Goal: Transaction & Acquisition: Obtain resource

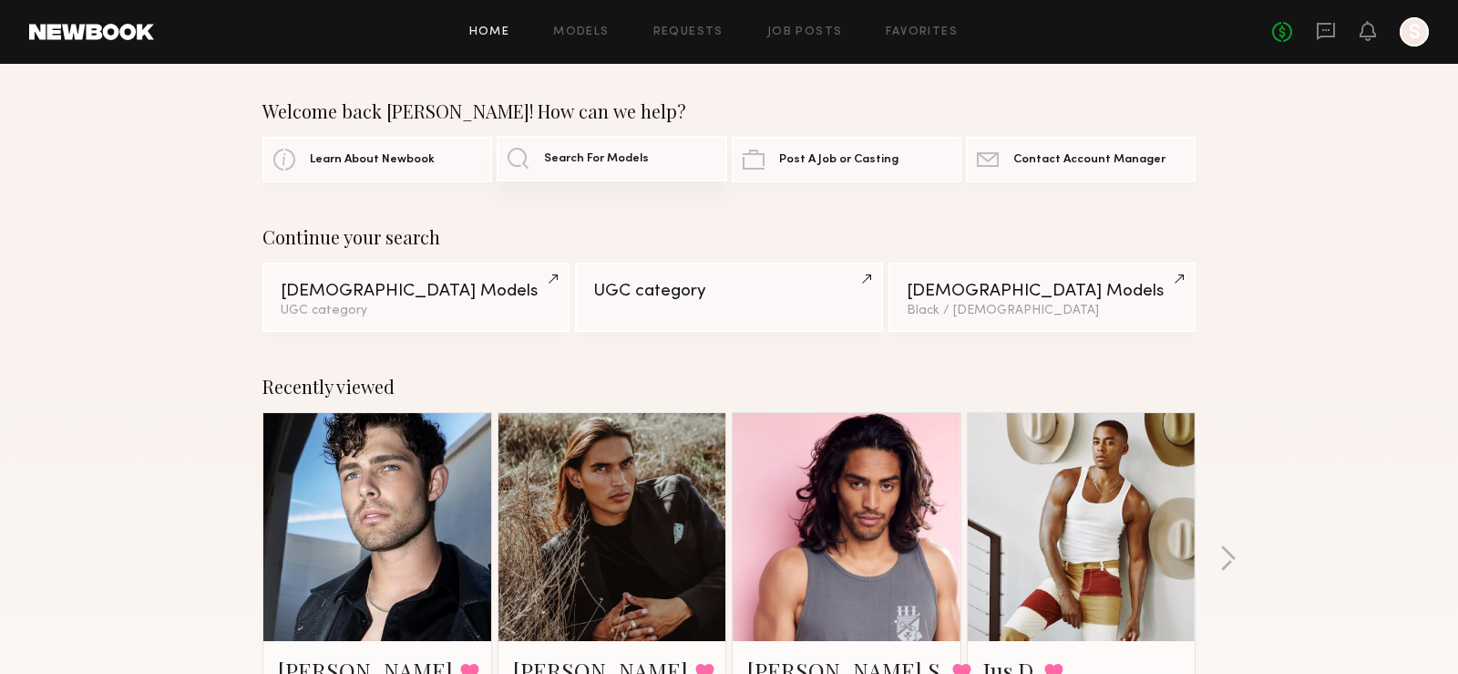
click at [564, 161] on span "Search For Models" at bounding box center [596, 159] width 105 height 12
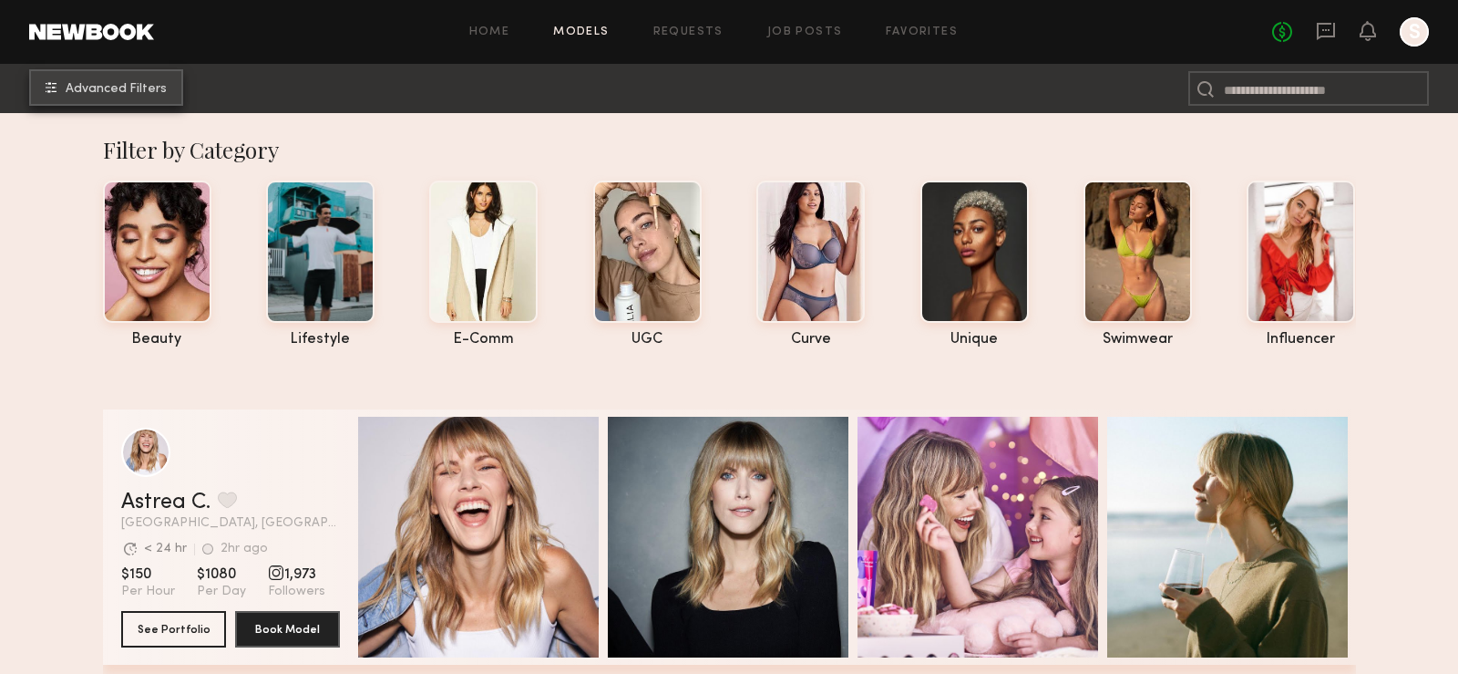
click at [153, 81] on button "Advanced Filters" at bounding box center [106, 87] width 154 height 36
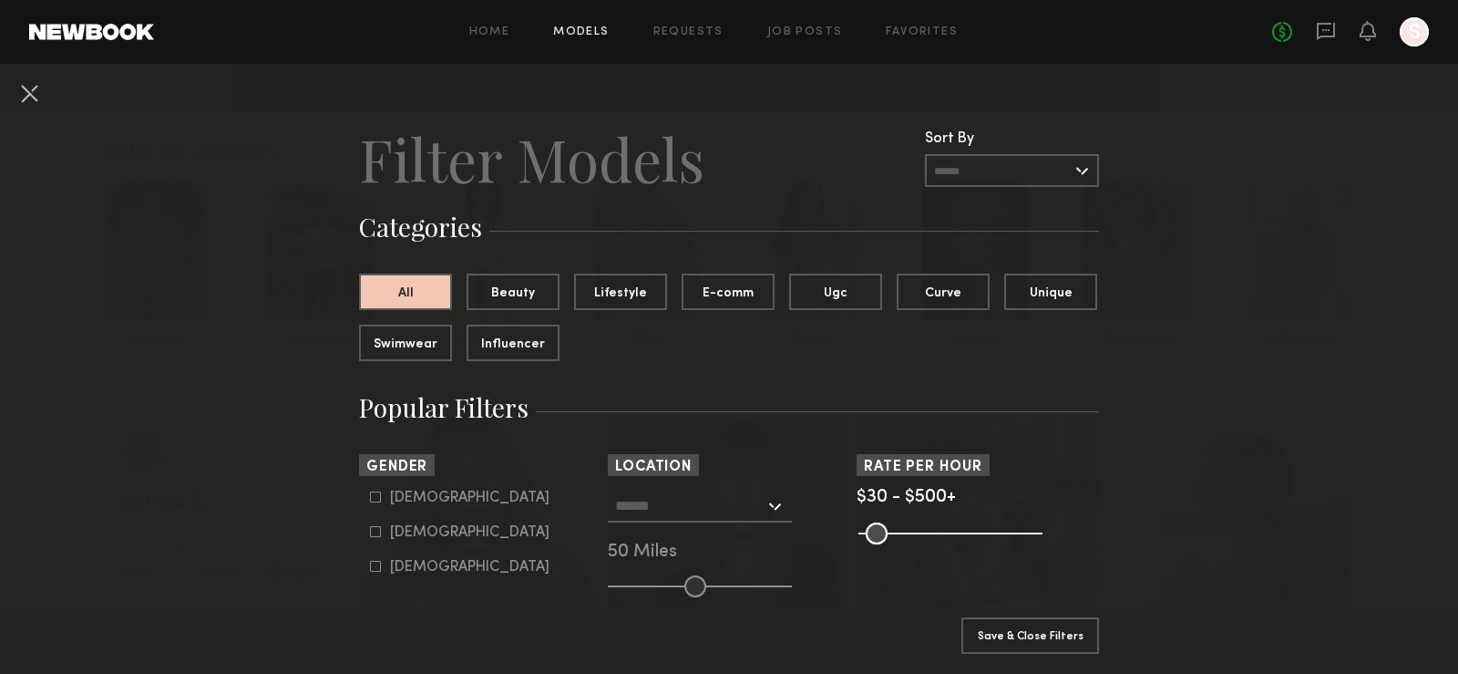
click at [416, 497] on div "Male" at bounding box center [470, 497] width 160 height 11
type input "*"
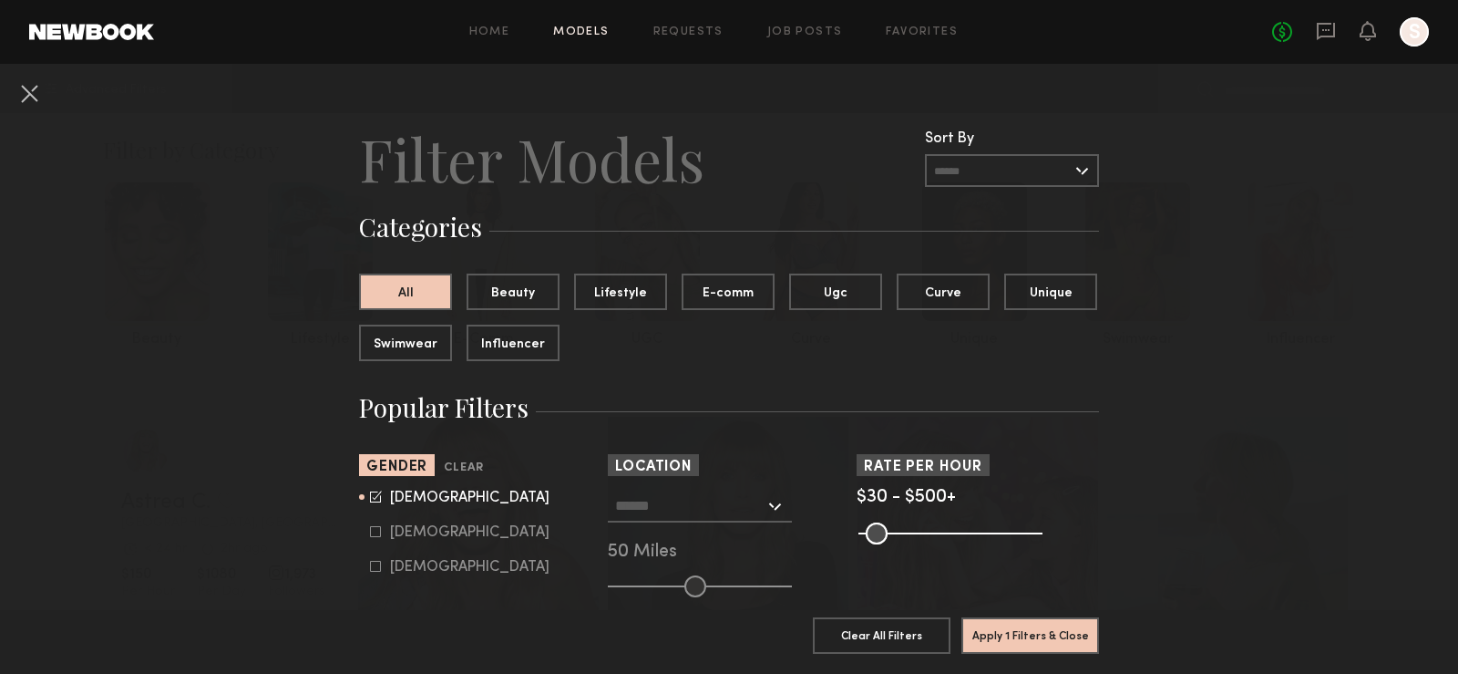
click at [668, 509] on input "text" at bounding box center [689, 504] width 149 height 31
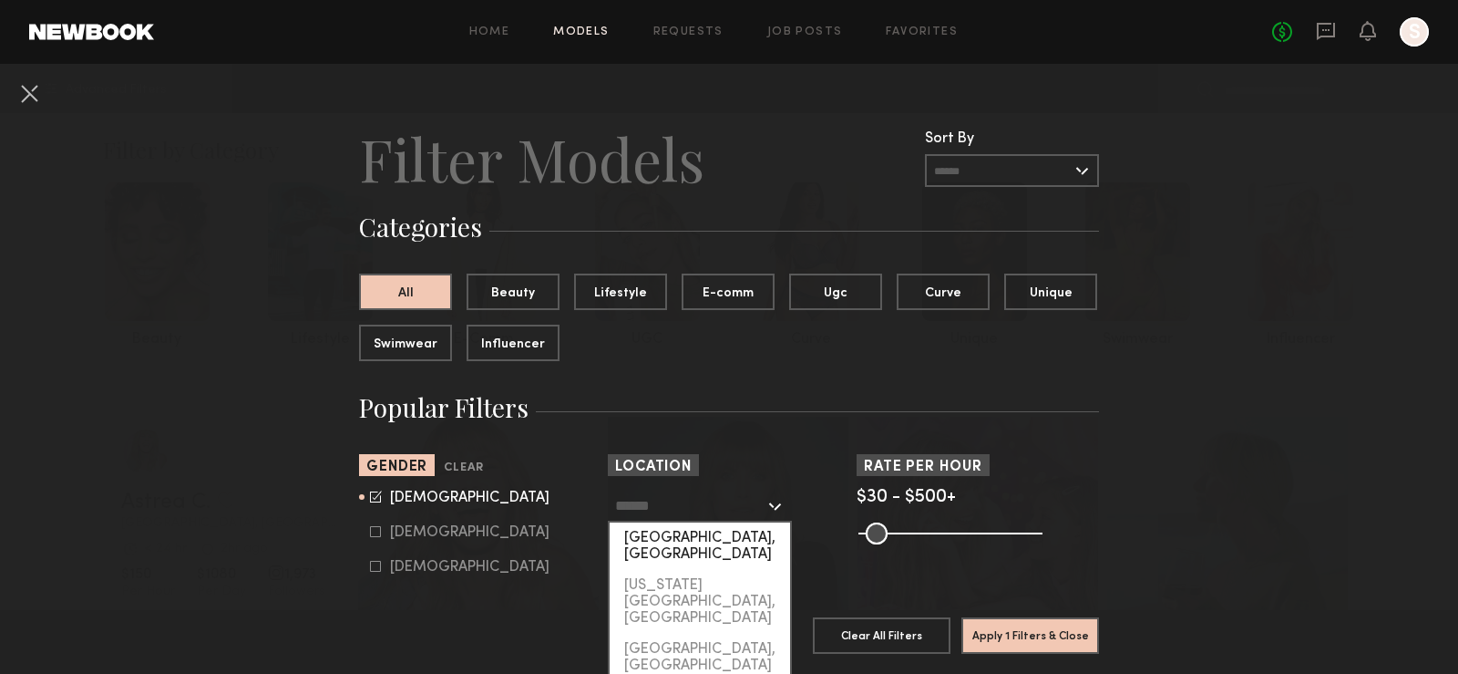
click at [678, 535] on div "[GEOGRAPHIC_DATA], [GEOGRAPHIC_DATA]" at bounding box center [700, 545] width 180 height 47
type input "**********"
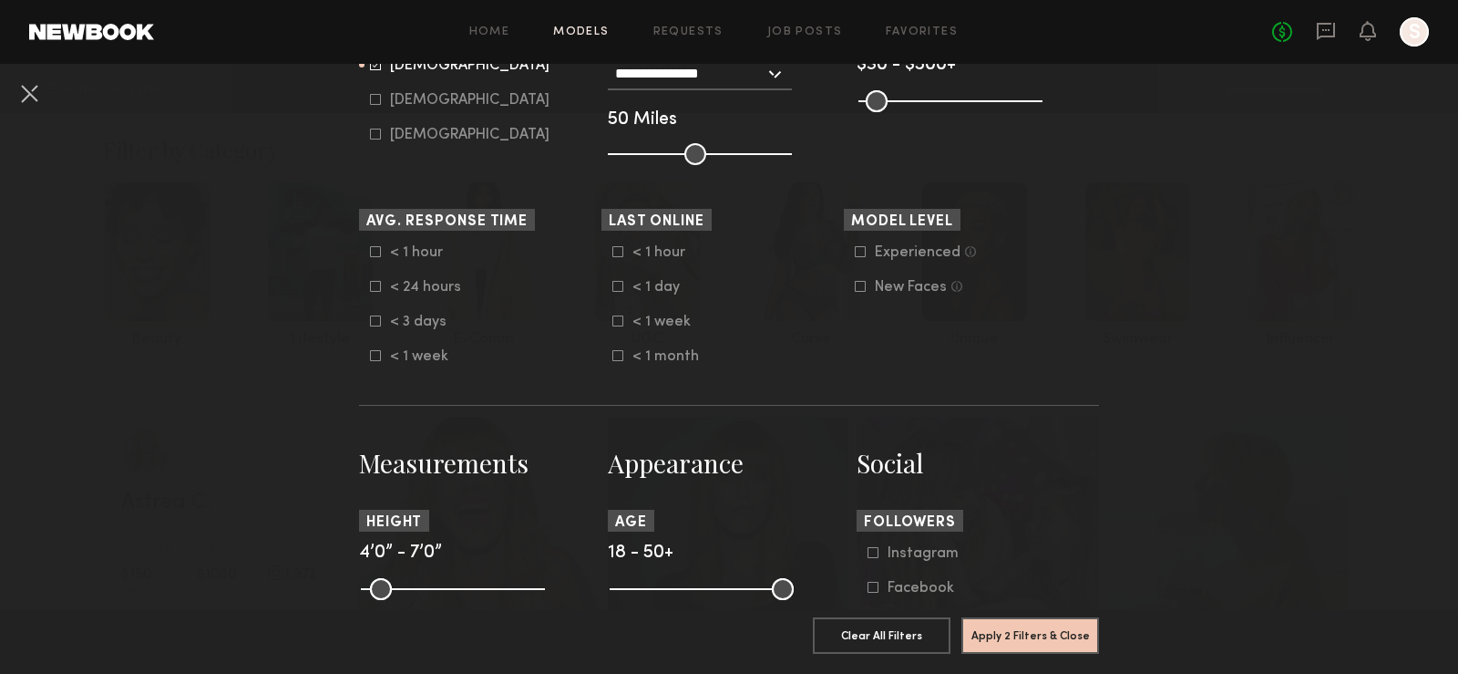
scroll to position [535, 0]
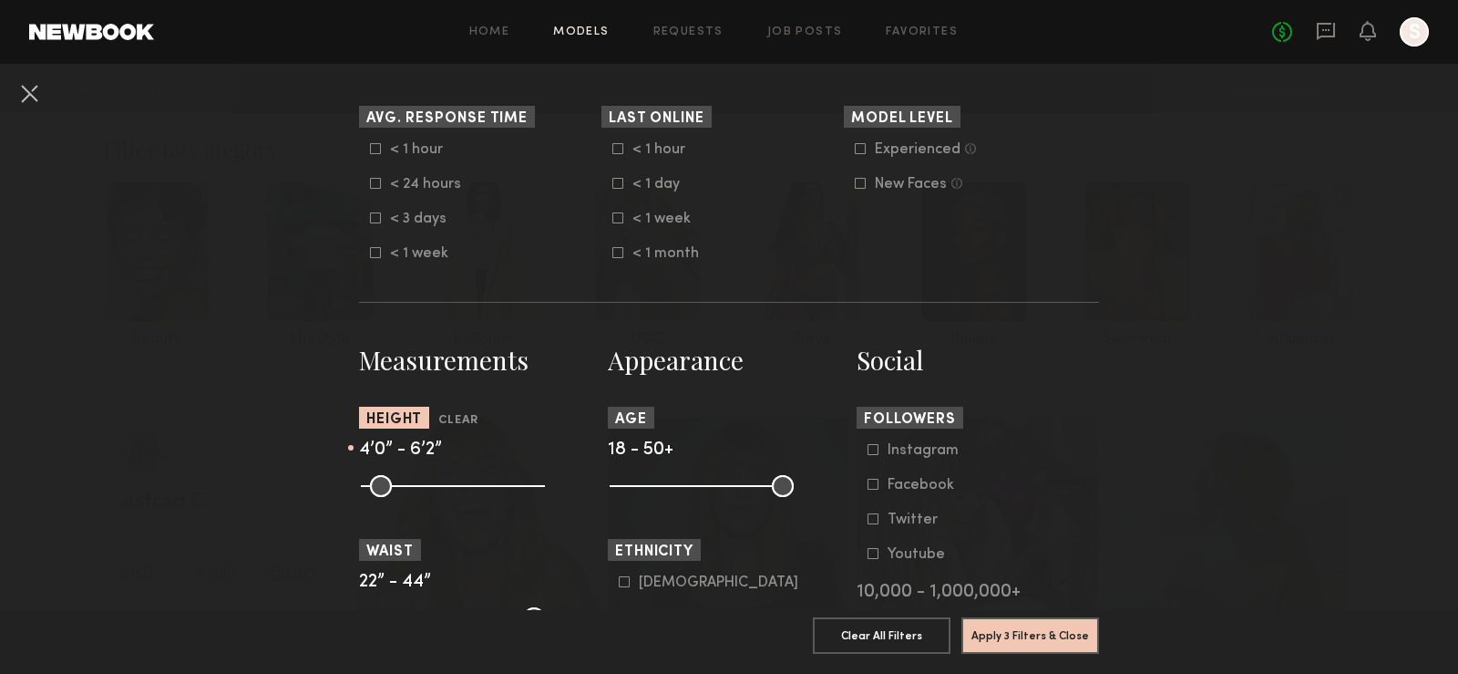
drag, startPoint x: 535, startPoint y: 485, endPoint x: 487, endPoint y: 486, distance: 48.3
type input "**"
click at [487, 486] on input "range" at bounding box center [453, 486] width 184 height 22
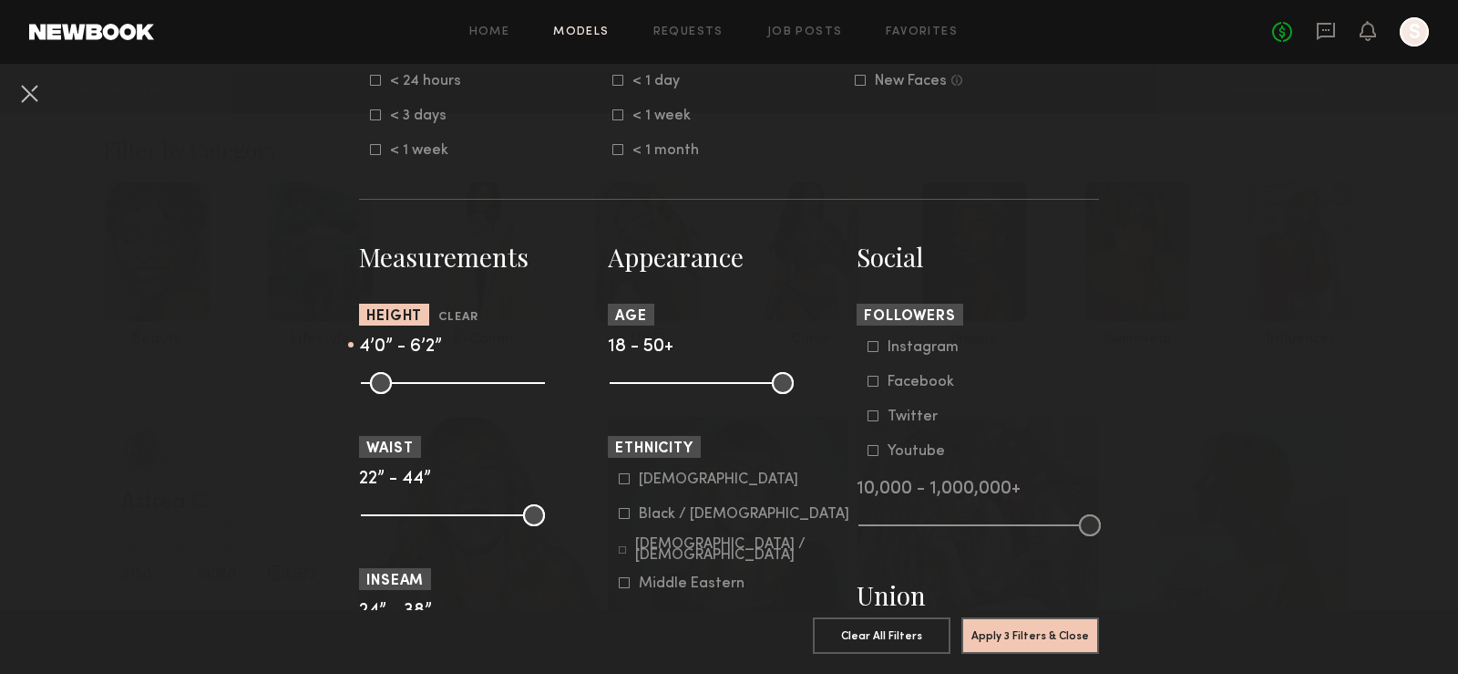
scroll to position [644, 0]
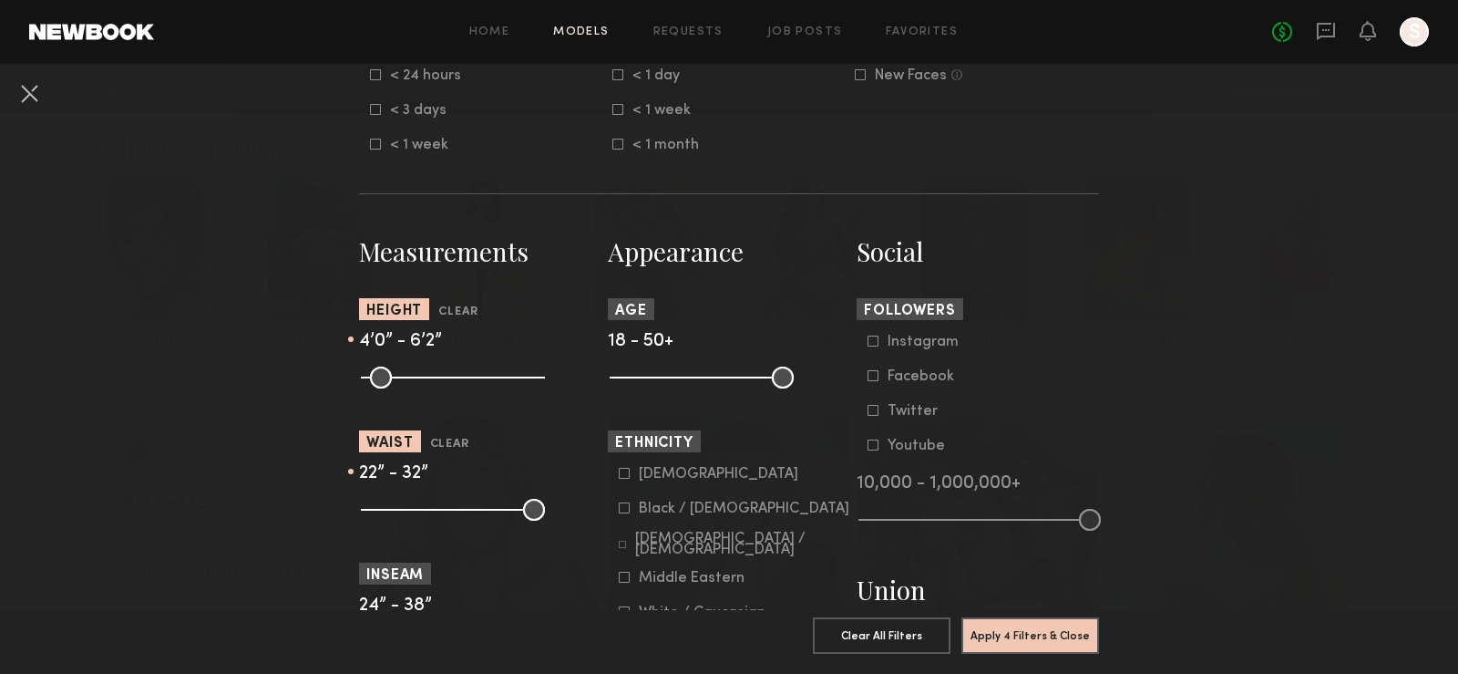
drag, startPoint x: 539, startPoint y: 516, endPoint x: 444, endPoint y: 514, distance: 94.8
type input "**"
click at [444, 514] on input "range" at bounding box center [453, 510] width 184 height 22
drag, startPoint x: 376, startPoint y: 512, endPoint x: 440, endPoint y: 510, distance: 64.7
type input "**"
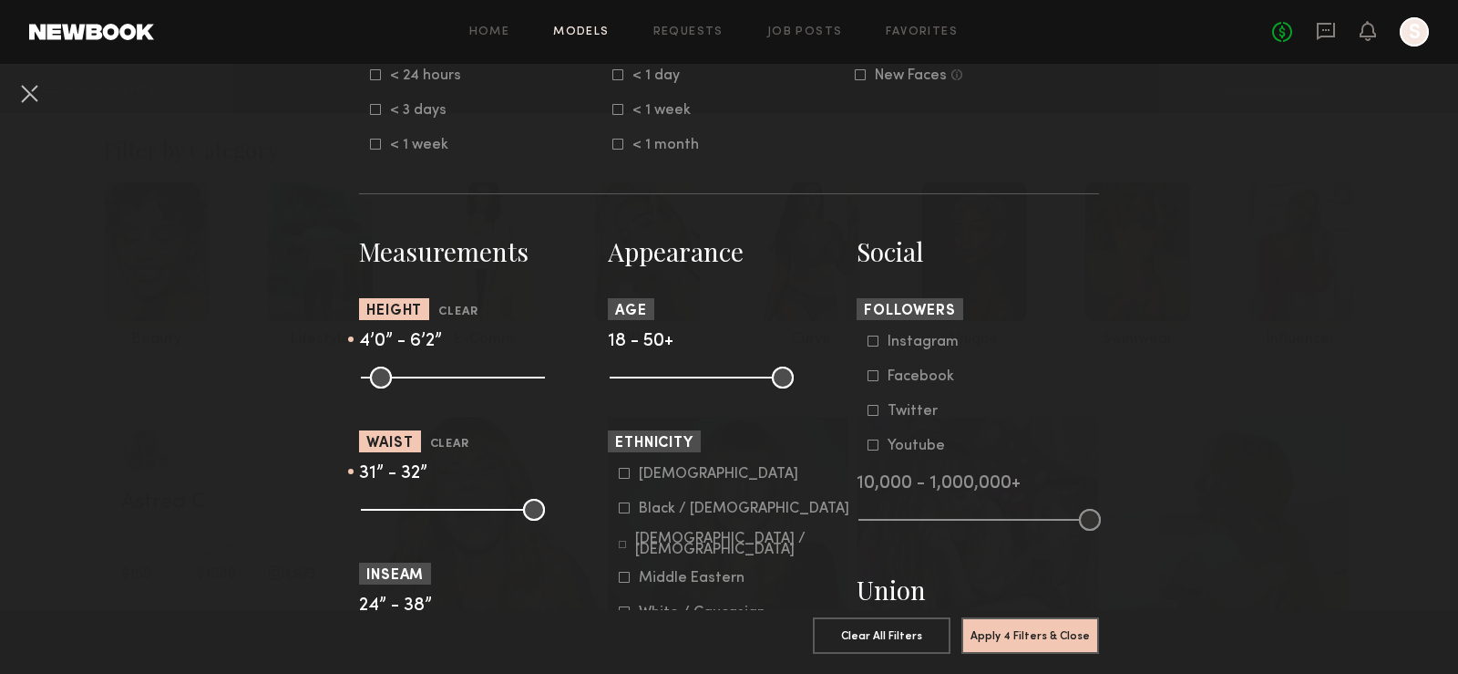
click at [440, 510] on input "range" at bounding box center [453, 510] width 184 height 22
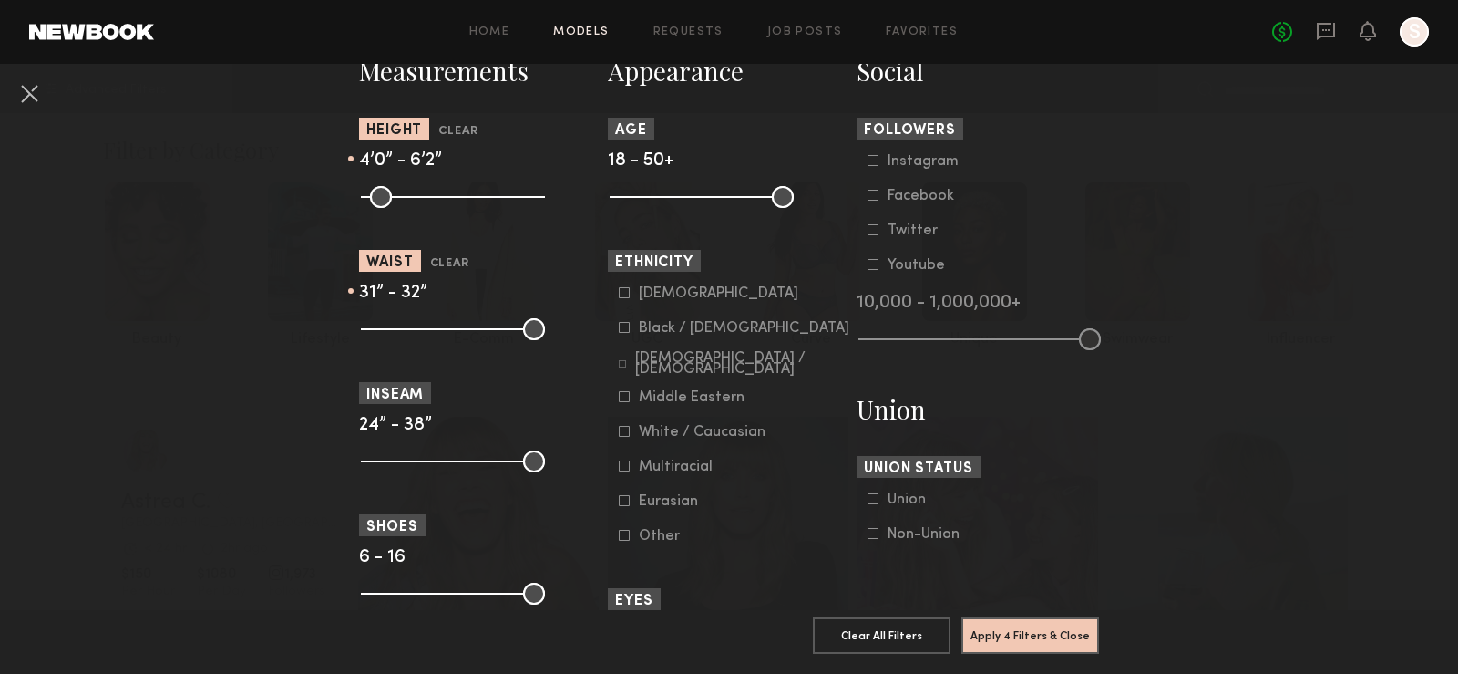
scroll to position [825, 0]
drag, startPoint x: 535, startPoint y: 458, endPoint x: 465, endPoint y: 472, distance: 71.5
type input "**"
click at [465, 471] on input "range" at bounding box center [453, 460] width 184 height 22
drag, startPoint x: 373, startPoint y: 460, endPoint x: 457, endPoint y: 461, distance: 83.9
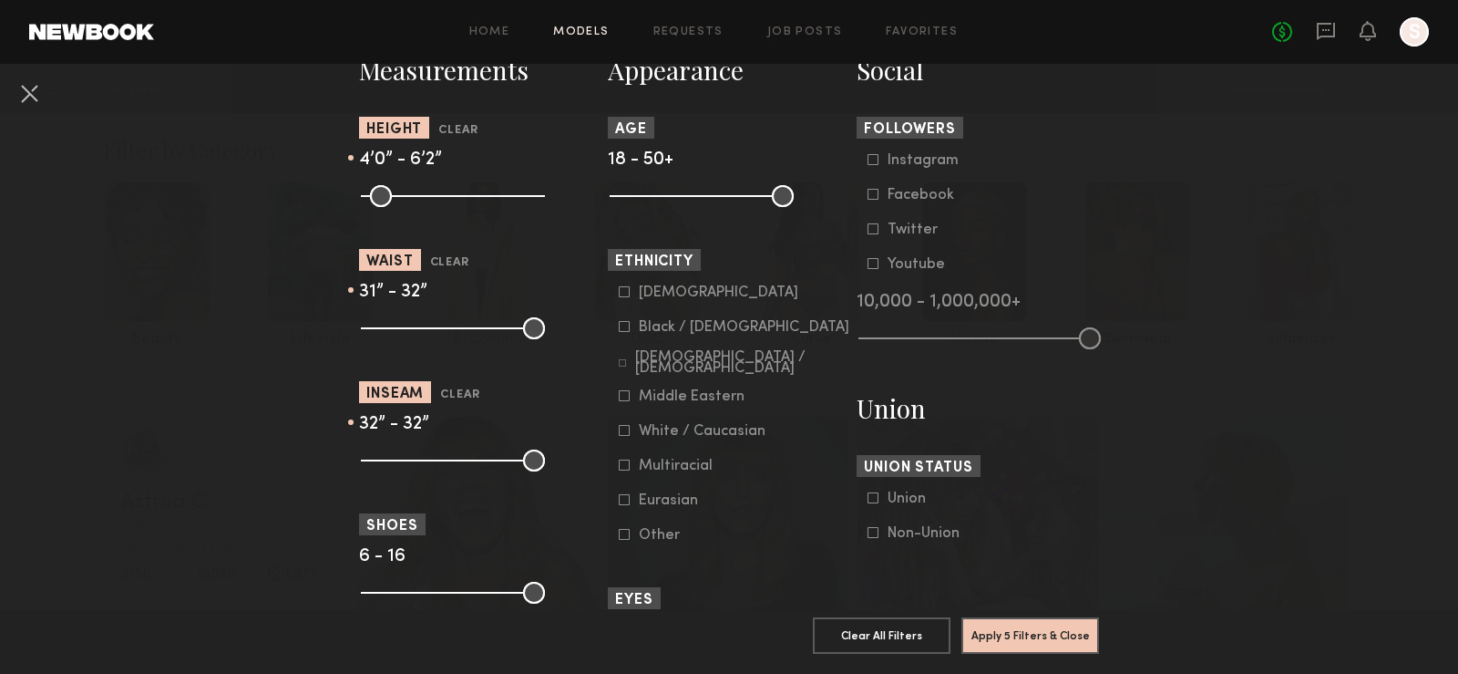
type input "**"
click at [458, 461] on input "range" at bounding box center [453, 460] width 184 height 22
type input "**"
click at [477, 461] on input "range" at bounding box center [453, 460] width 184 height 22
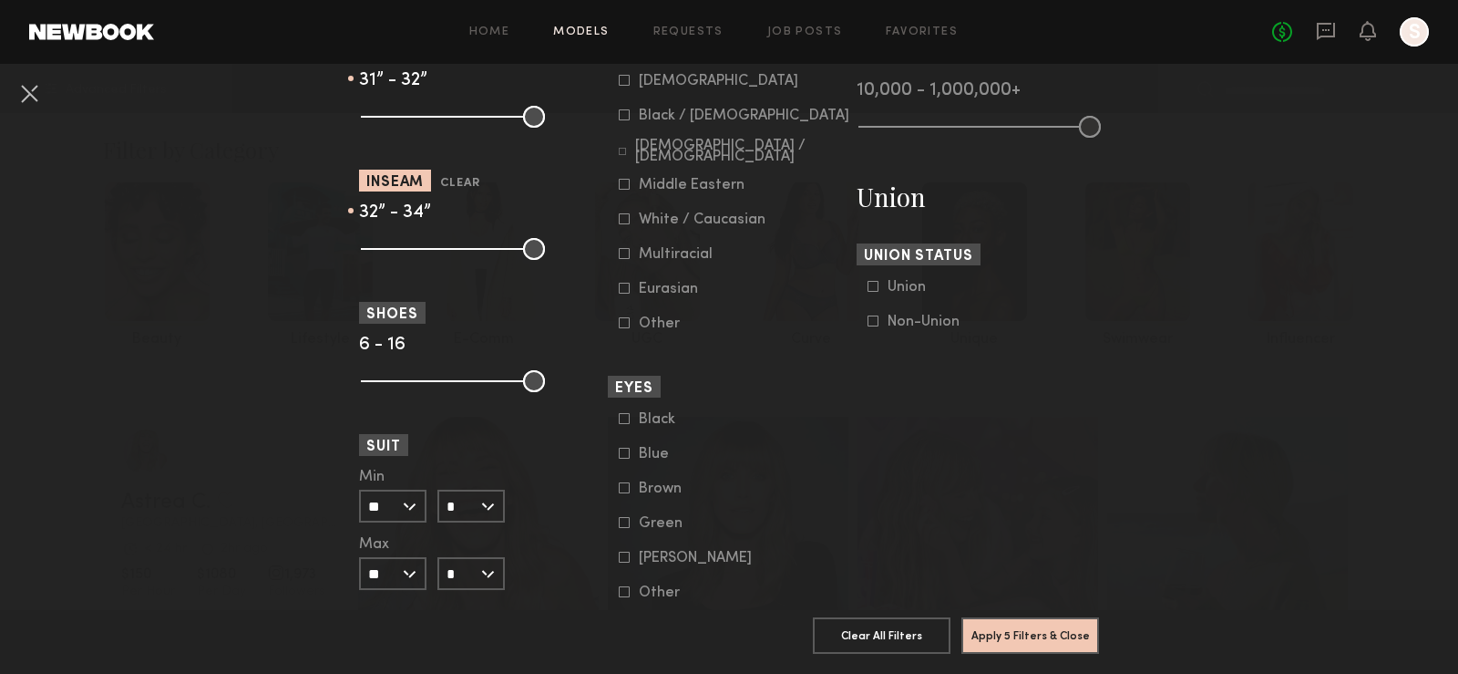
scroll to position [1091, 0]
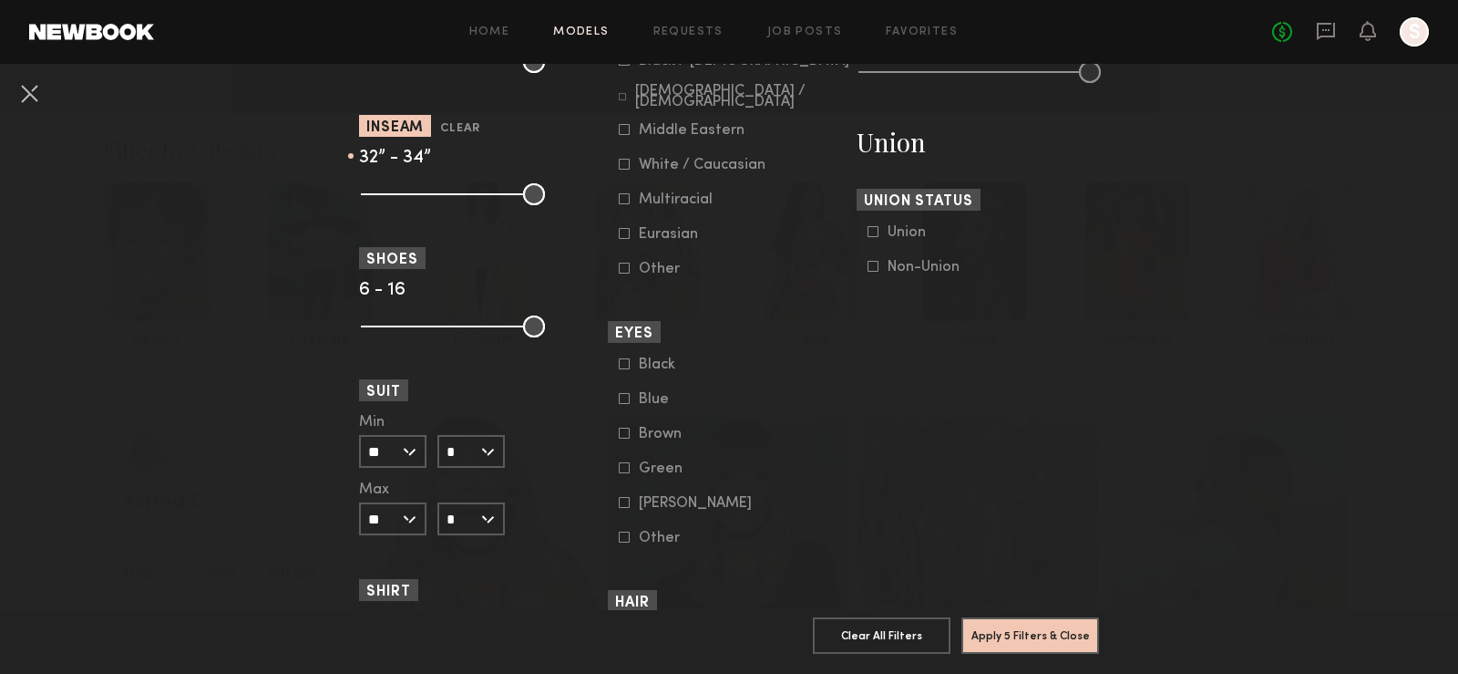
click at [394, 463] on input "**" at bounding box center [392, 451] width 67 height 33
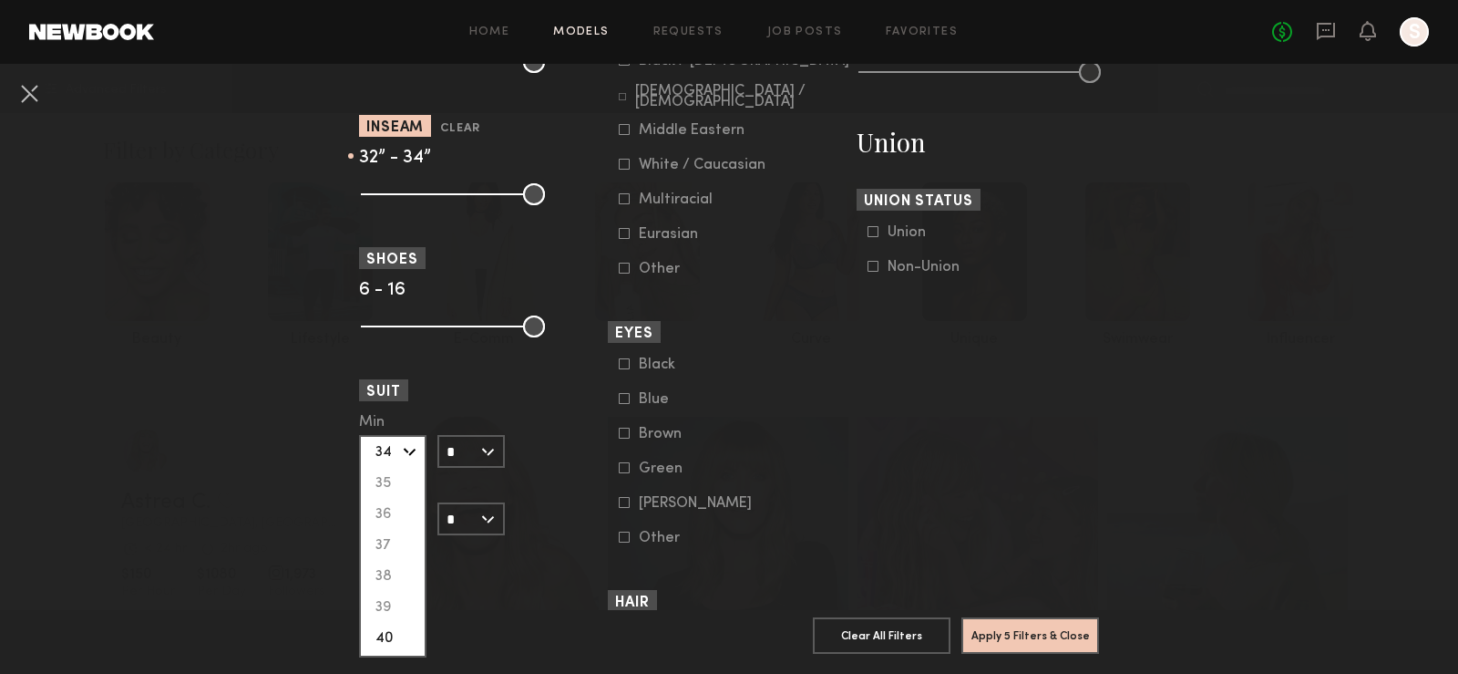
click at [395, 632] on div "40" at bounding box center [393, 638] width 64 height 31
type input "**"
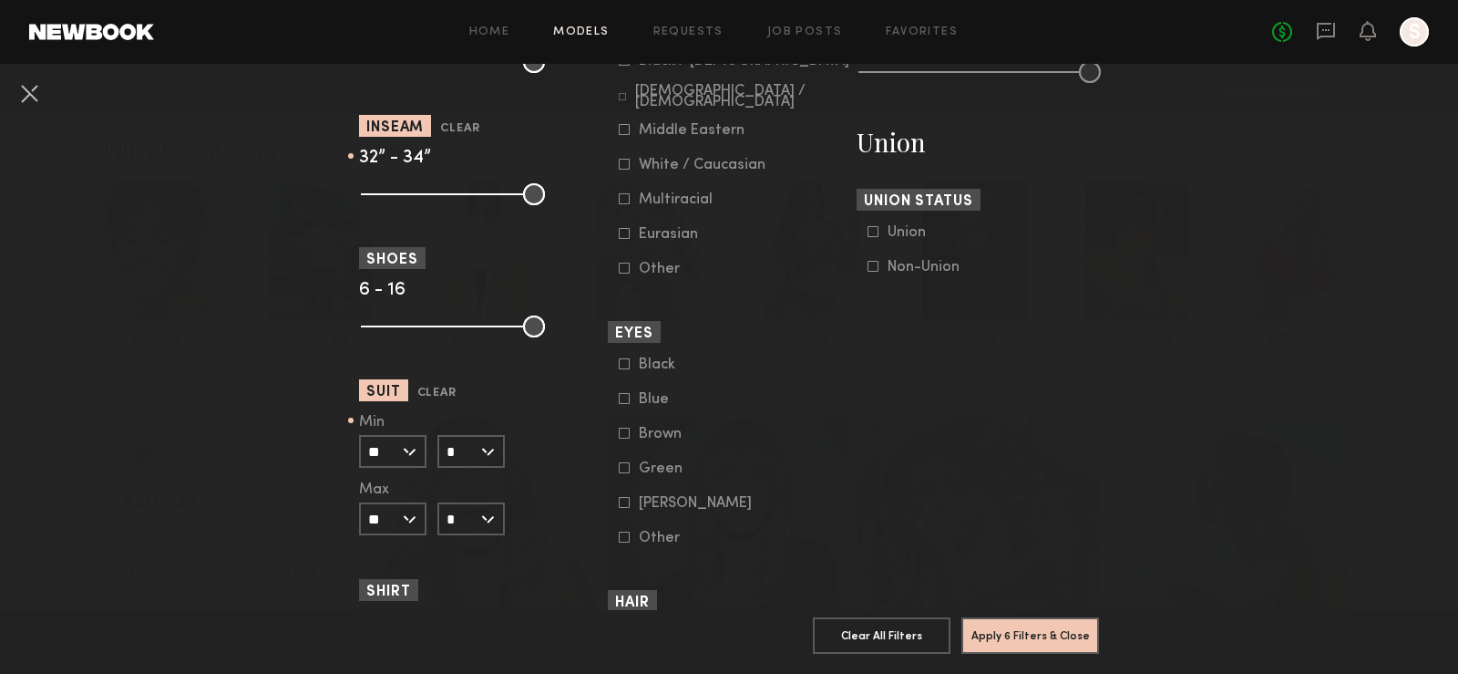
click at [475, 451] on input "*" at bounding box center [471, 451] width 67 height 33
click at [479, 477] on div "R" at bounding box center [471, 483] width 64 height 31
type input "*"
click at [413, 511] on input "**" at bounding box center [392, 518] width 67 height 33
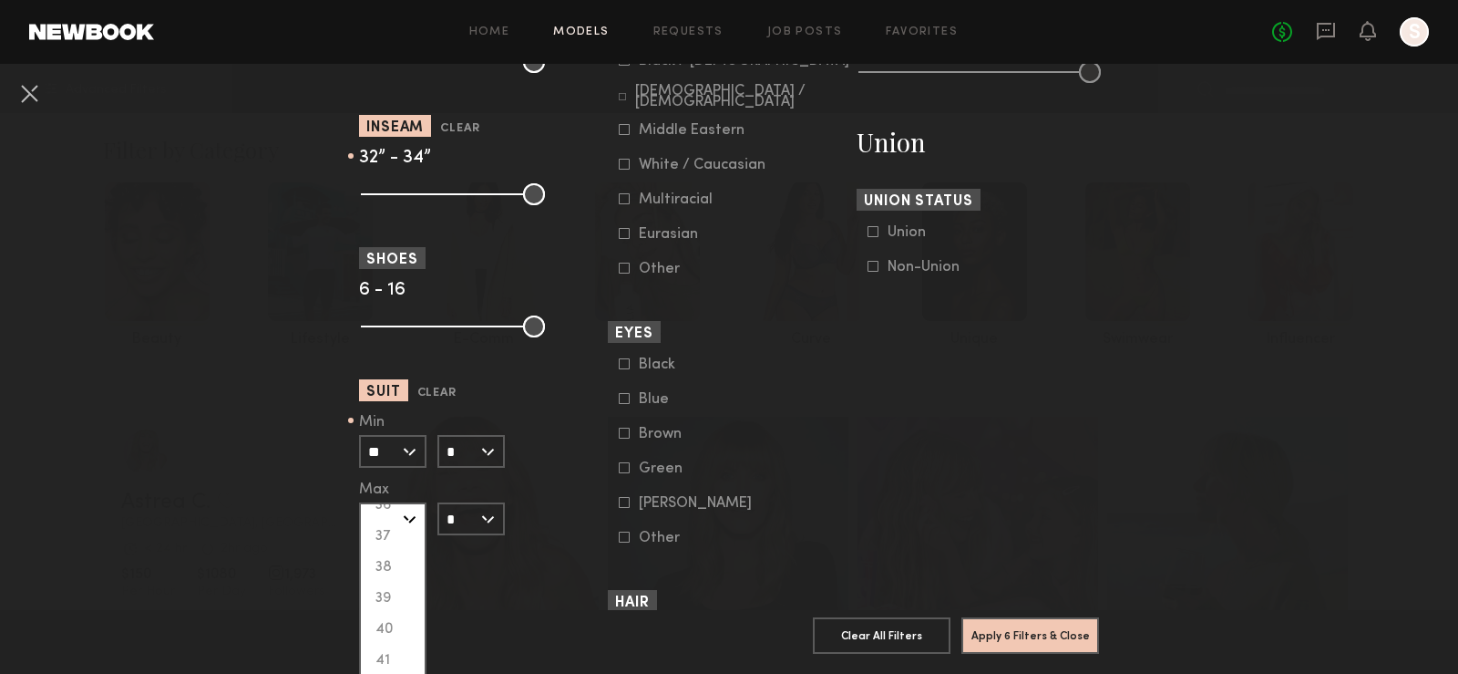
scroll to position [79, 0]
click at [390, 623] on div "40" at bounding box center [393, 626] width 64 height 31
type input "**"
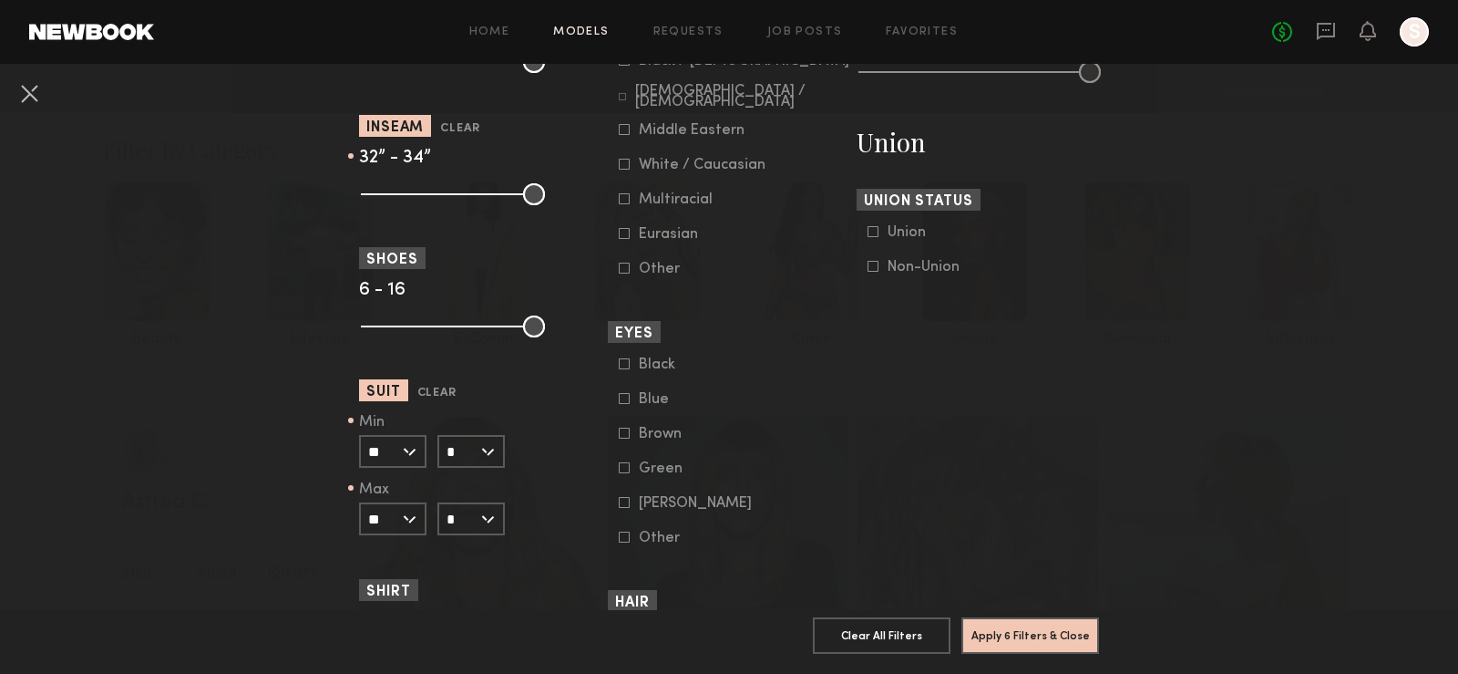
click at [484, 518] on input "*" at bounding box center [471, 518] width 67 height 33
click at [487, 542] on div "R" at bounding box center [471, 550] width 64 height 31
type input "*"
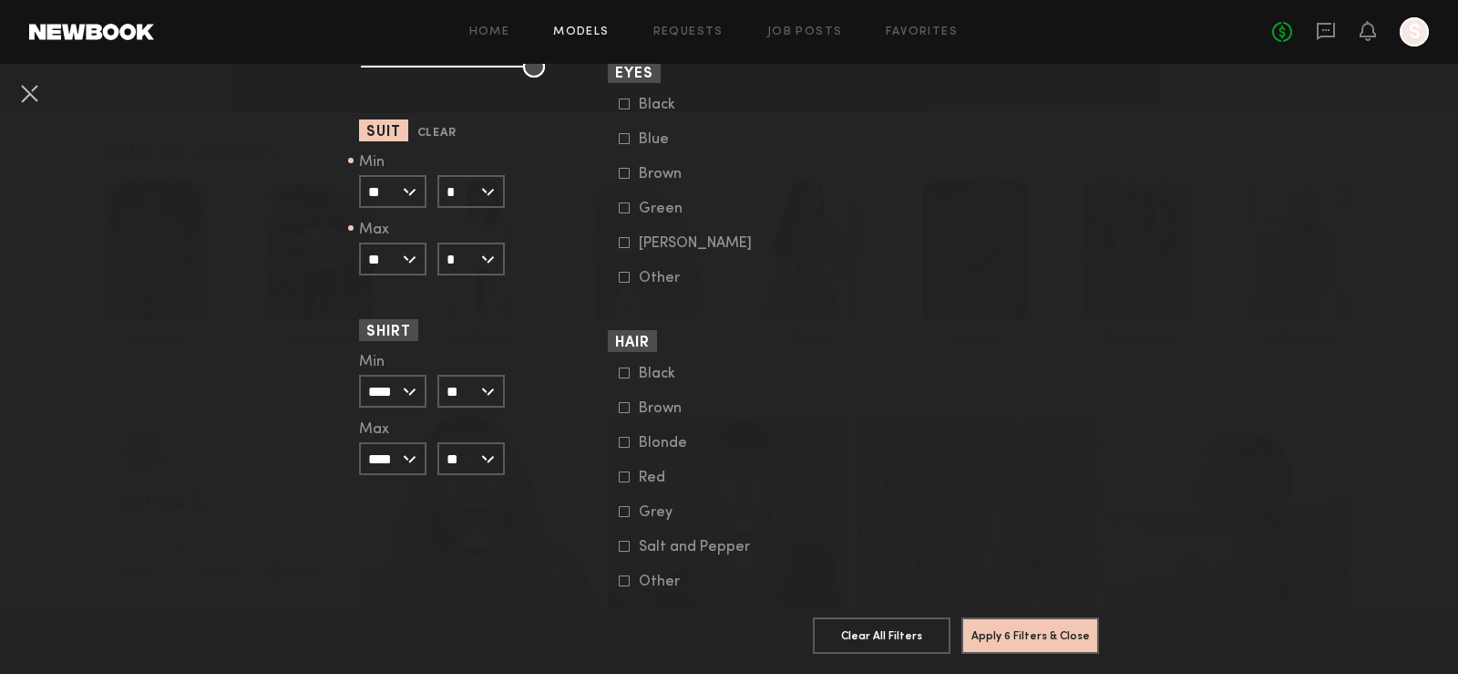
scroll to position [1396, 0]
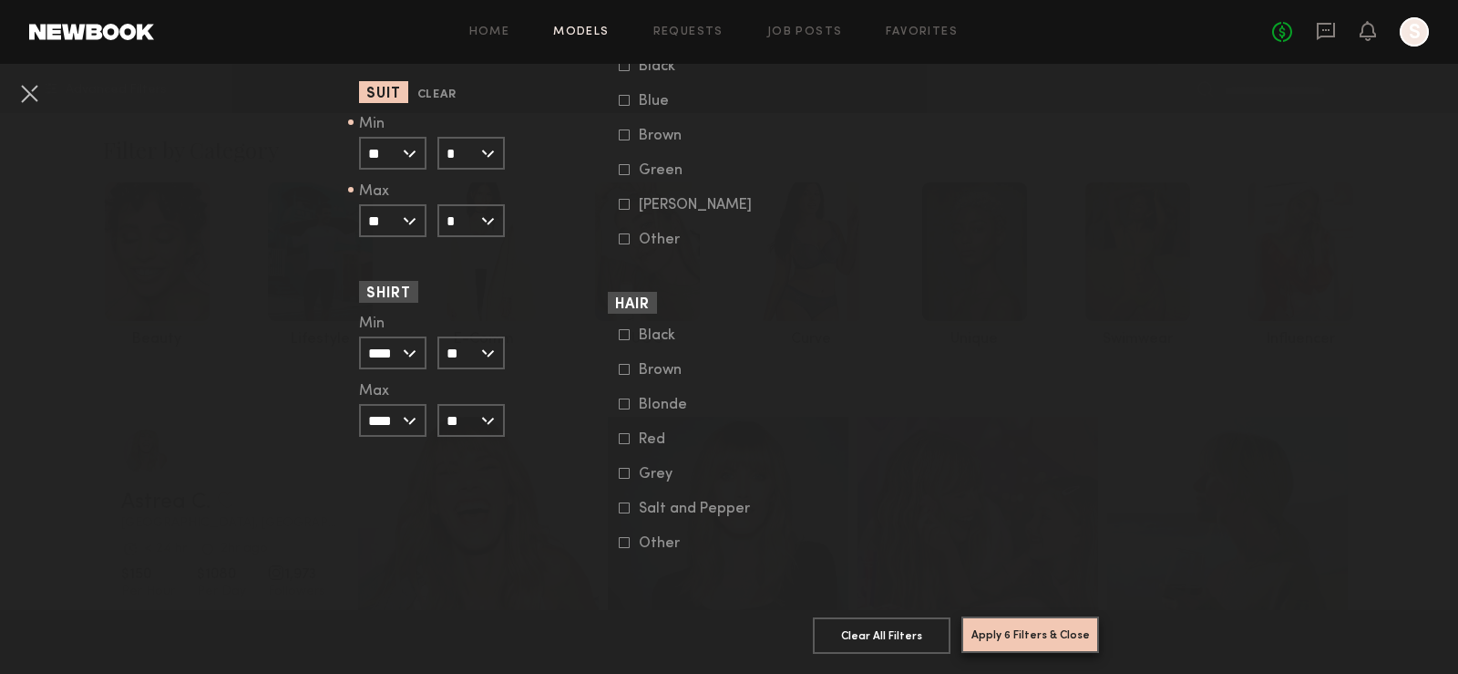
click at [1079, 635] on button "Apply 6 Filters & Close" at bounding box center [1031, 634] width 138 height 36
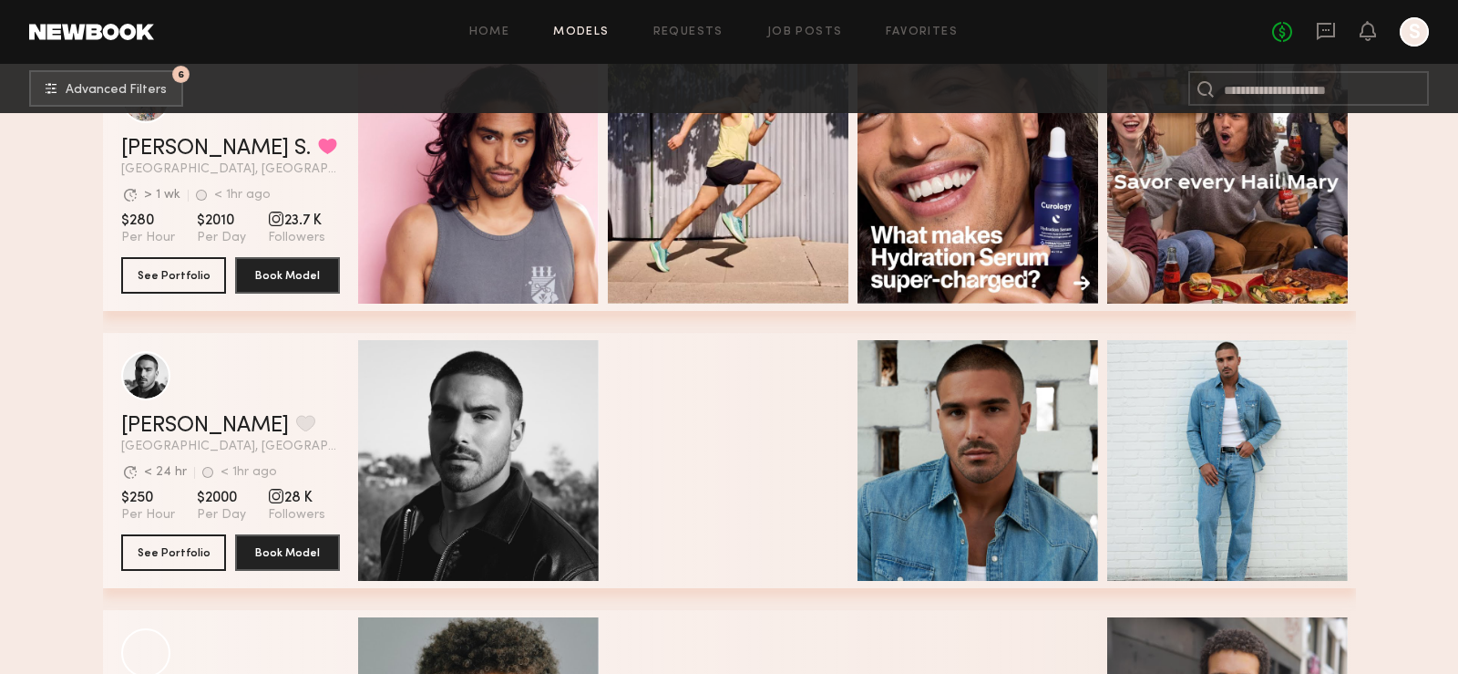
scroll to position [1757, 0]
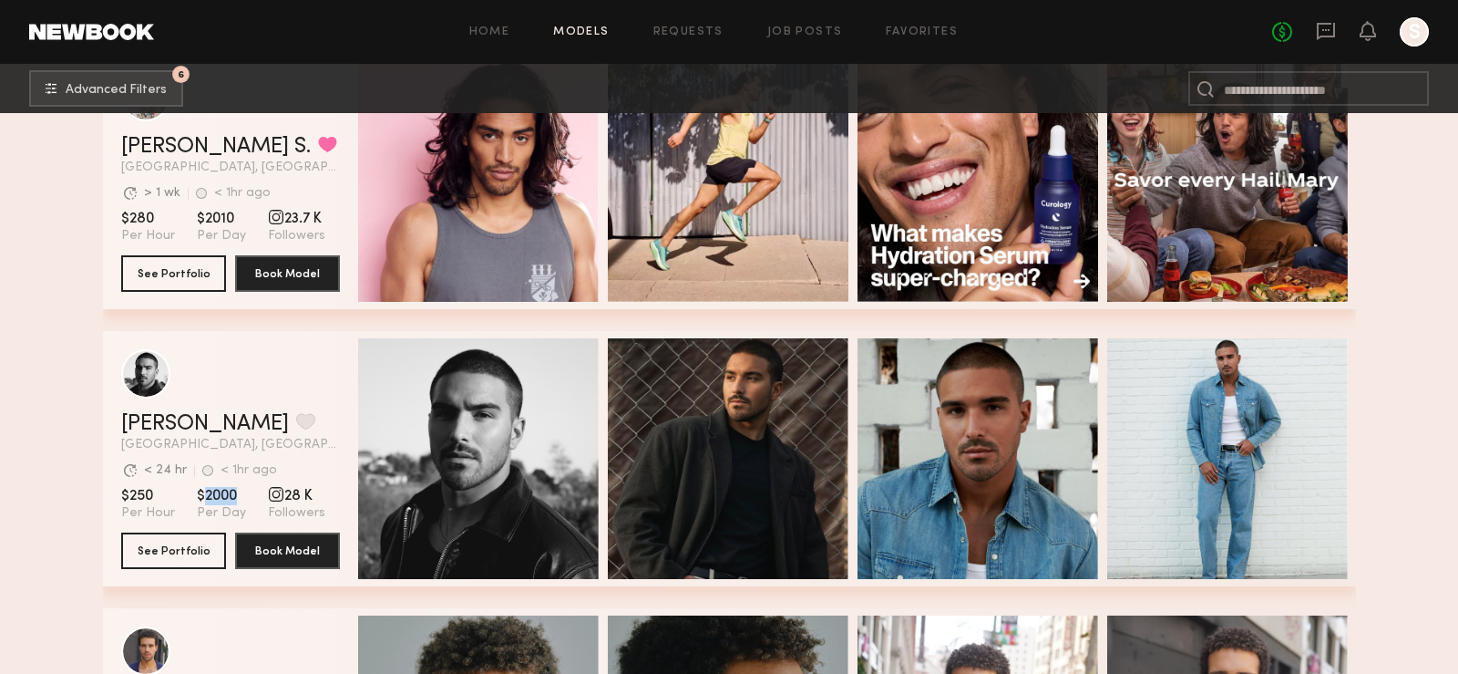
drag, startPoint x: 201, startPoint y: 490, endPoint x: 240, endPoint y: 497, distance: 39.7
click at [240, 497] on section "$250 Per Hour $2000 Per Day 28 K Followers" at bounding box center [230, 504] width 219 height 35
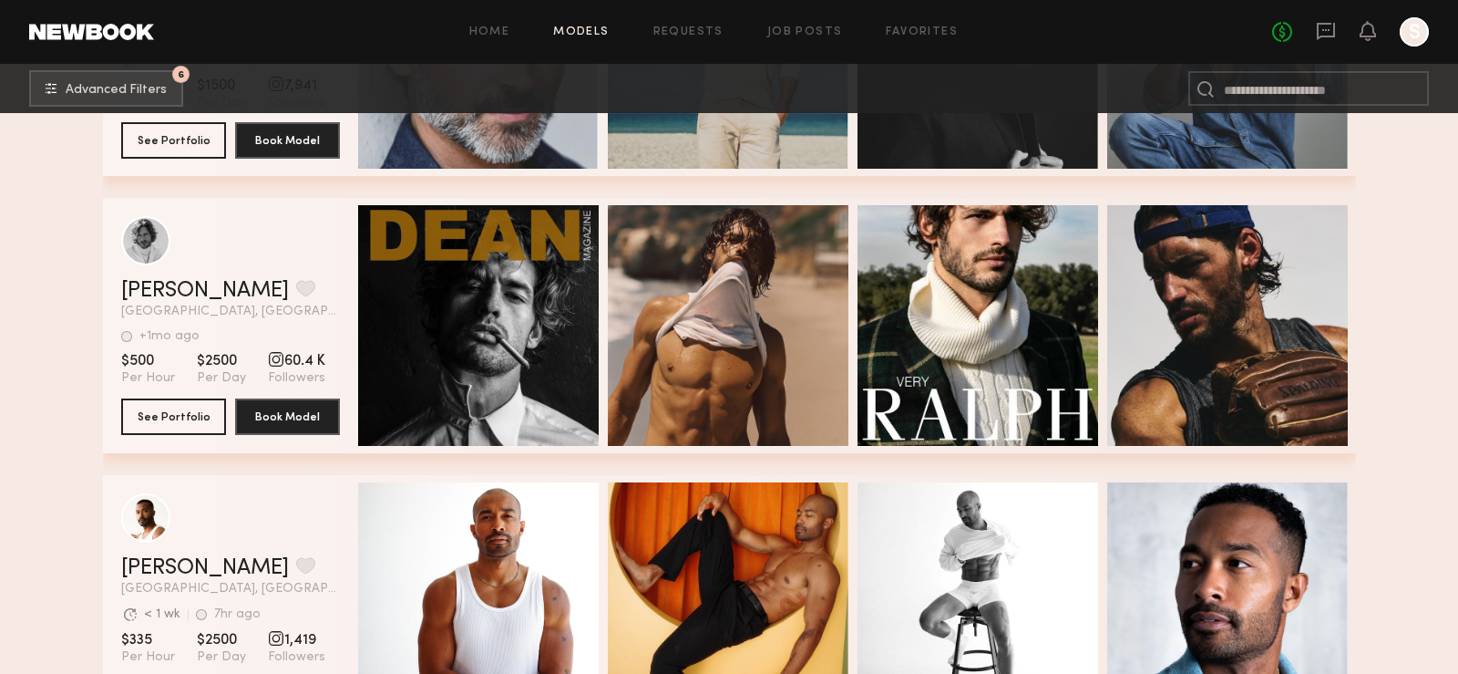
scroll to position [7393, 0]
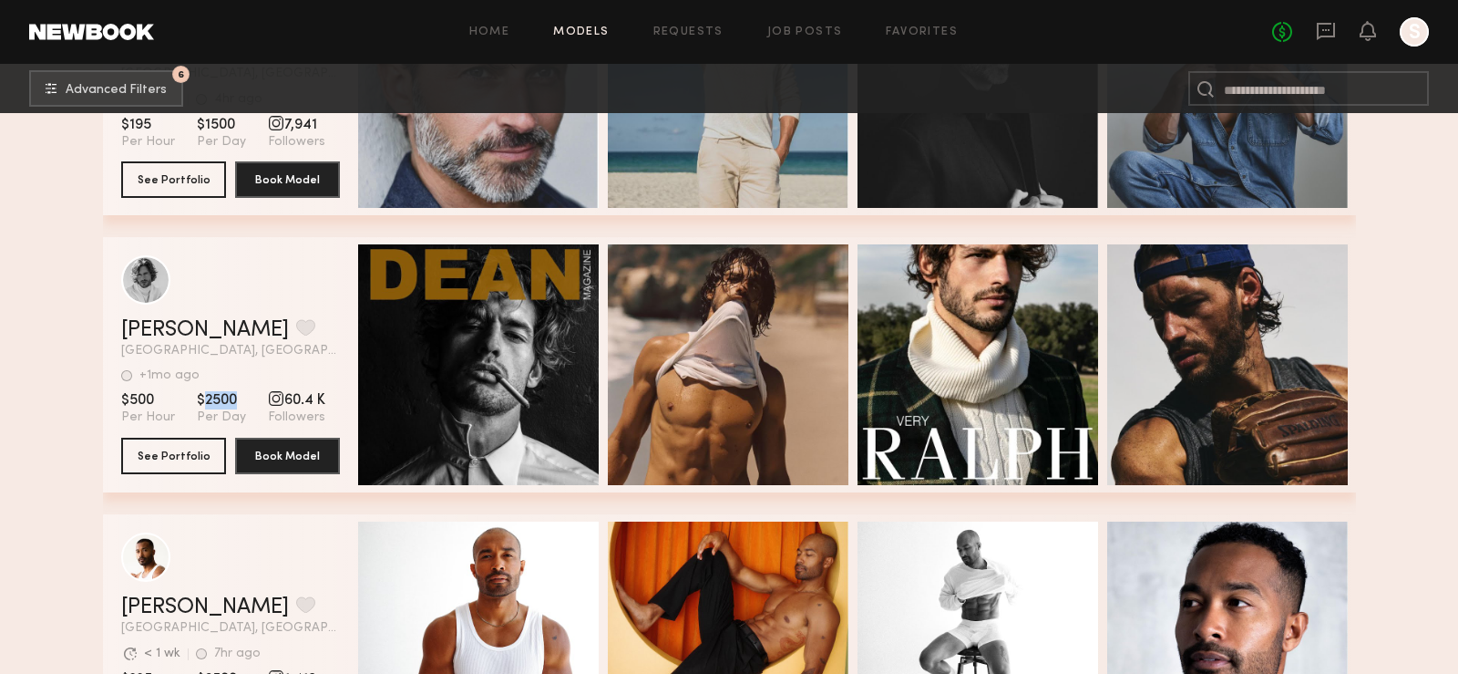
drag, startPoint x: 201, startPoint y: 392, endPoint x: 236, endPoint y: 394, distance: 35.6
click at [236, 394] on span "$2500" at bounding box center [221, 400] width 49 height 18
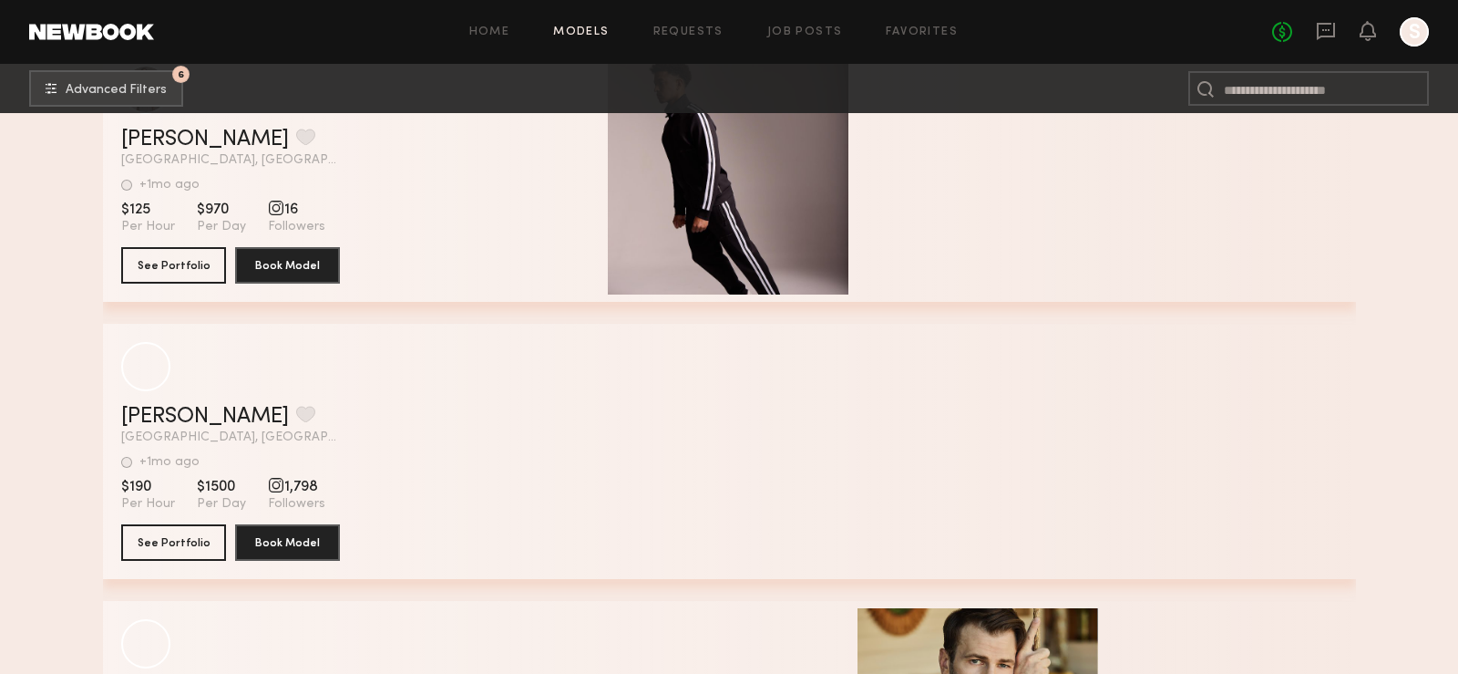
scroll to position [14794, 0]
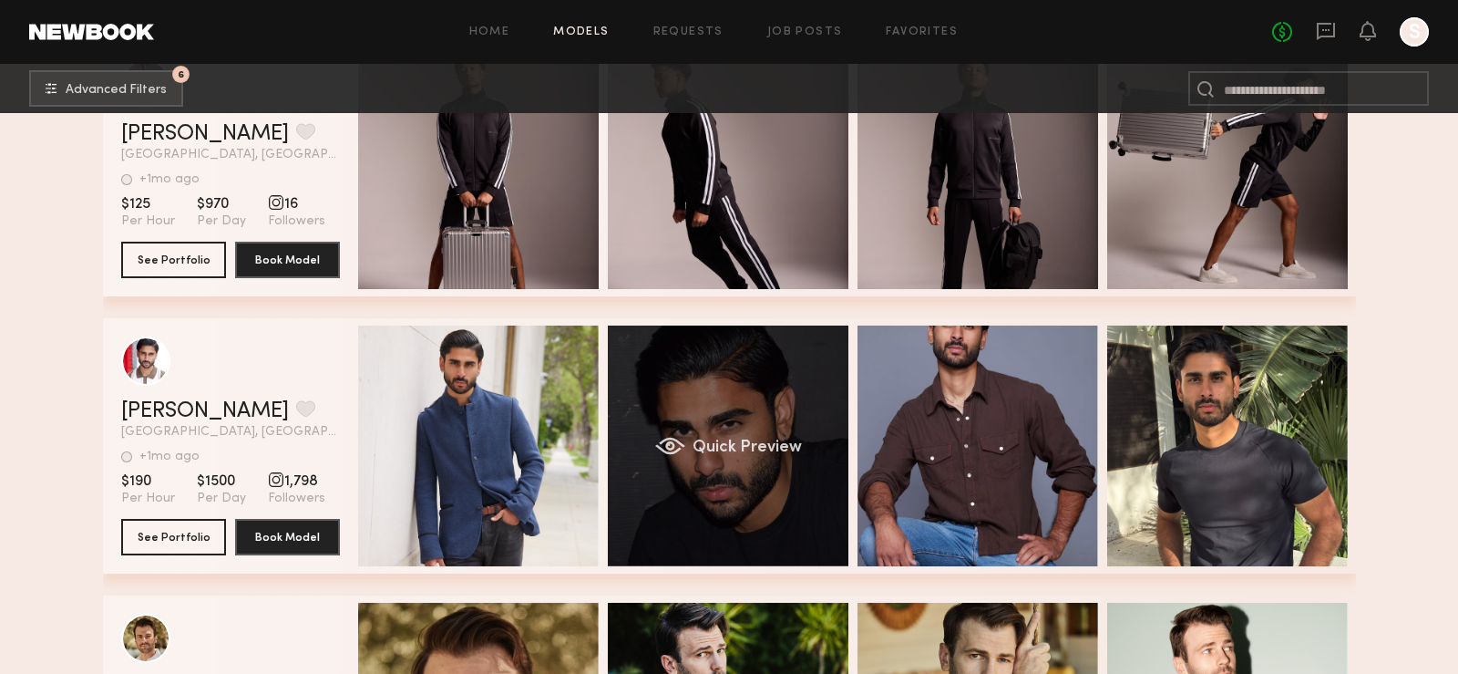
click at [750, 450] on span "Quick Preview" at bounding box center [746, 447] width 109 height 16
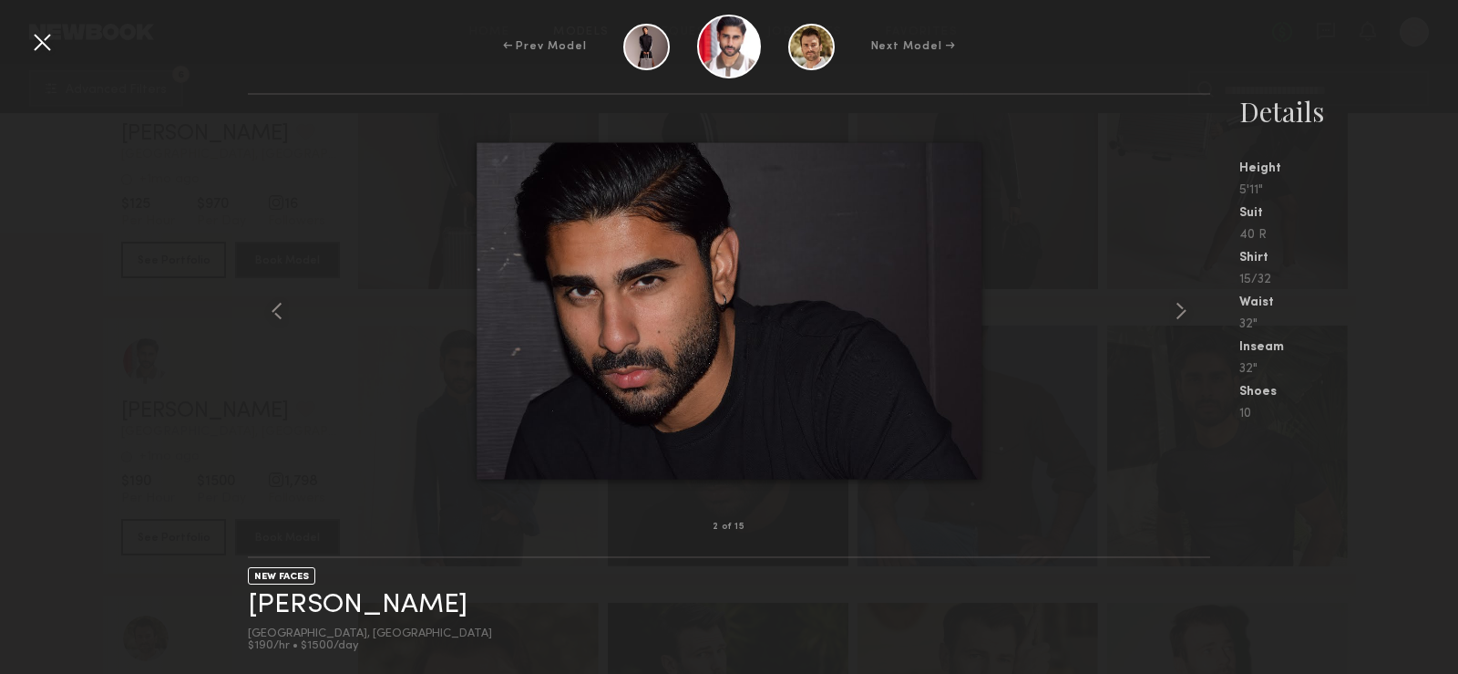
click at [41, 42] on div at bounding box center [41, 41] width 29 height 29
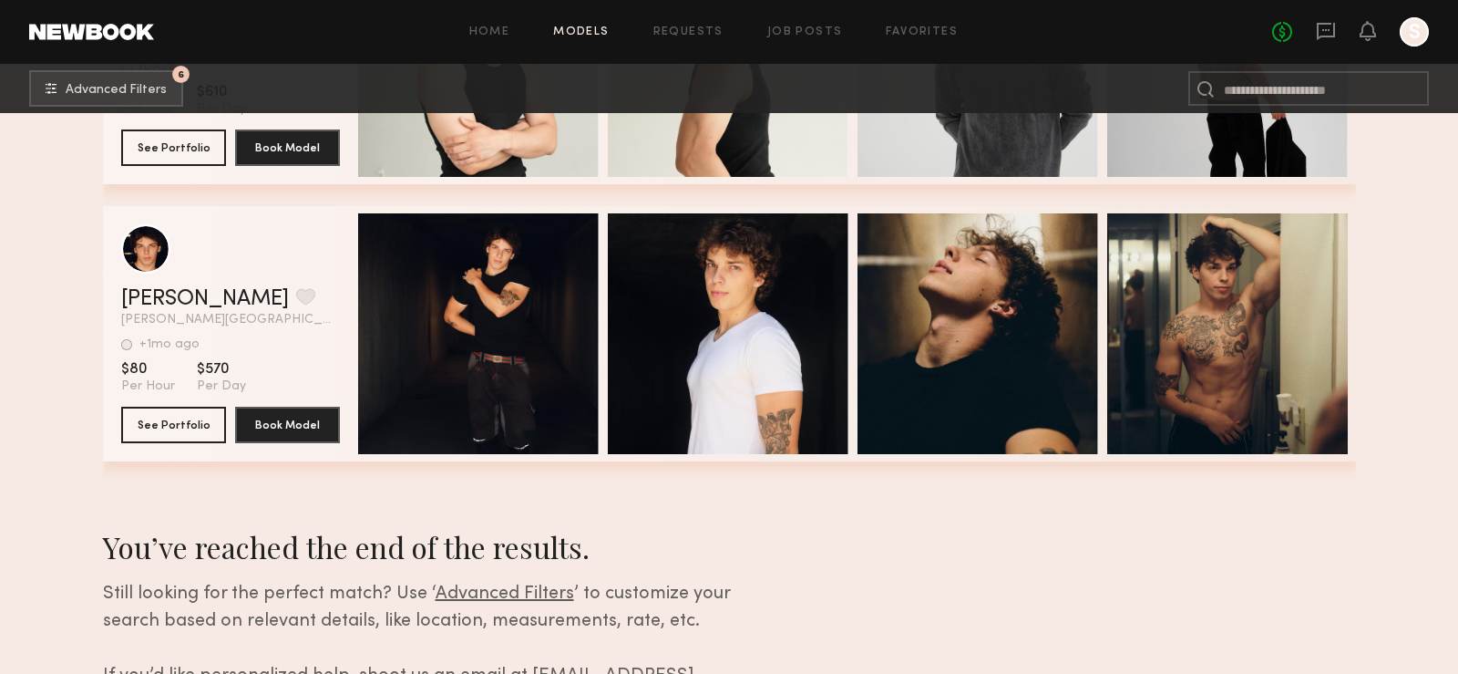
scroll to position [20466, 0]
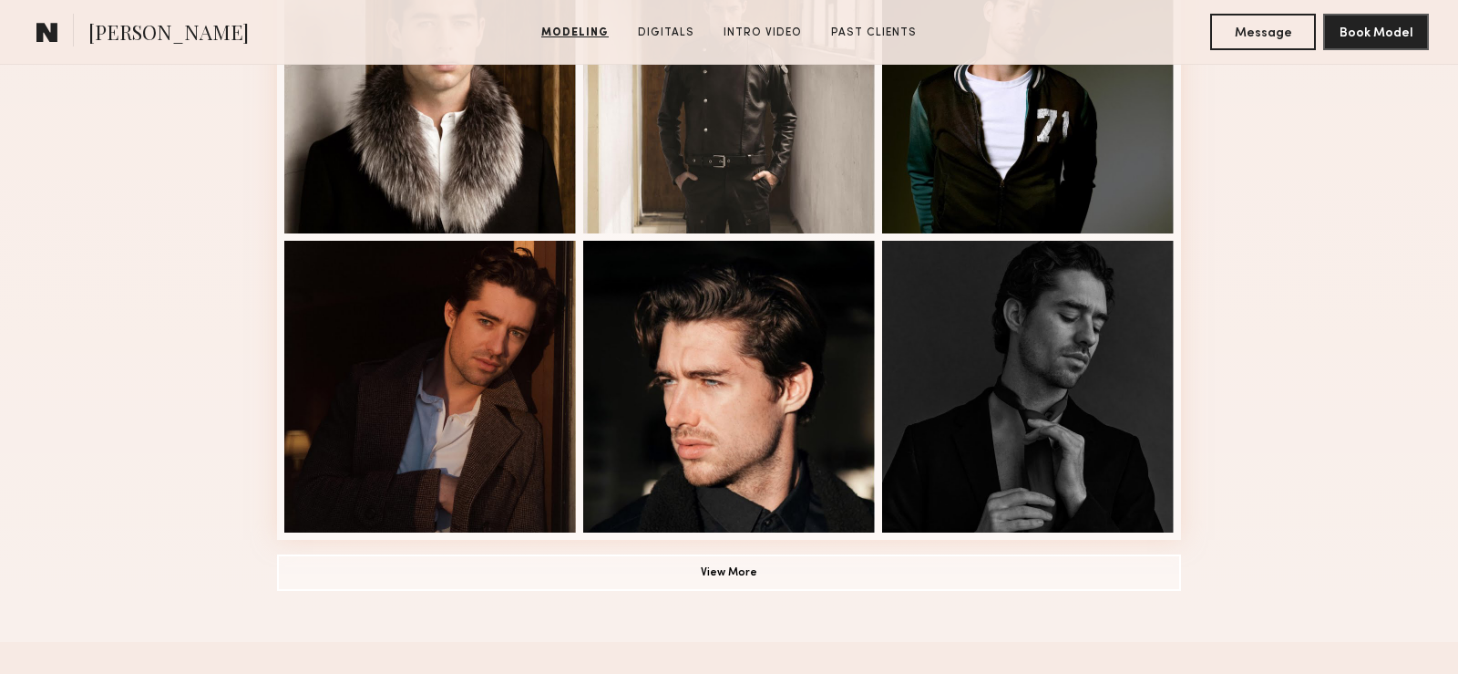
scroll to position [1247, 0]
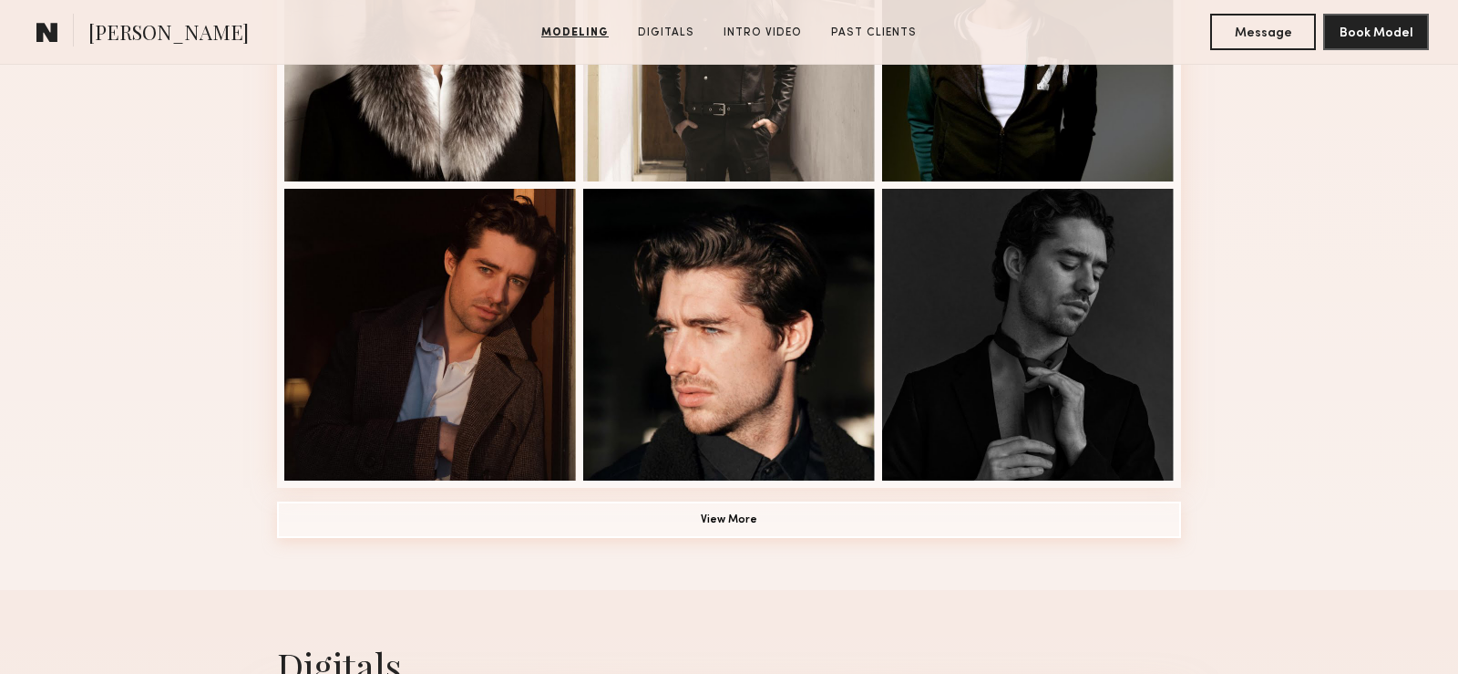
click at [794, 518] on button "View More" at bounding box center [729, 519] width 904 height 36
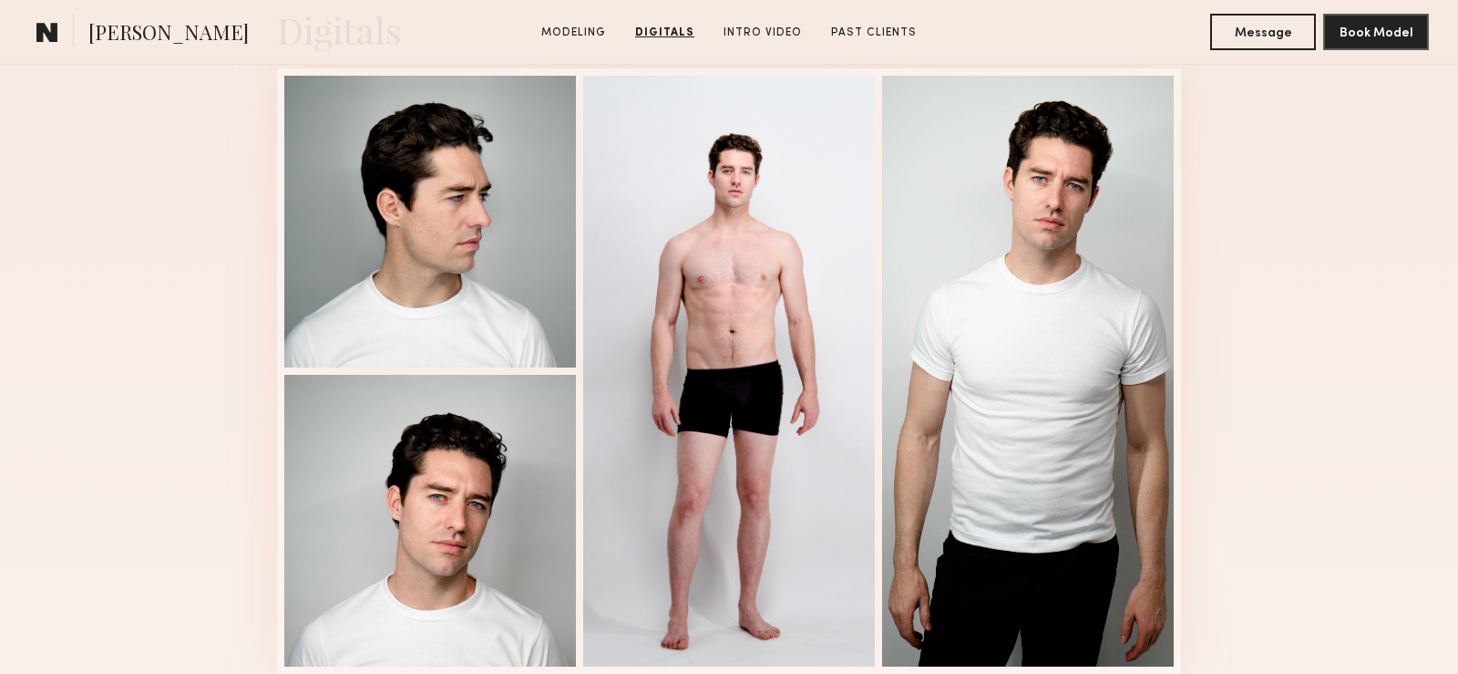
scroll to position [3014, 0]
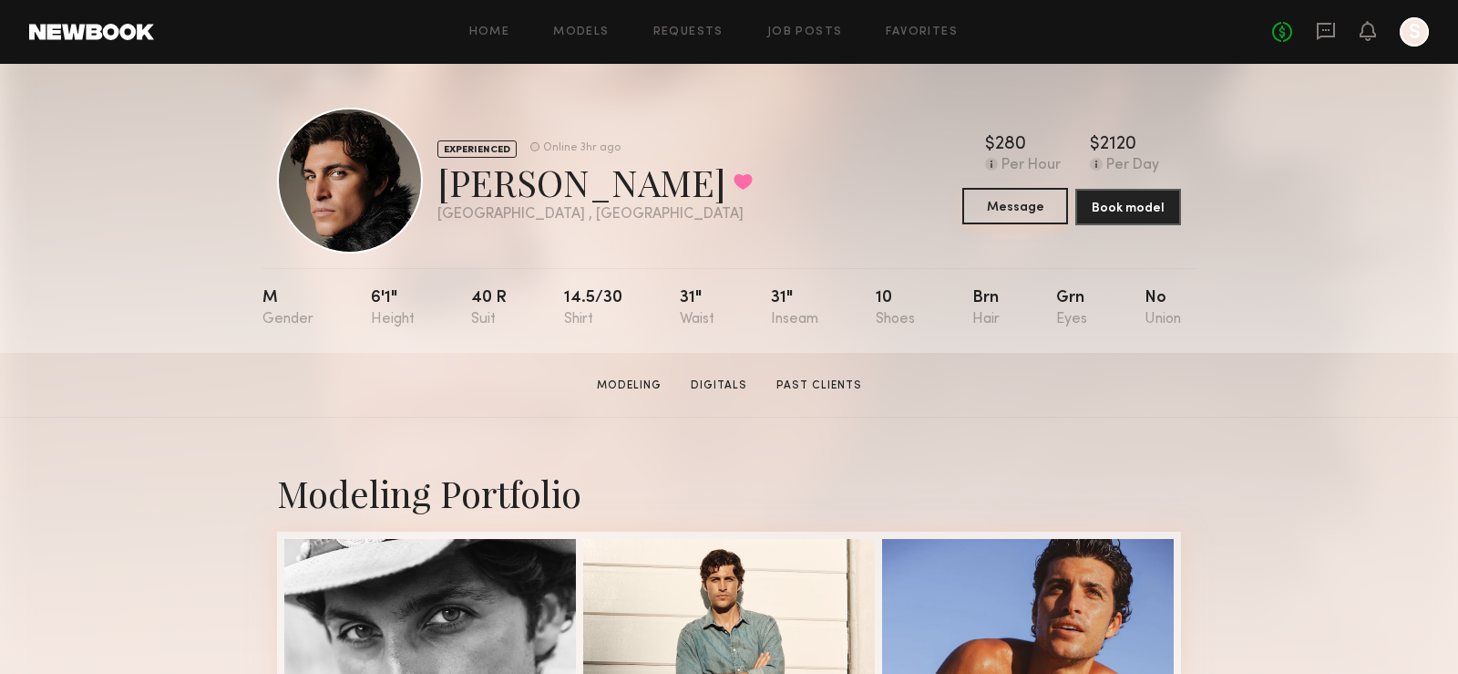
click at [1023, 208] on button "Message" at bounding box center [1016, 206] width 106 height 36
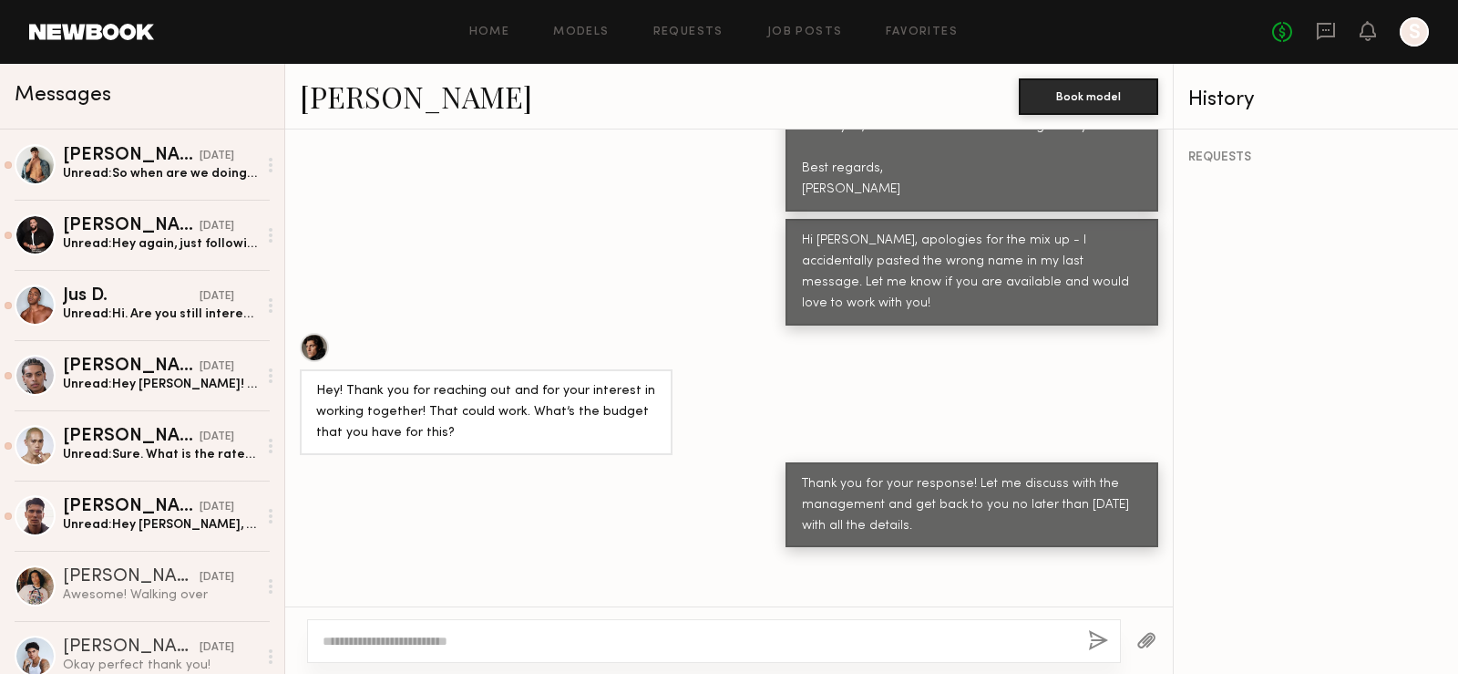
scroll to position [2049, 0]
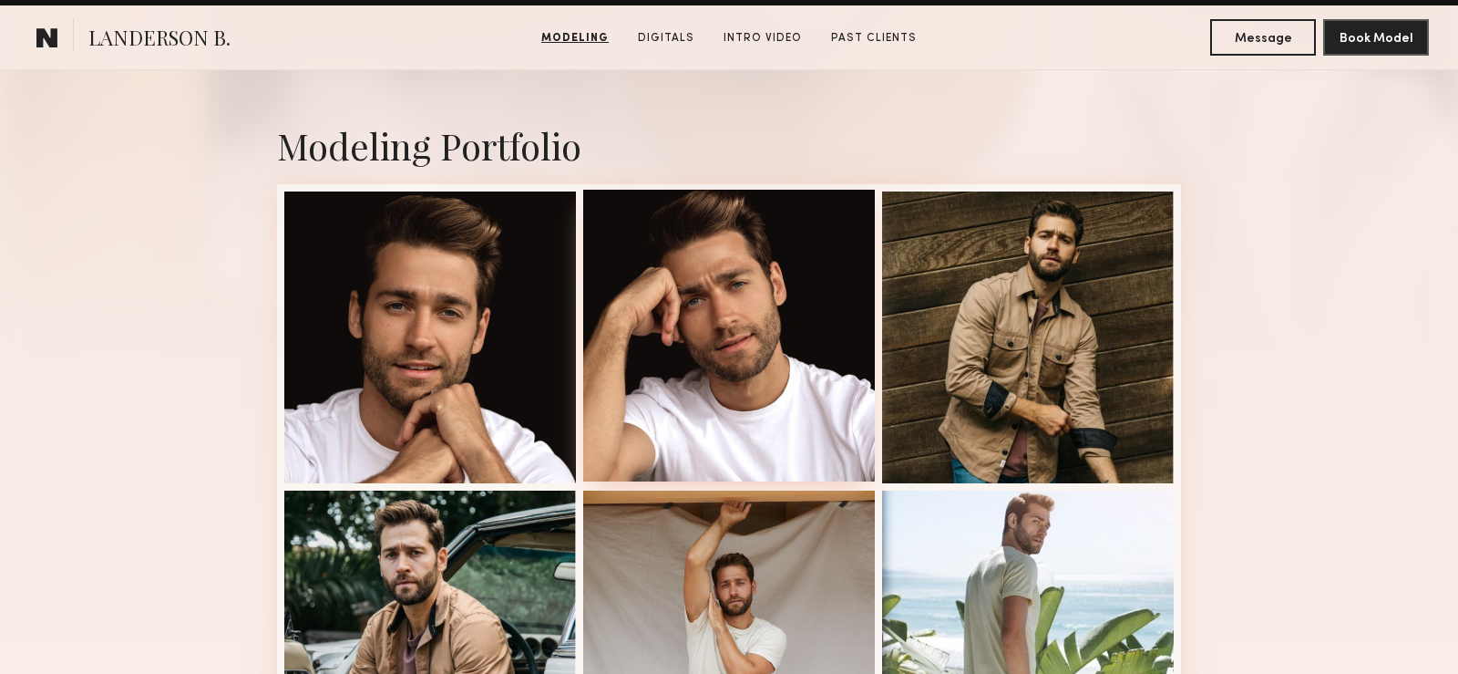
scroll to position [485, 0]
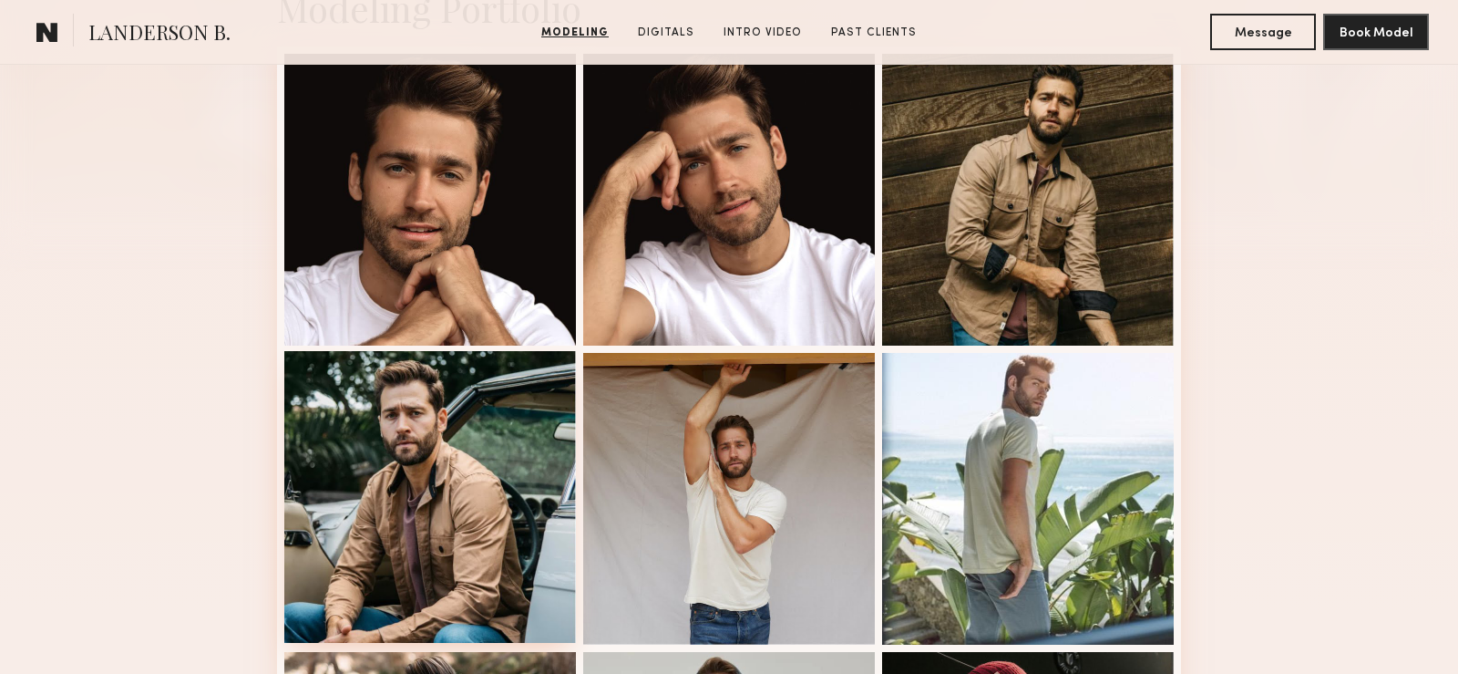
click at [455, 515] on div at bounding box center [430, 497] width 292 height 292
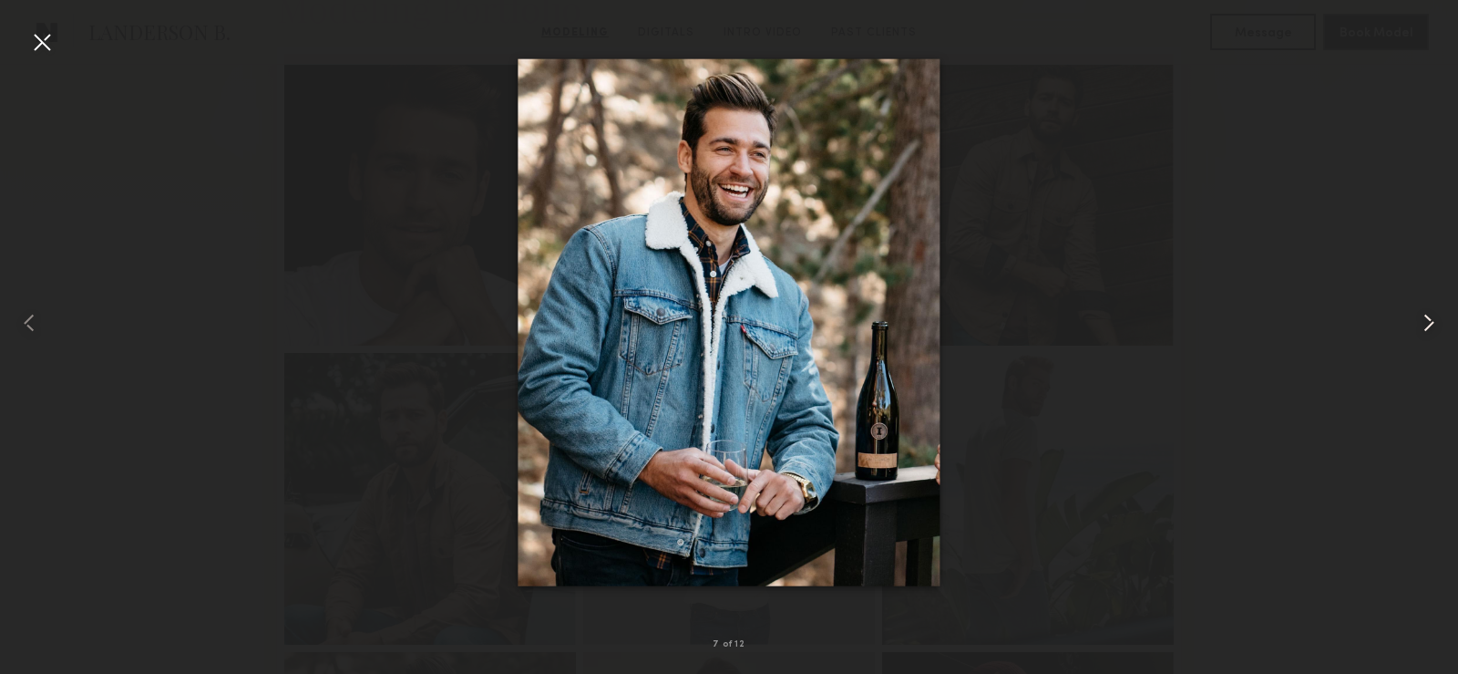
click at [1436, 320] on common-icon at bounding box center [1429, 322] width 29 height 29
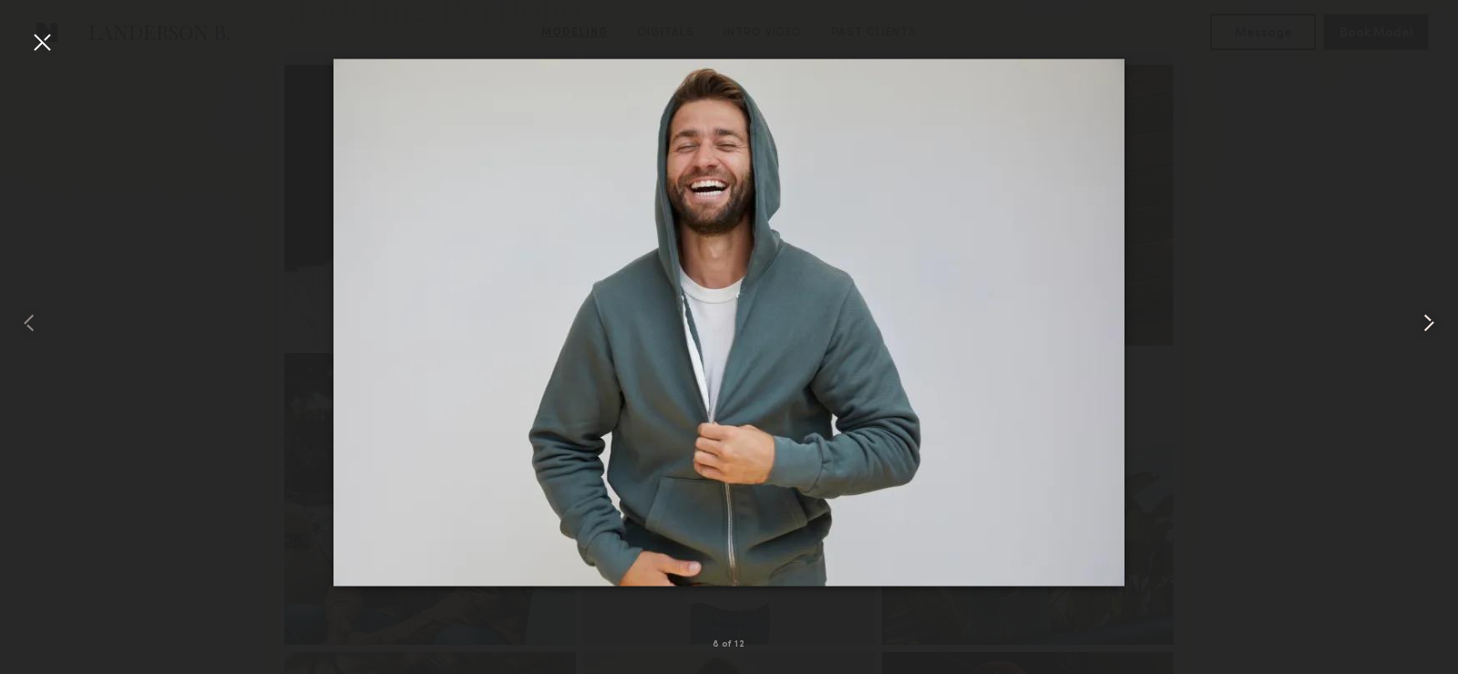
click at [1436, 320] on common-icon at bounding box center [1429, 322] width 29 height 29
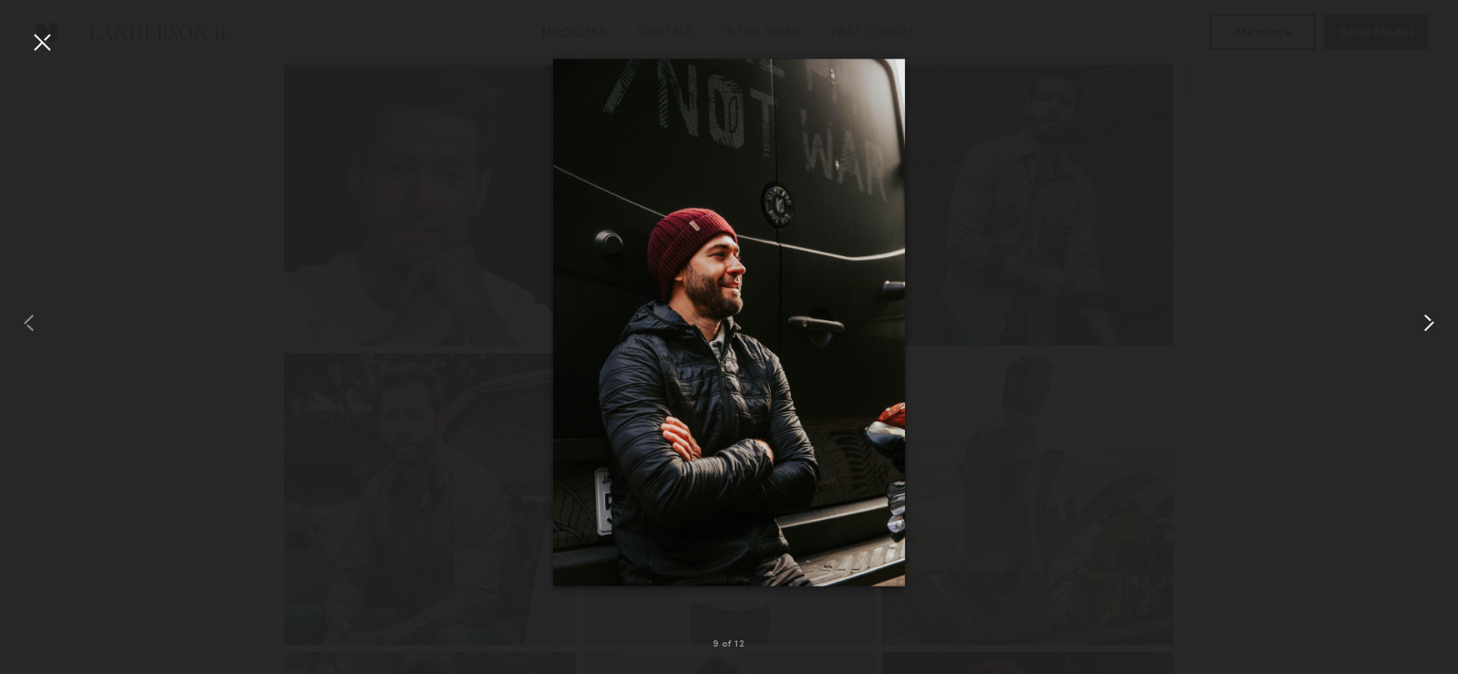
click at [1436, 320] on common-icon at bounding box center [1429, 322] width 29 height 29
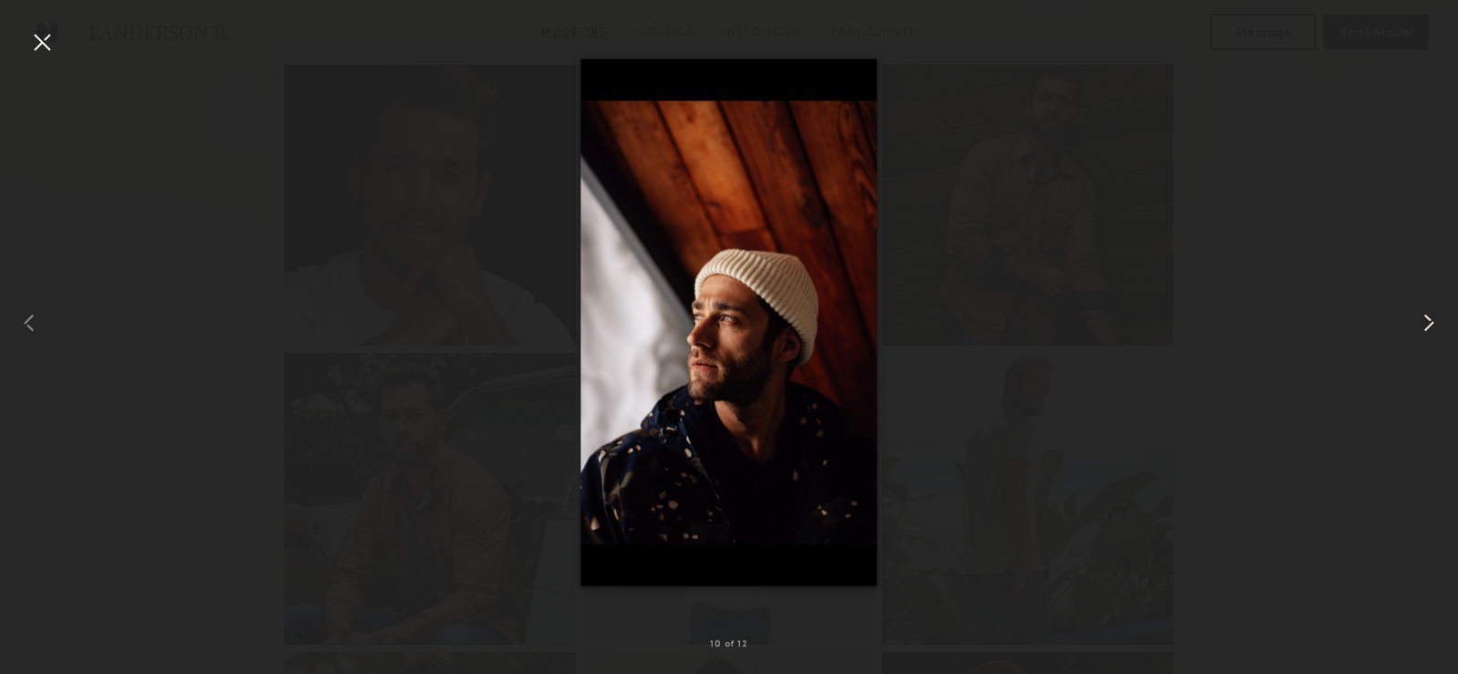
click at [1436, 320] on common-icon at bounding box center [1429, 322] width 29 height 29
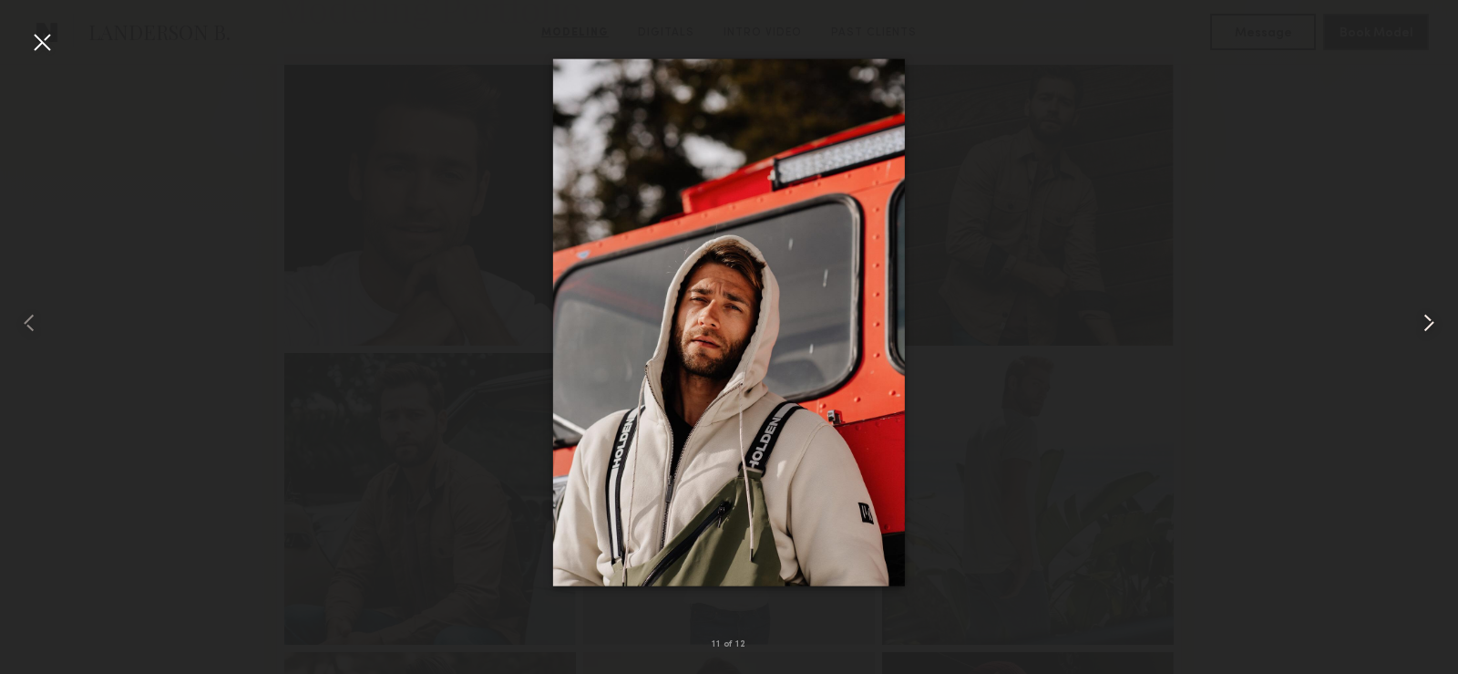
click at [1426, 309] on common-icon at bounding box center [1429, 322] width 29 height 29
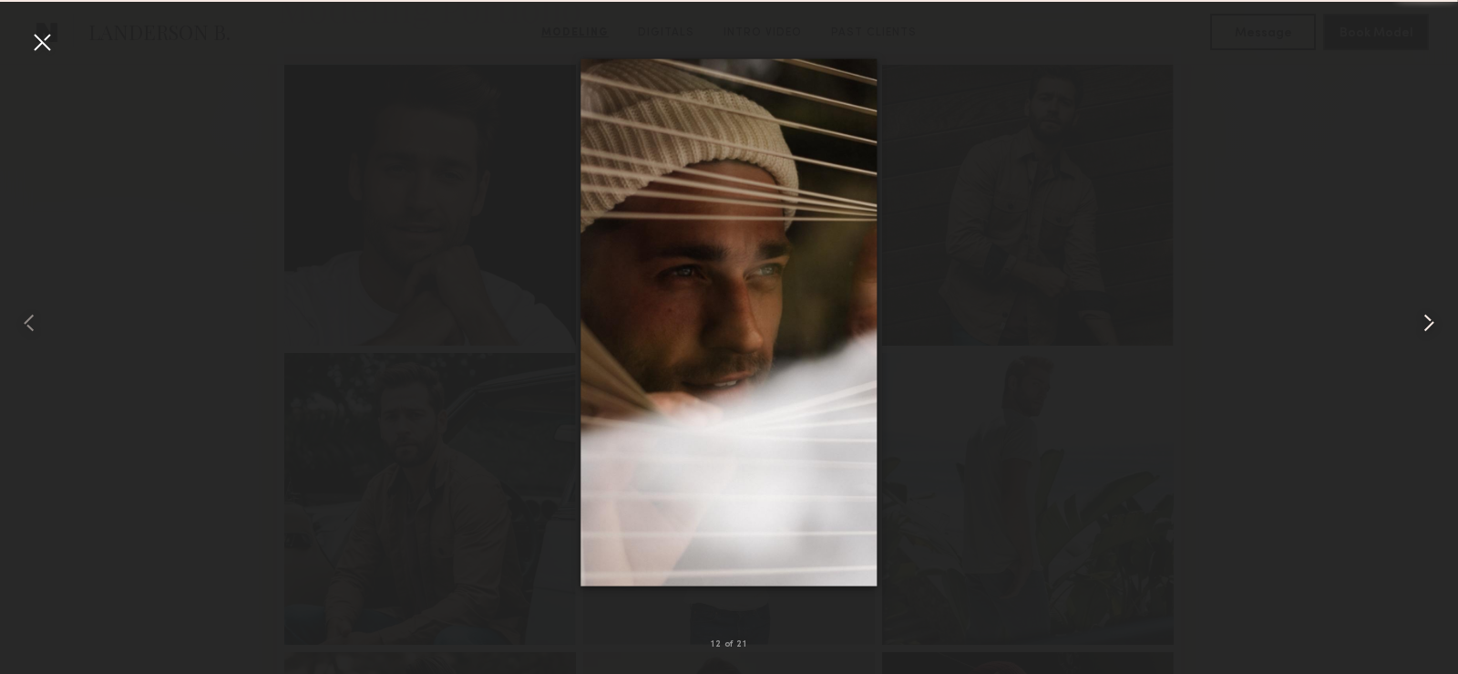
click at [1428, 317] on common-icon at bounding box center [1429, 322] width 29 height 29
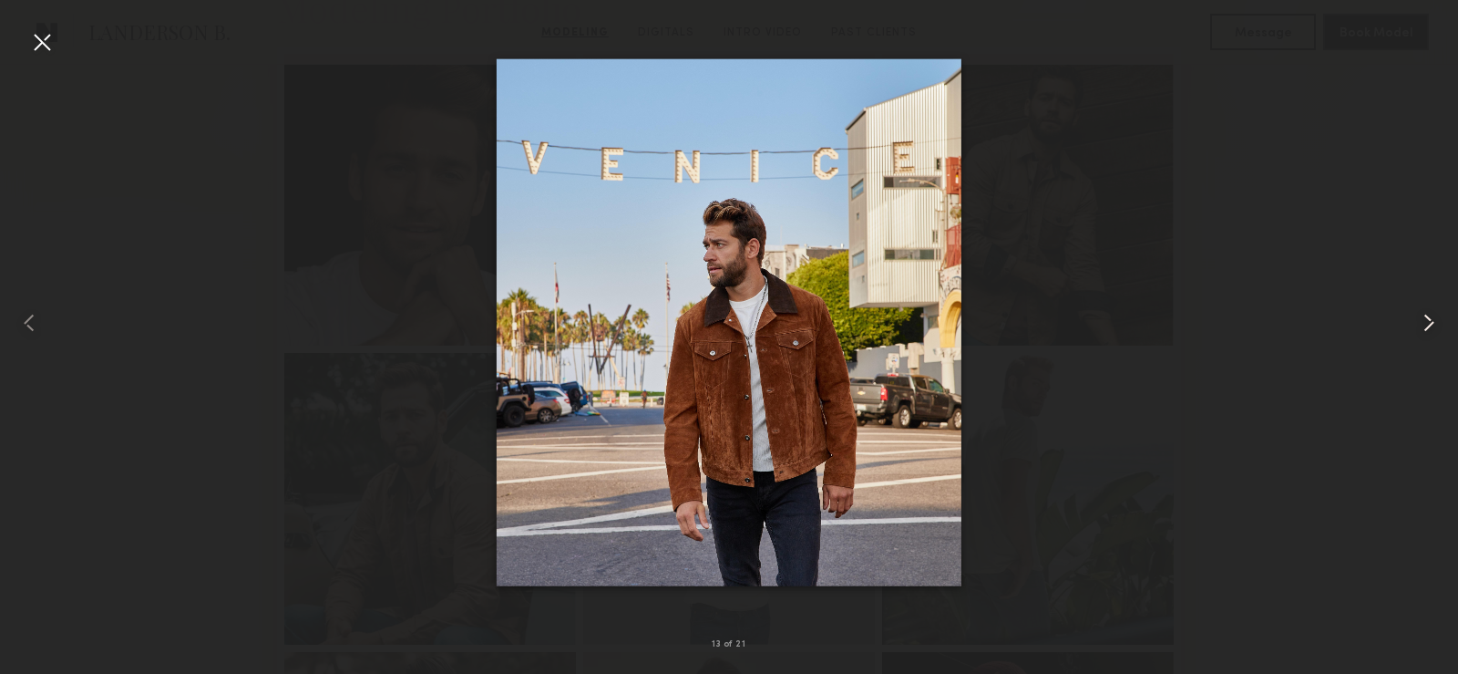
click at [1430, 324] on common-icon at bounding box center [1429, 322] width 29 height 29
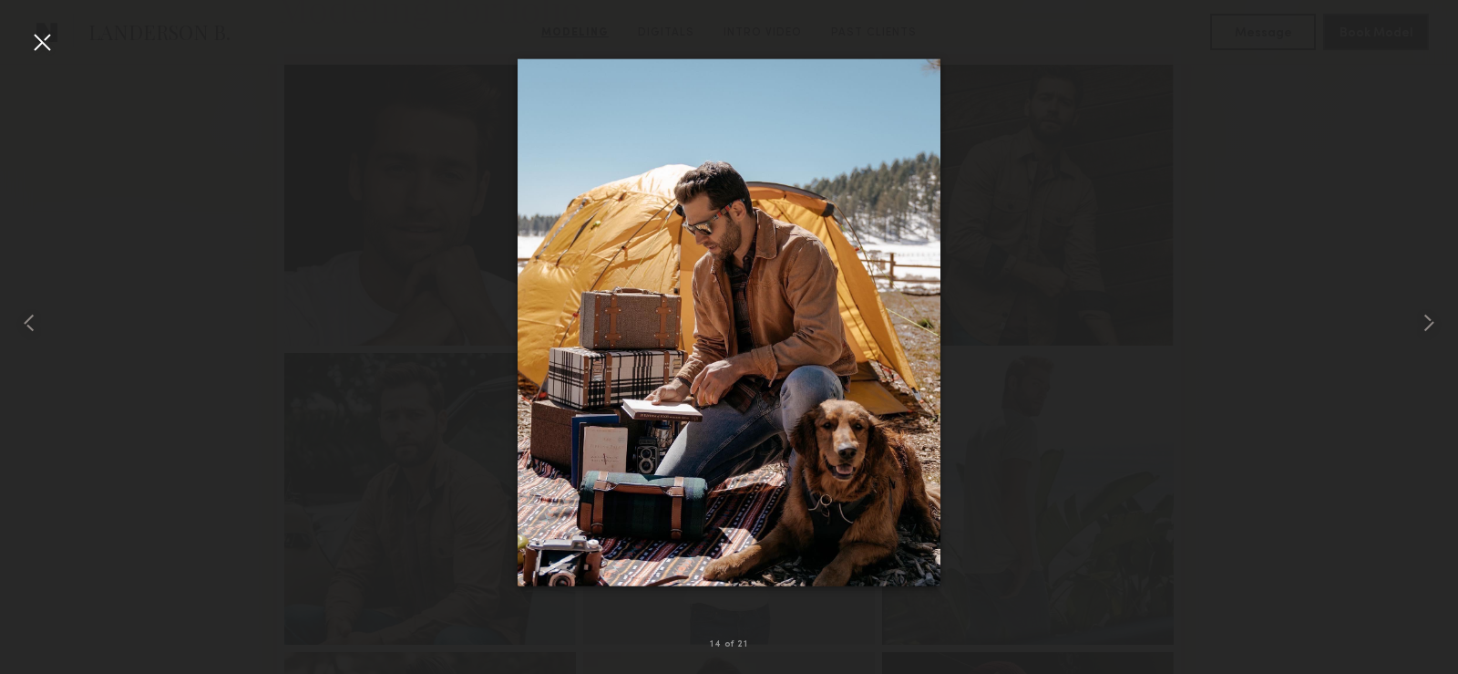
click at [1164, 158] on div at bounding box center [729, 322] width 1458 height 586
click at [1431, 327] on common-icon at bounding box center [1429, 322] width 29 height 29
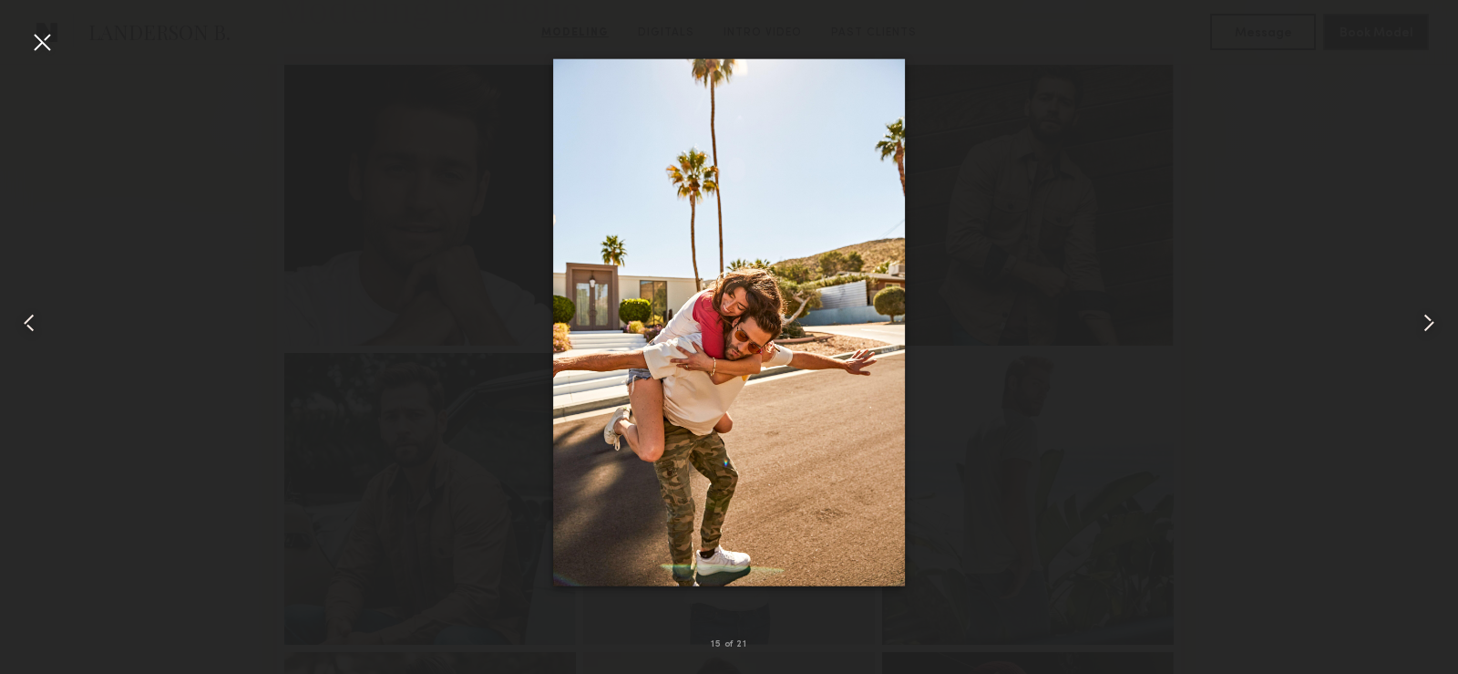
click at [1431, 327] on common-icon at bounding box center [1429, 322] width 29 height 29
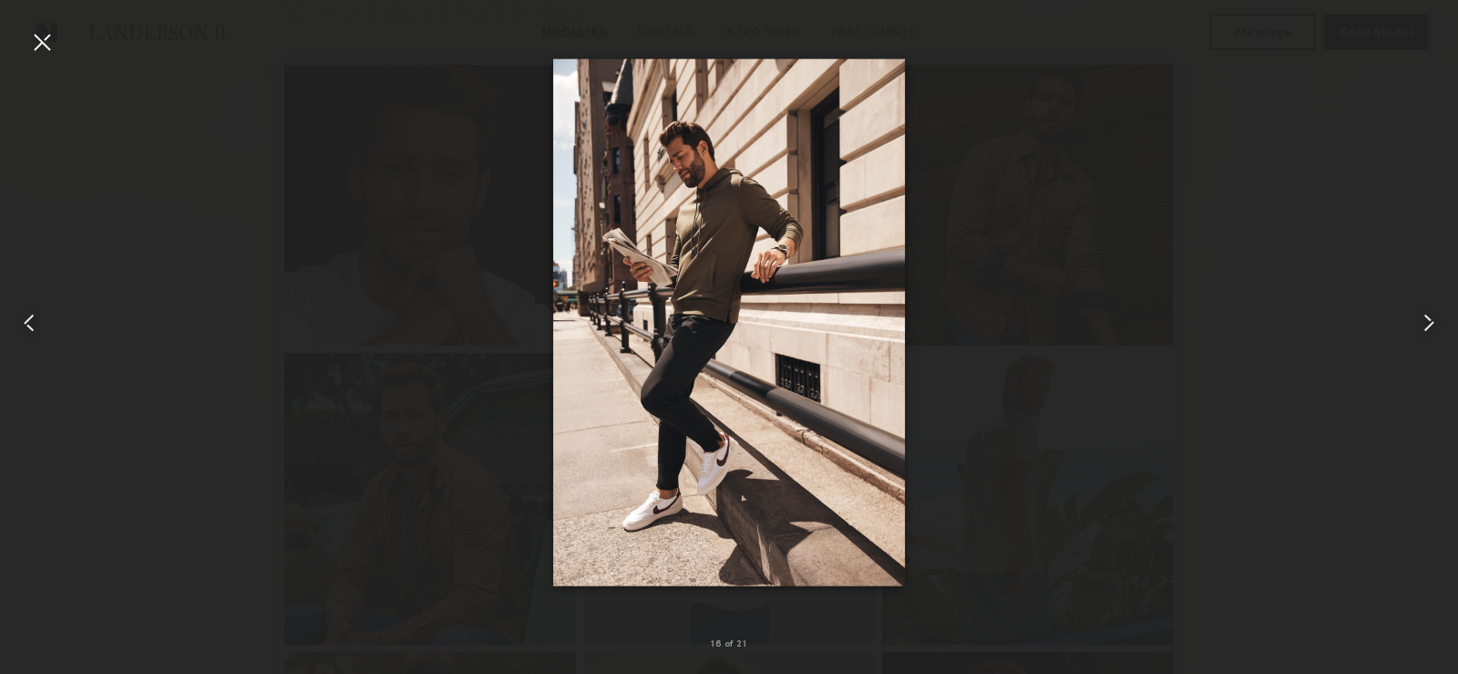
click at [1431, 327] on common-icon at bounding box center [1429, 322] width 29 height 29
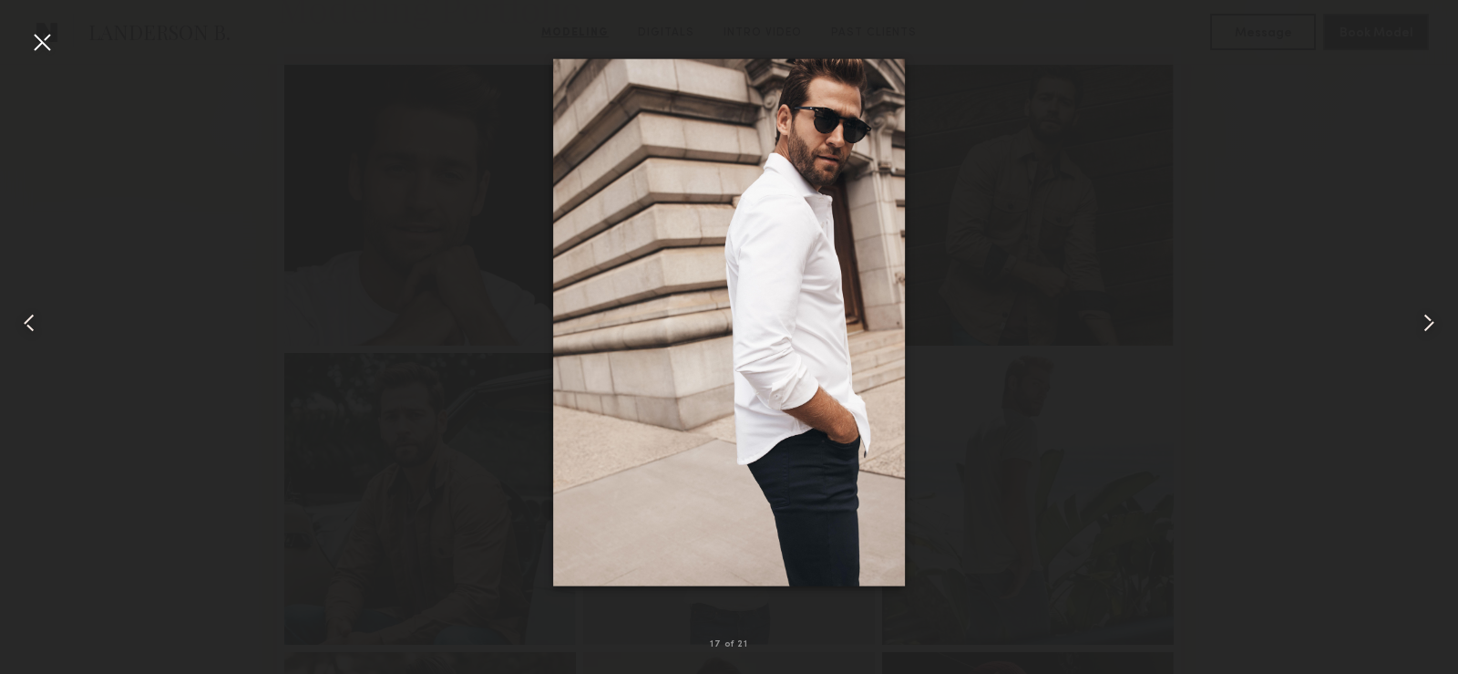
click at [1431, 327] on common-icon at bounding box center [1429, 322] width 29 height 29
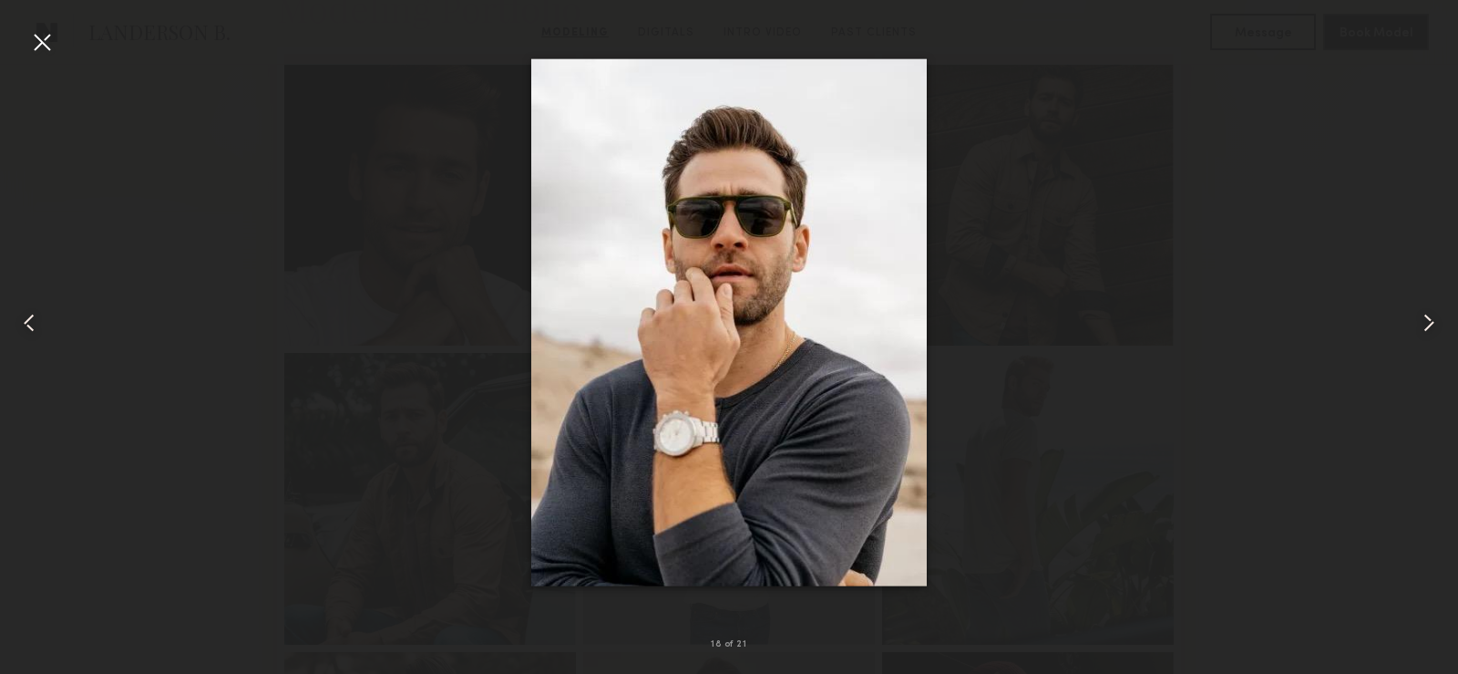
click at [1431, 327] on common-icon at bounding box center [1429, 322] width 29 height 29
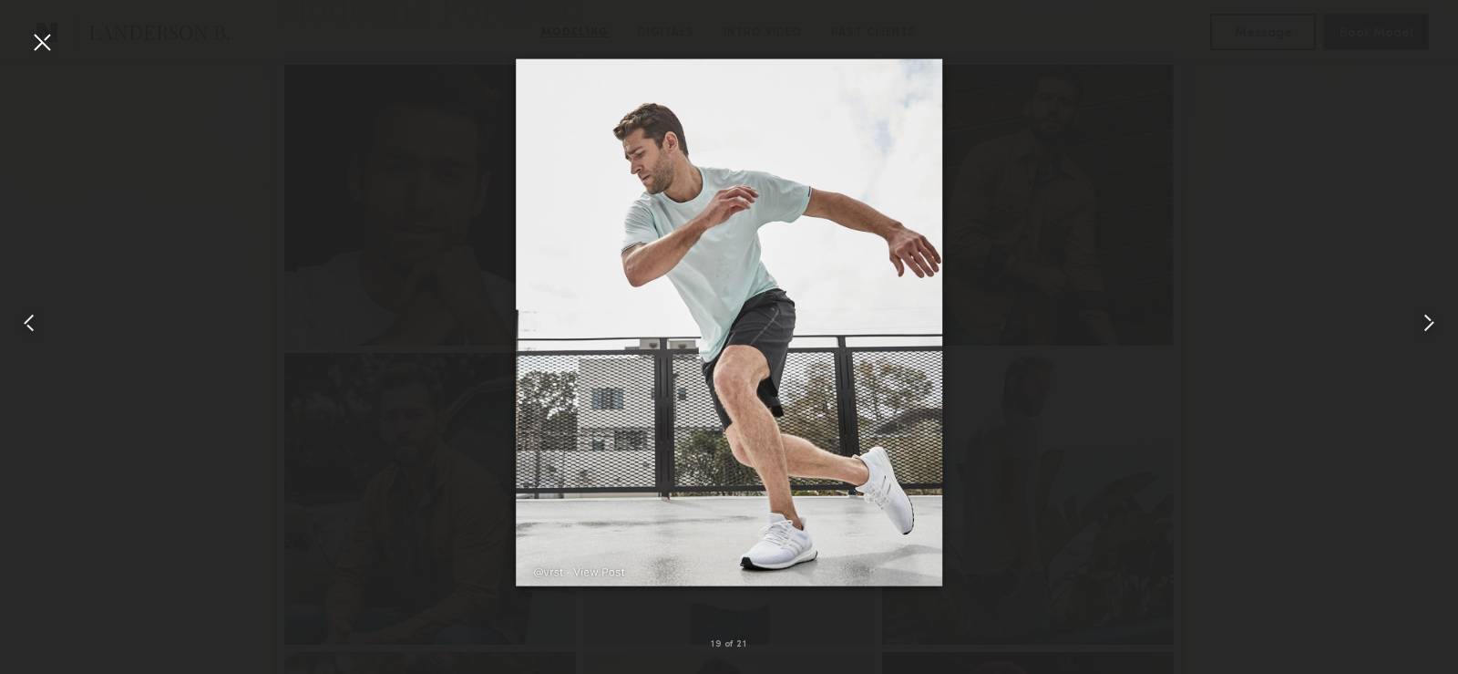
click at [1431, 327] on common-icon at bounding box center [1429, 322] width 29 height 29
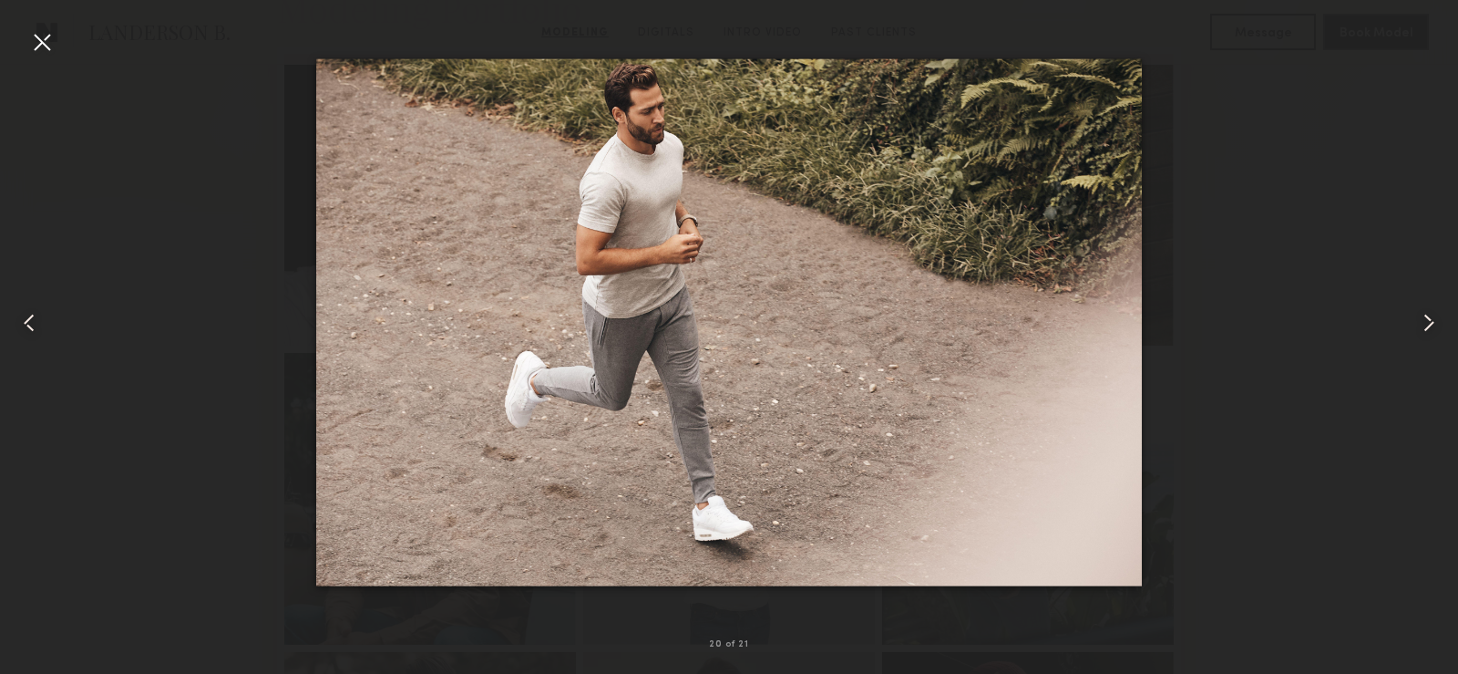
click at [35, 324] on common-icon at bounding box center [29, 322] width 29 height 29
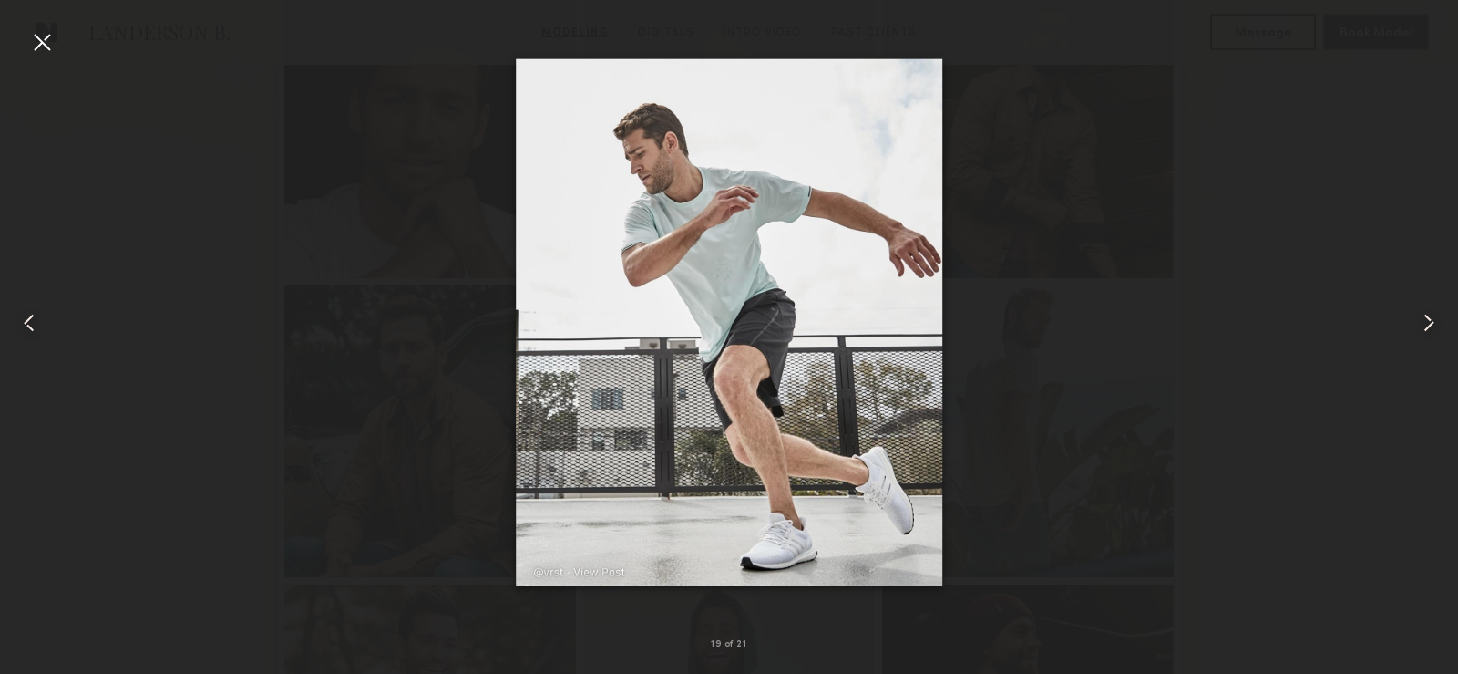
scroll to position [551, 0]
click at [1415, 323] on common-icon at bounding box center [1429, 322] width 29 height 29
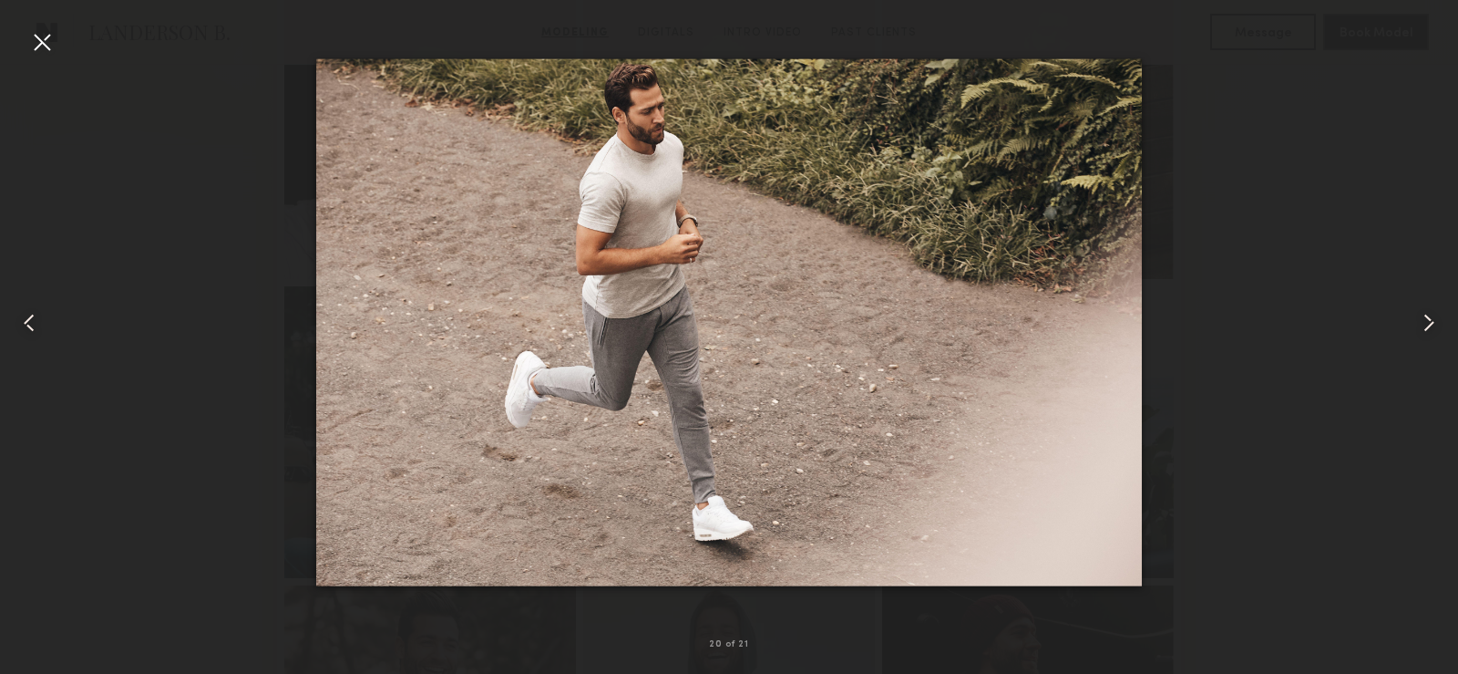
click at [1415, 323] on common-icon at bounding box center [1429, 322] width 29 height 29
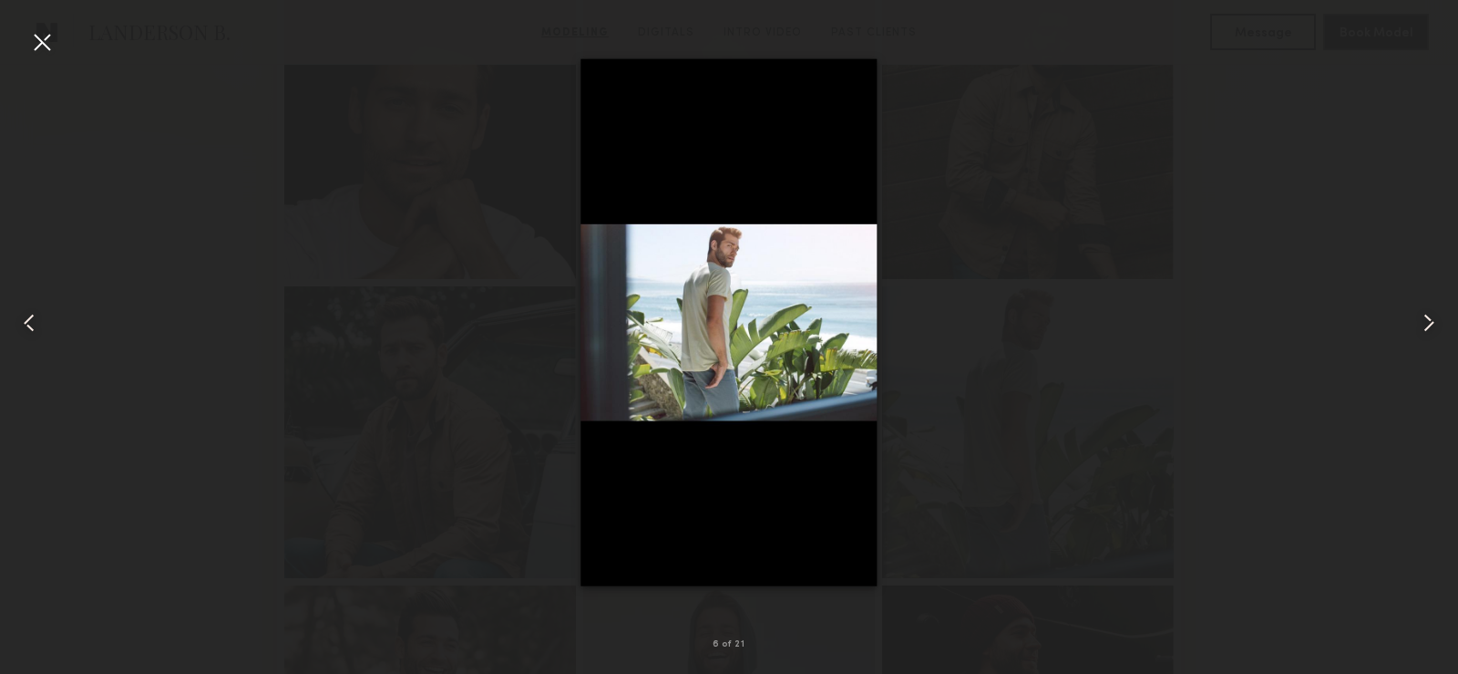
click at [1405, 226] on div at bounding box center [1429, 322] width 58 height 586
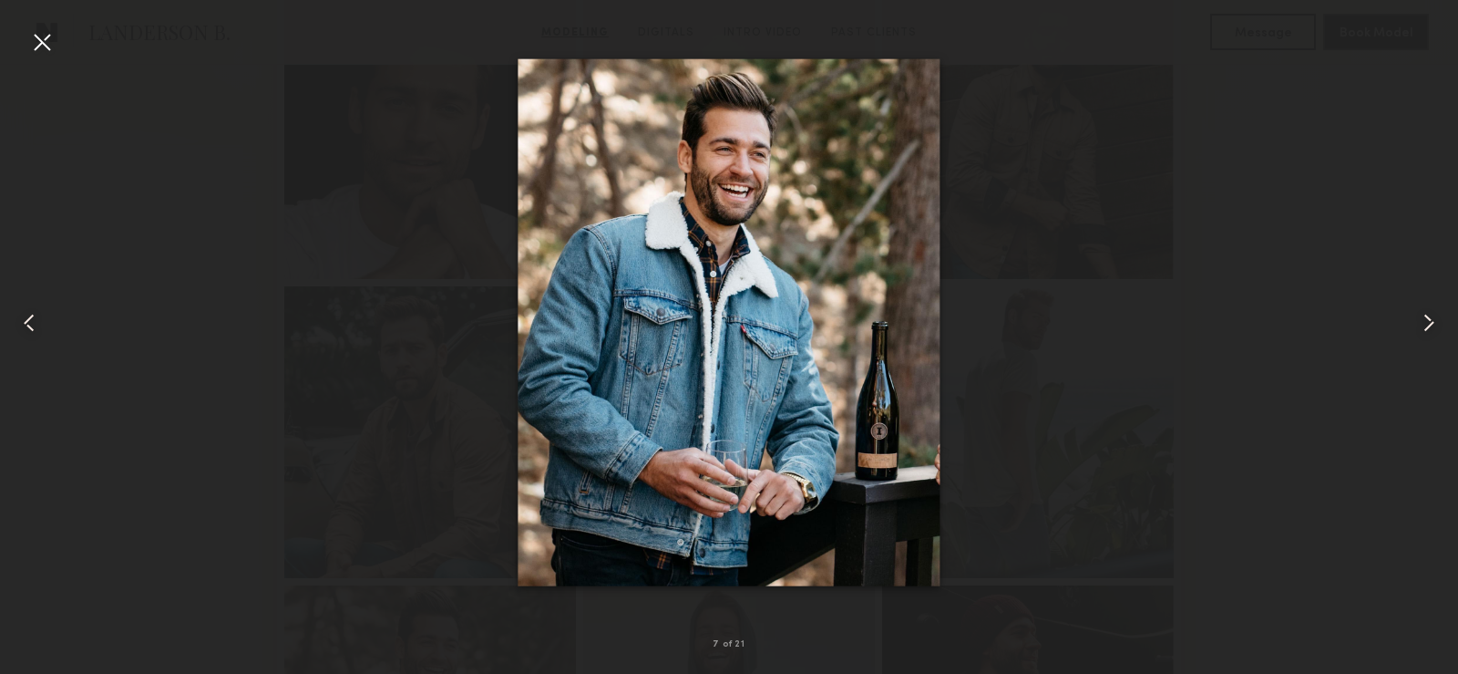
click at [41, 36] on div at bounding box center [41, 41] width 29 height 29
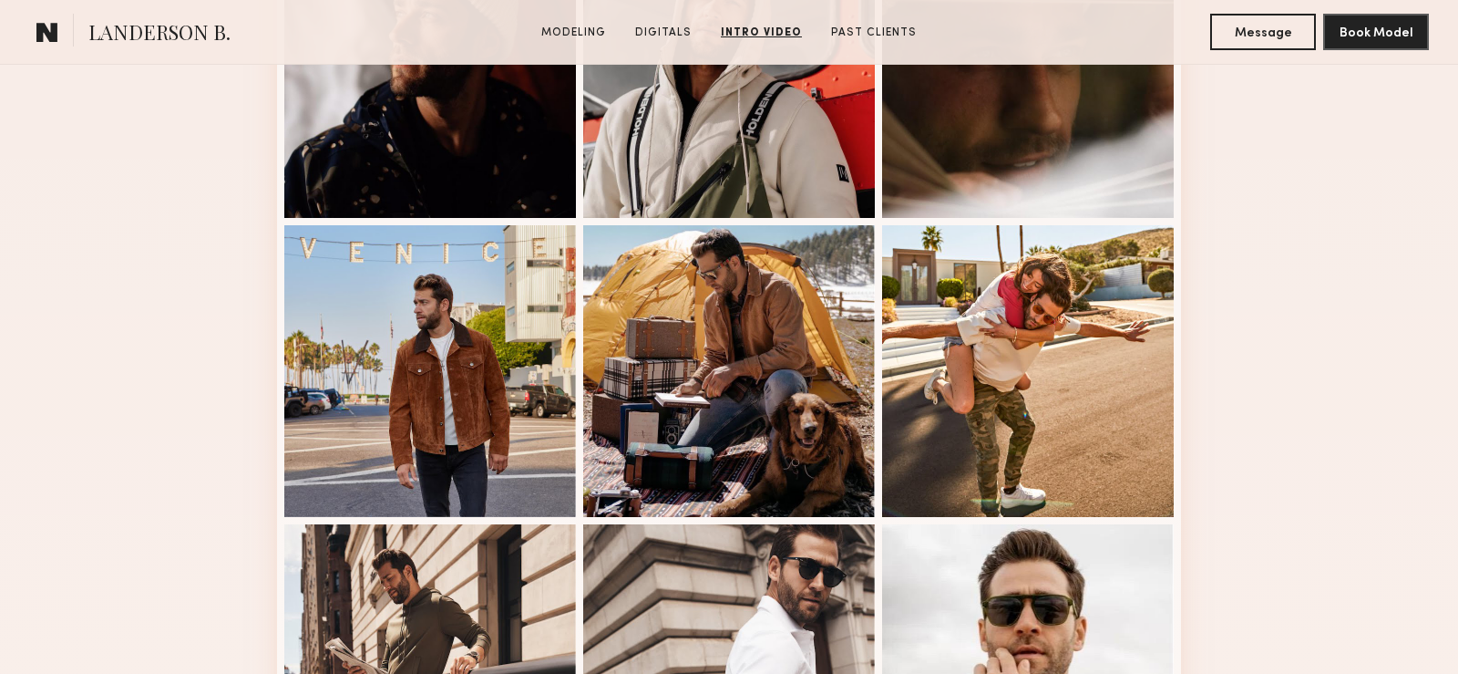
scroll to position [1295, 0]
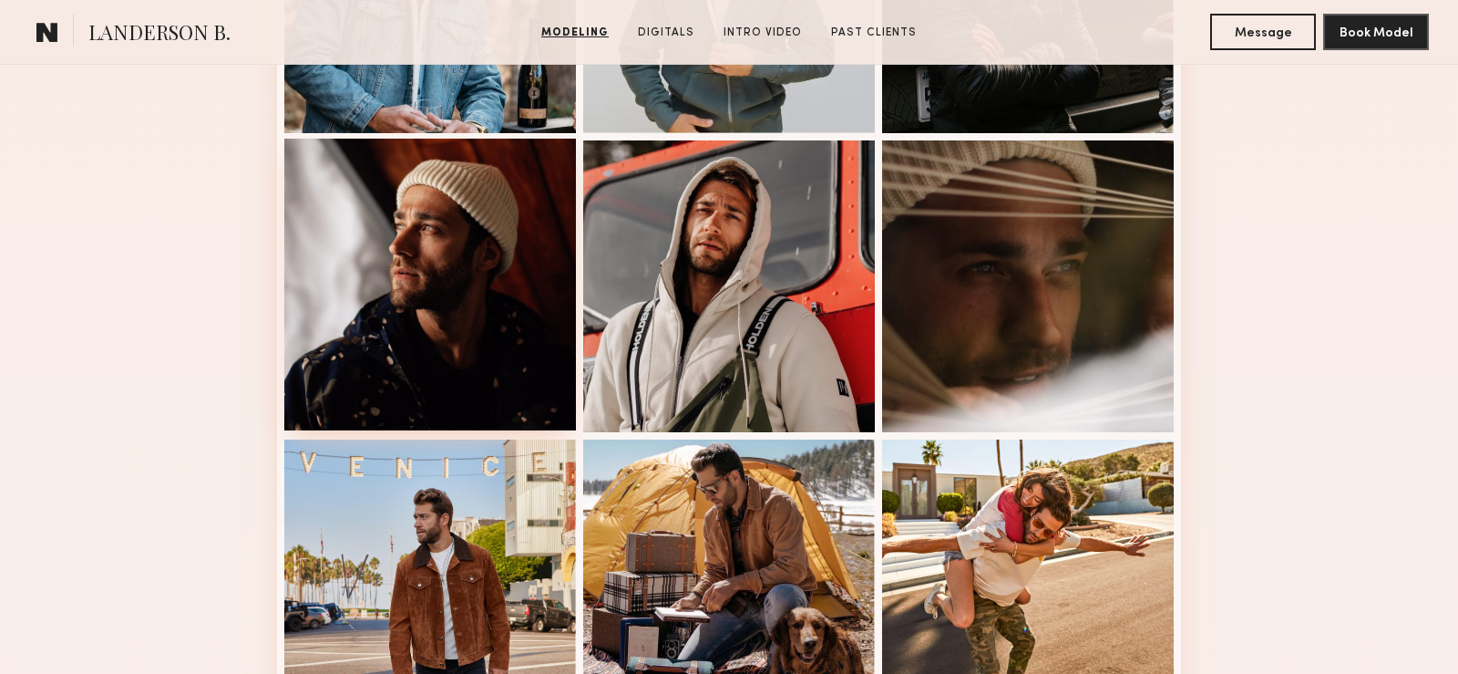
click at [439, 292] on div at bounding box center [430, 285] width 292 height 292
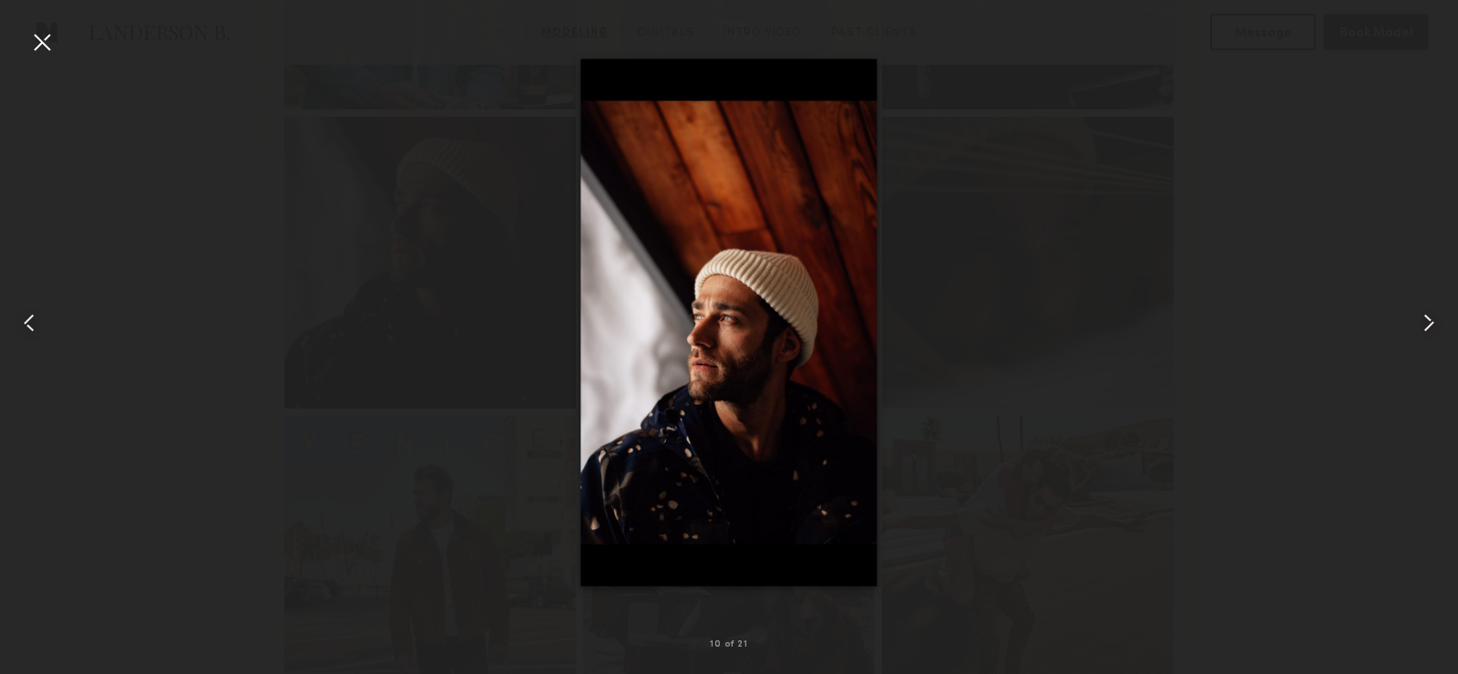
scroll to position [1316, 0]
click at [924, 291] on div at bounding box center [729, 322] width 1458 height 586
click at [1419, 286] on div at bounding box center [1429, 322] width 58 height 586
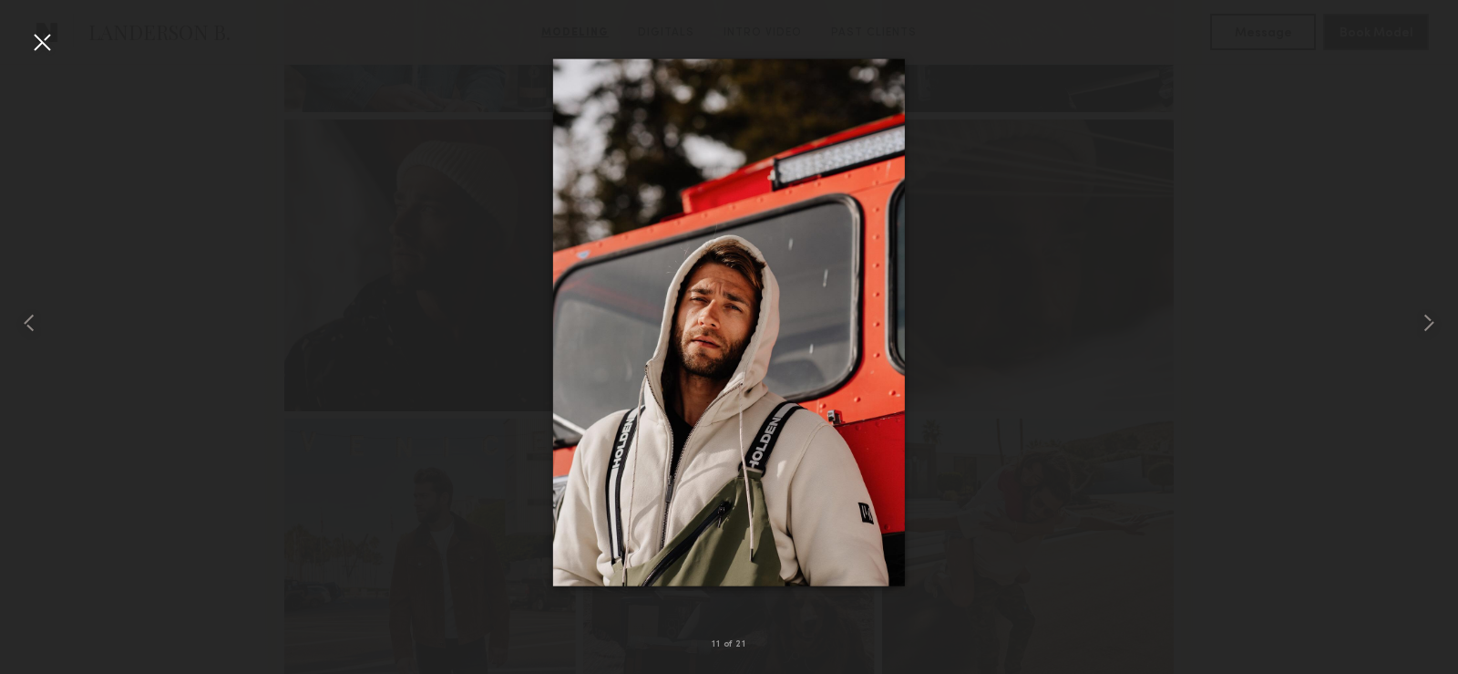
click at [38, 39] on div at bounding box center [41, 41] width 29 height 29
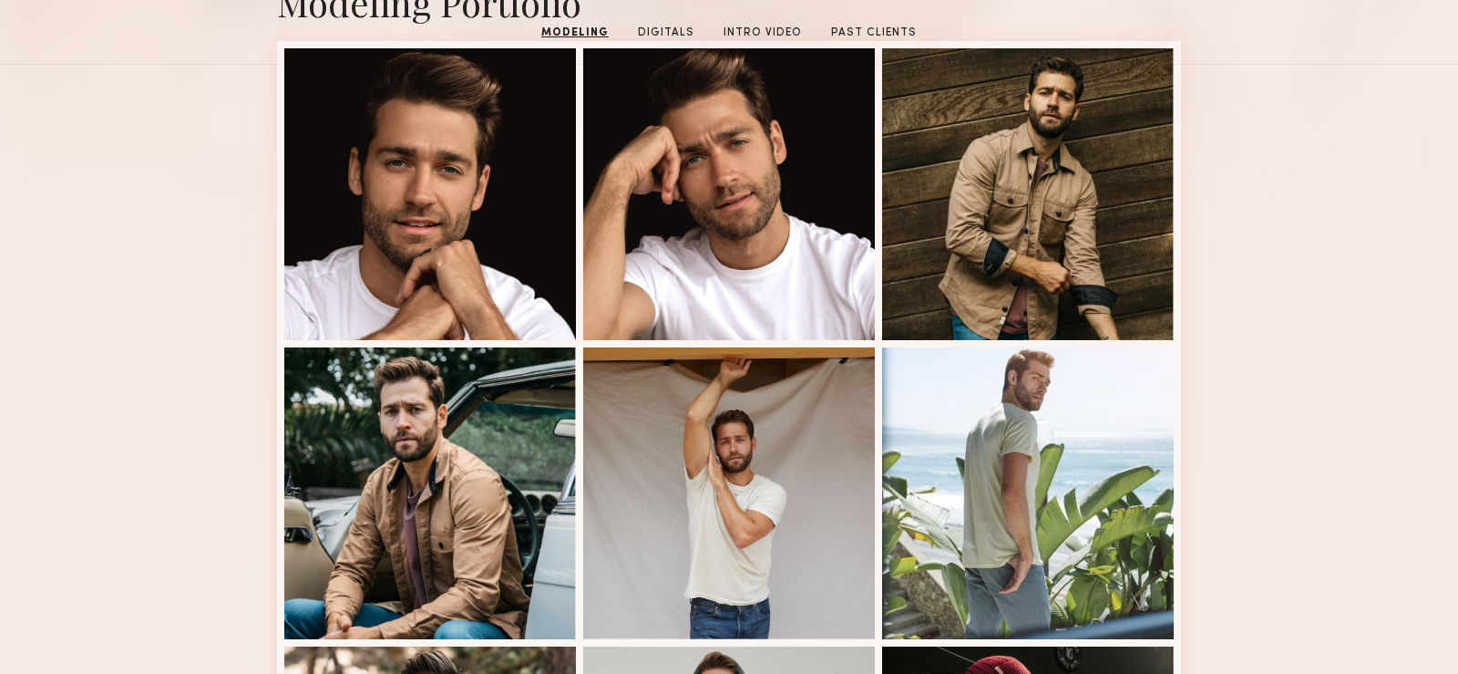
scroll to position [0, 0]
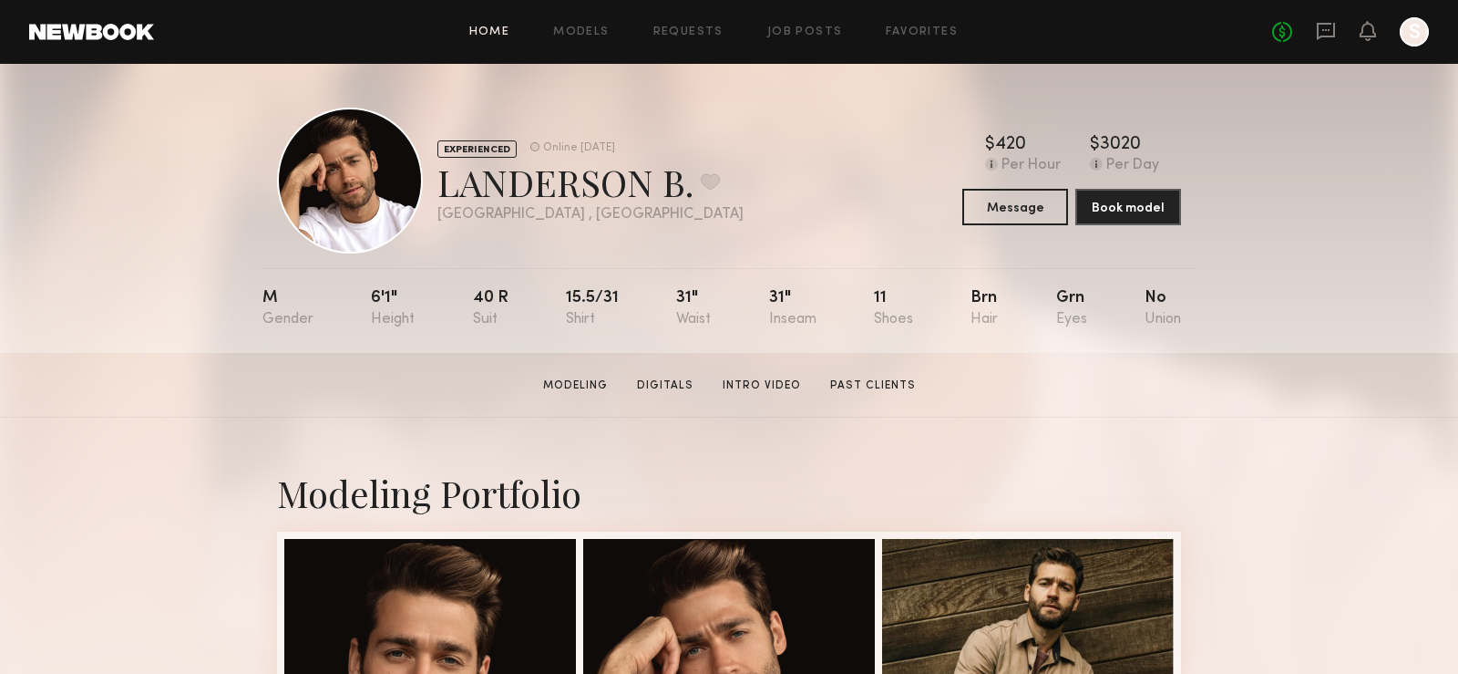
click at [499, 30] on link "Home" at bounding box center [489, 32] width 41 height 12
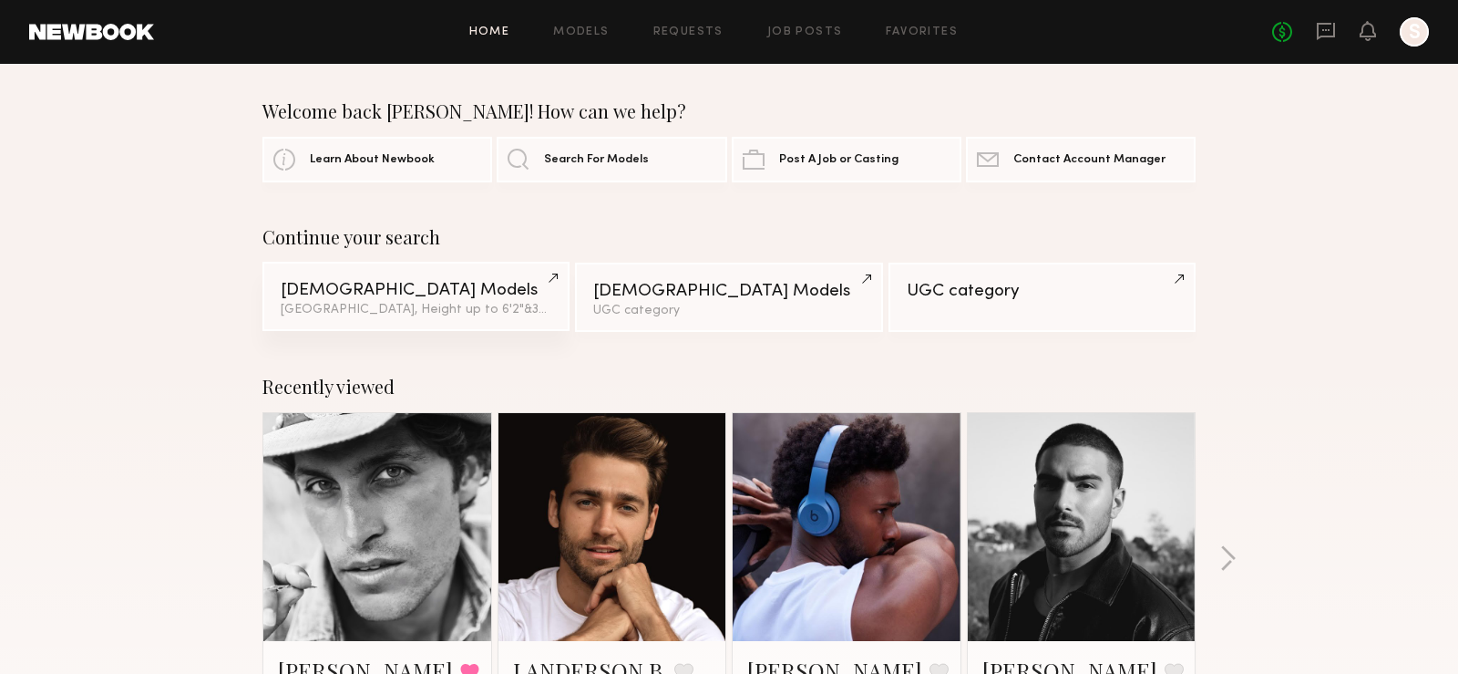
click at [376, 289] on div "Male Models" at bounding box center [416, 290] width 271 height 17
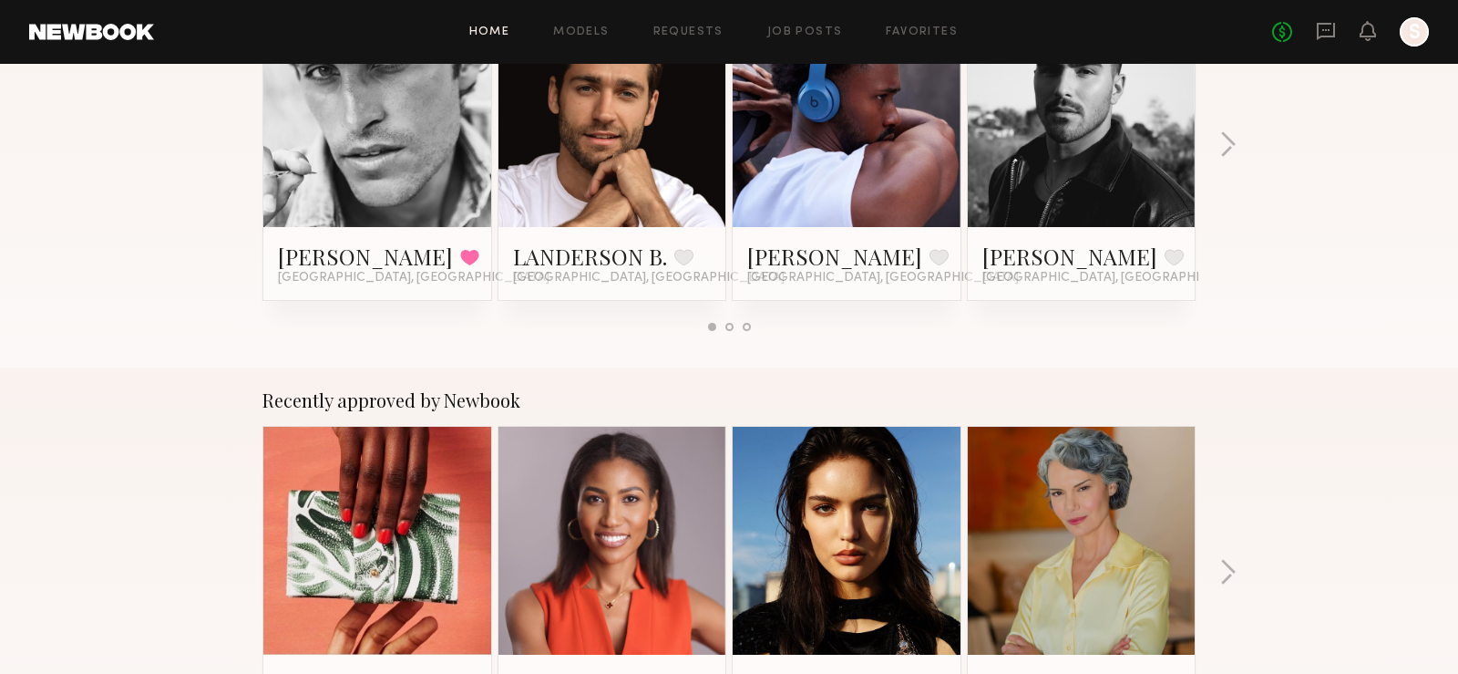
scroll to position [434, 0]
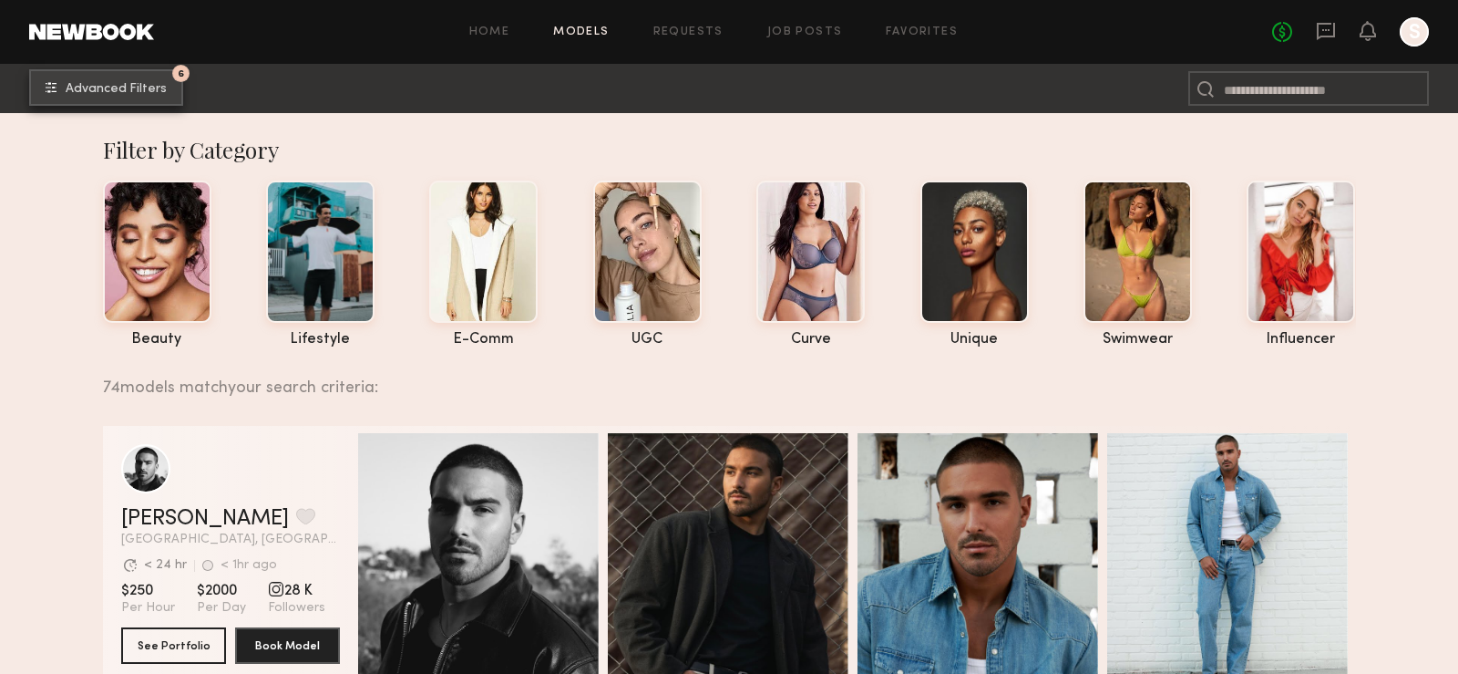
click at [150, 99] on button "6 Advanced Filters" at bounding box center [106, 87] width 154 height 36
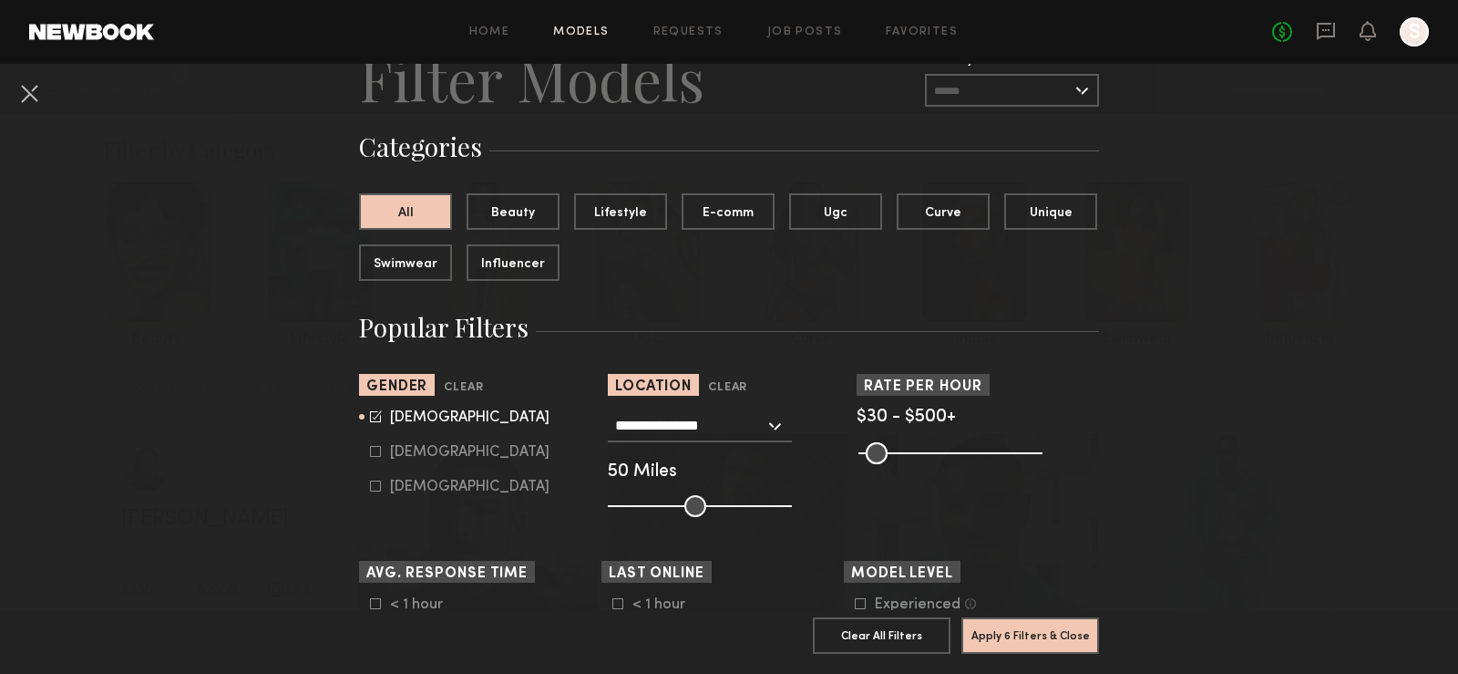
scroll to position [82, 0]
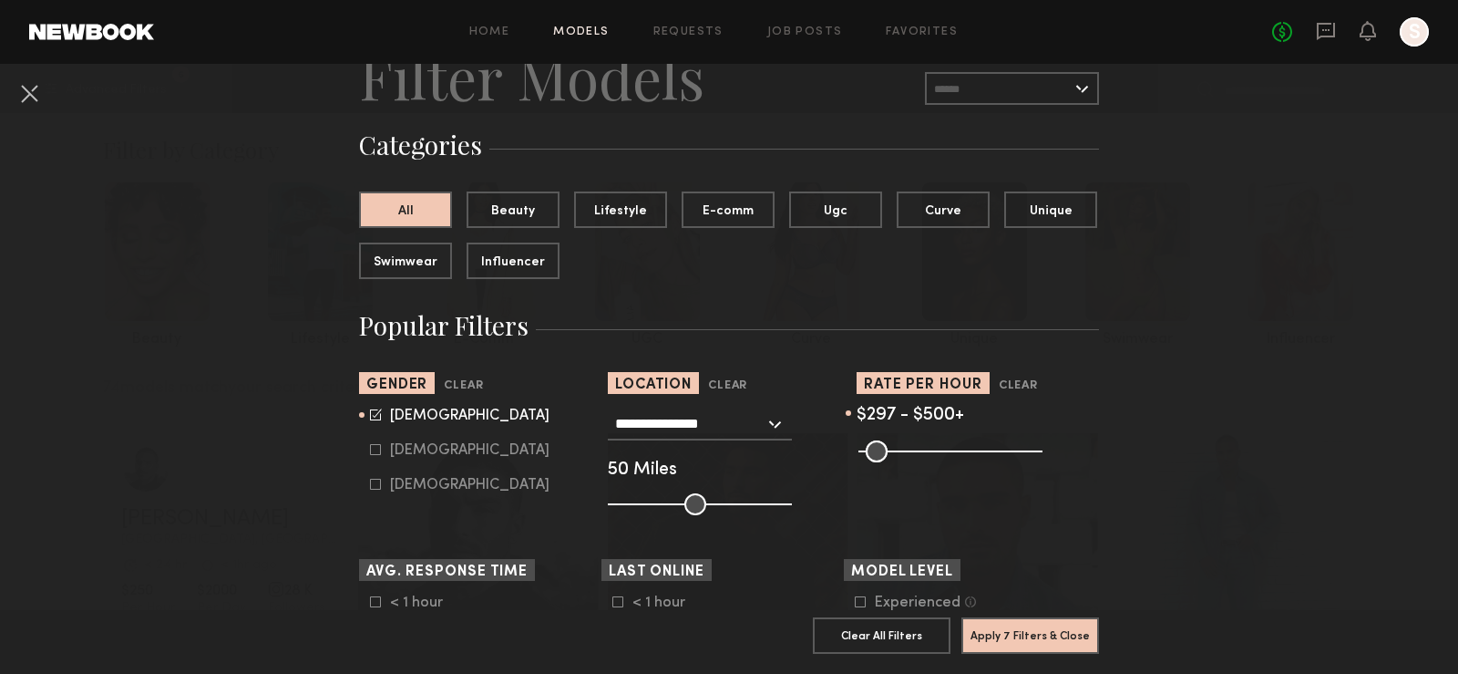
drag, startPoint x: 872, startPoint y: 455, endPoint x: 962, endPoint y: 461, distance: 89.6
type input "***"
click at [962, 461] on input "range" at bounding box center [951, 451] width 184 height 22
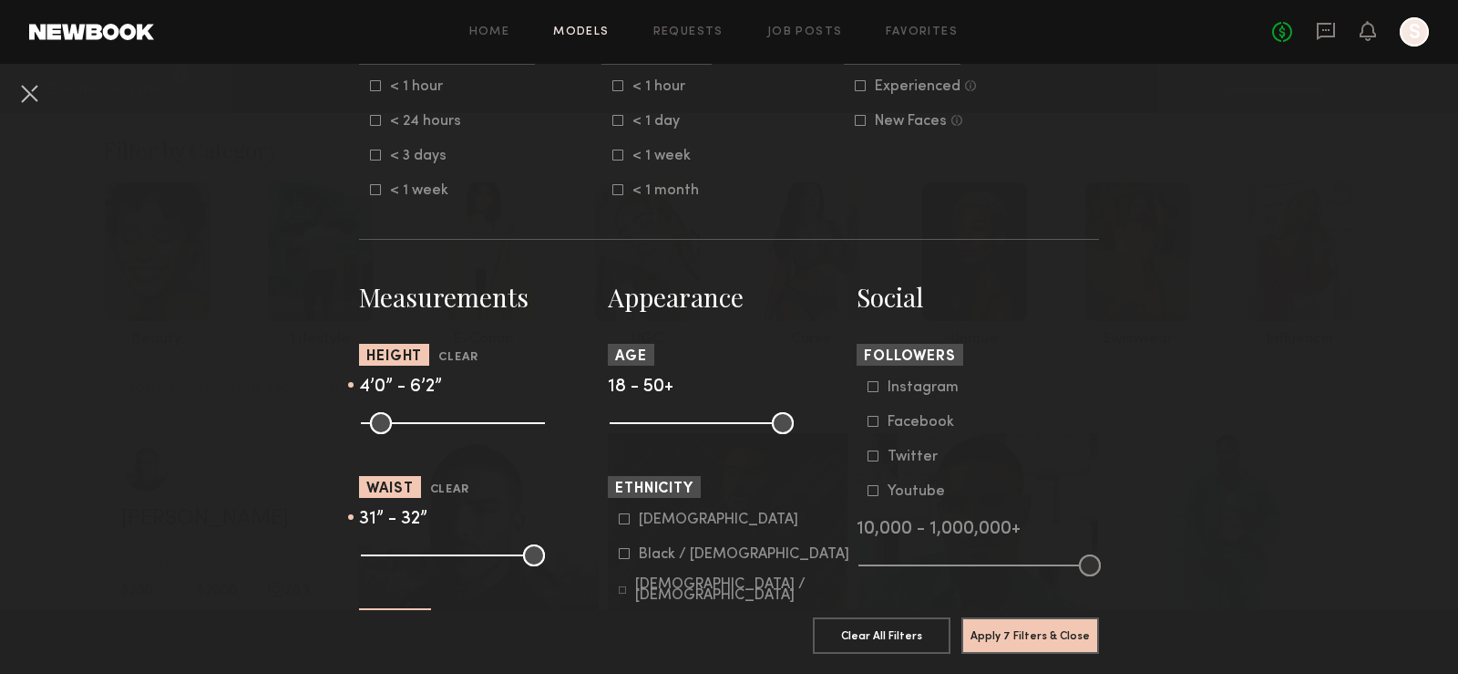
scroll to position [604, 0]
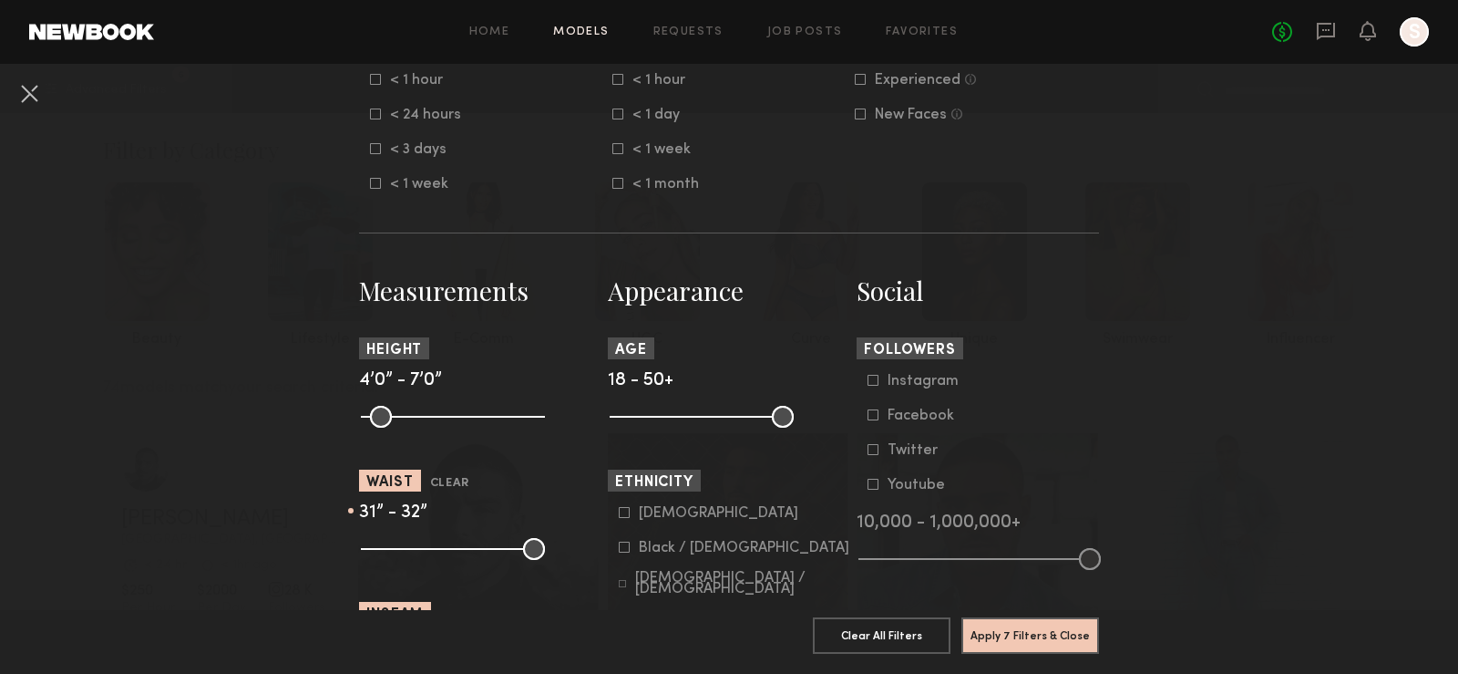
drag, startPoint x: 492, startPoint y: 417, endPoint x: 603, endPoint y: 419, distance: 111.2
type input "**"
click at [545, 418] on input "range" at bounding box center [453, 417] width 184 height 22
drag, startPoint x: 452, startPoint y: 548, endPoint x: 664, endPoint y: 548, distance: 212.4
type input "**"
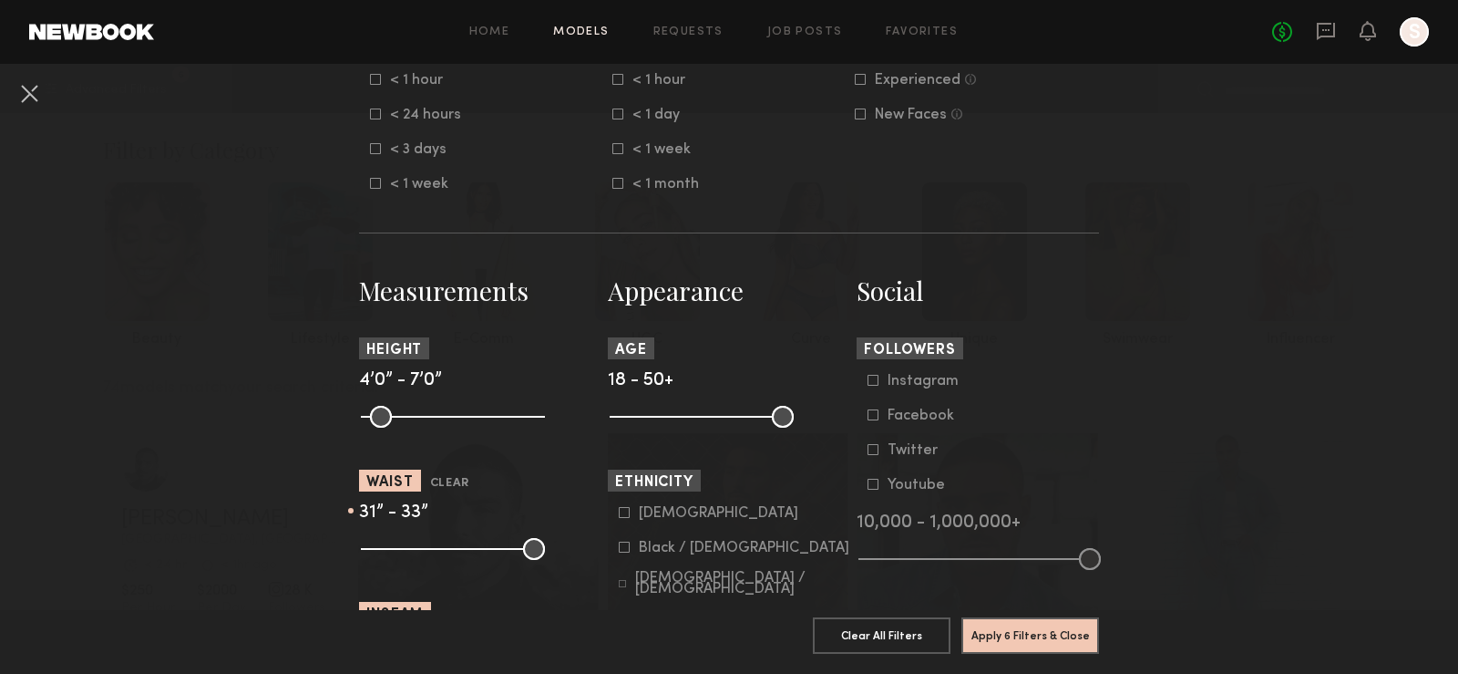
click at [545, 548] on input "range" at bounding box center [453, 549] width 184 height 22
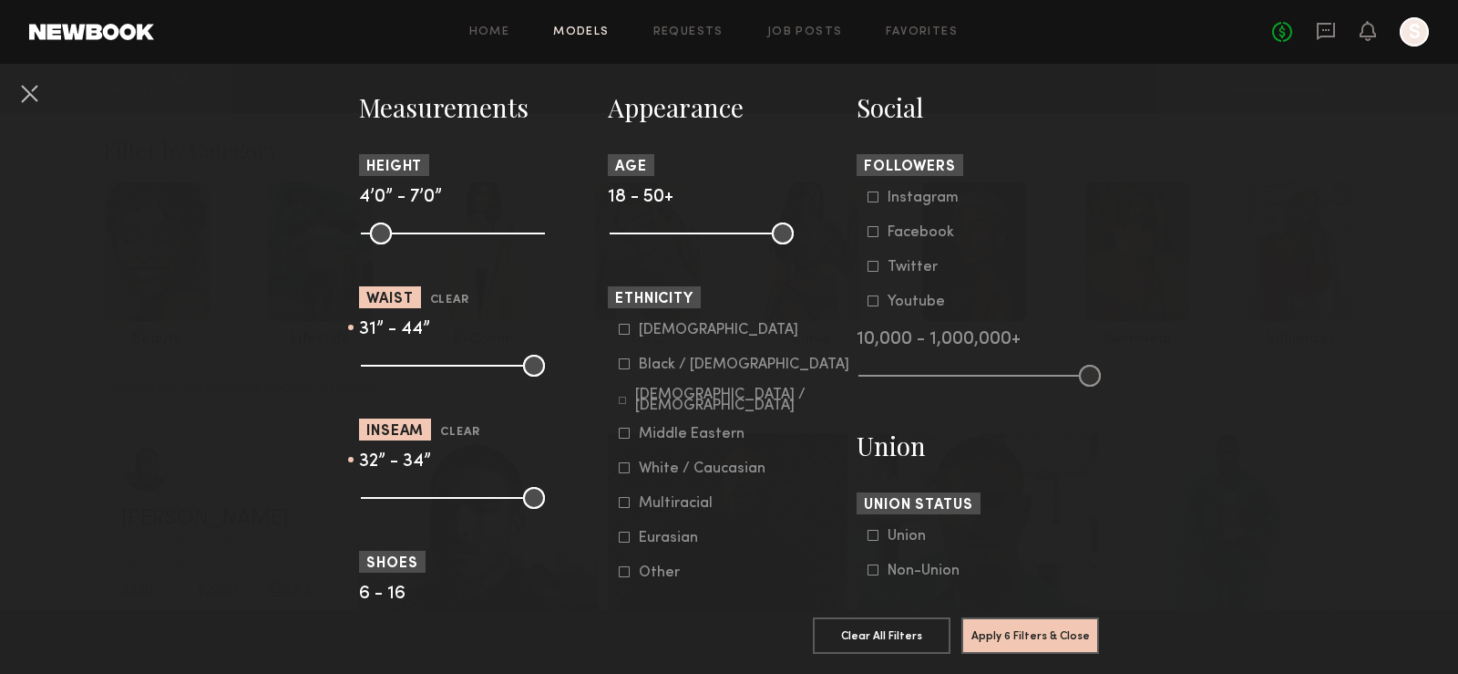
scroll to position [827, 0]
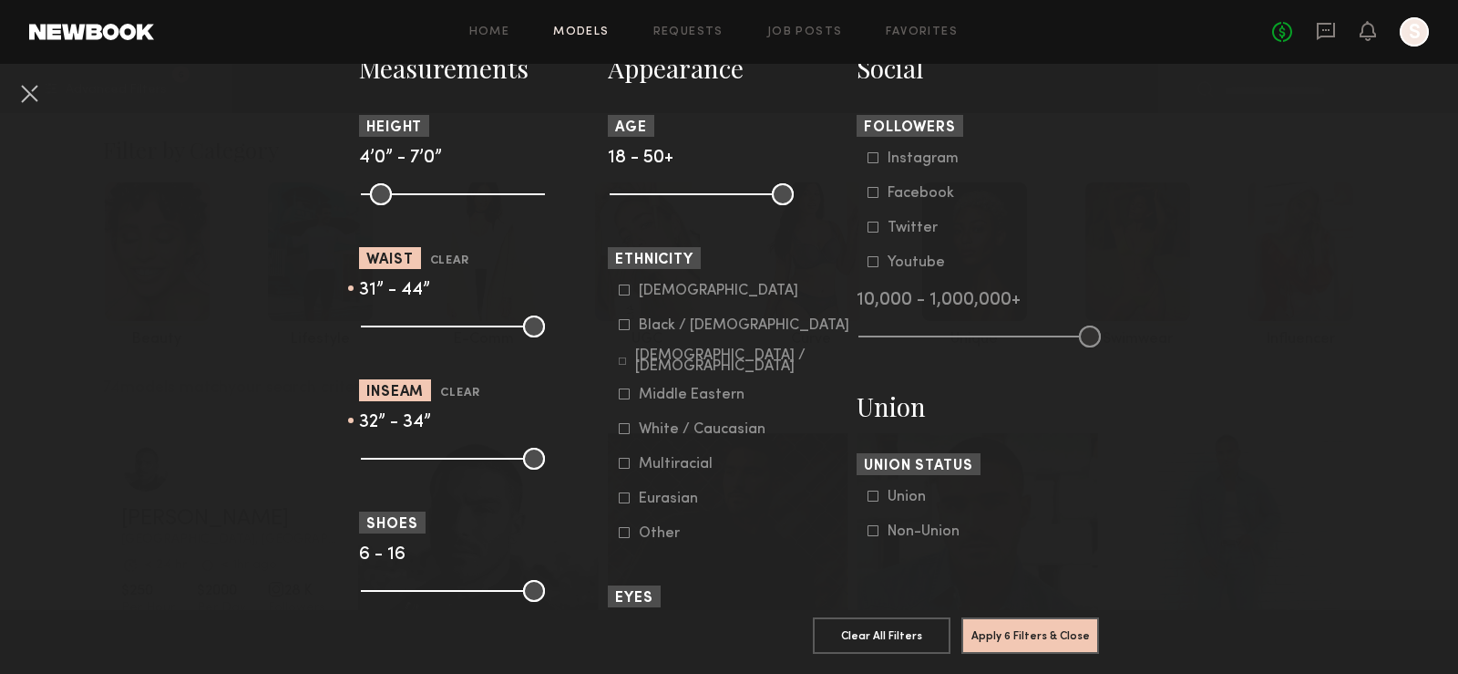
drag, startPoint x: 491, startPoint y: 458, endPoint x: 636, endPoint y: 458, distance: 144.9
type input "**"
click at [545, 458] on input "range" at bounding box center [453, 459] width 184 height 22
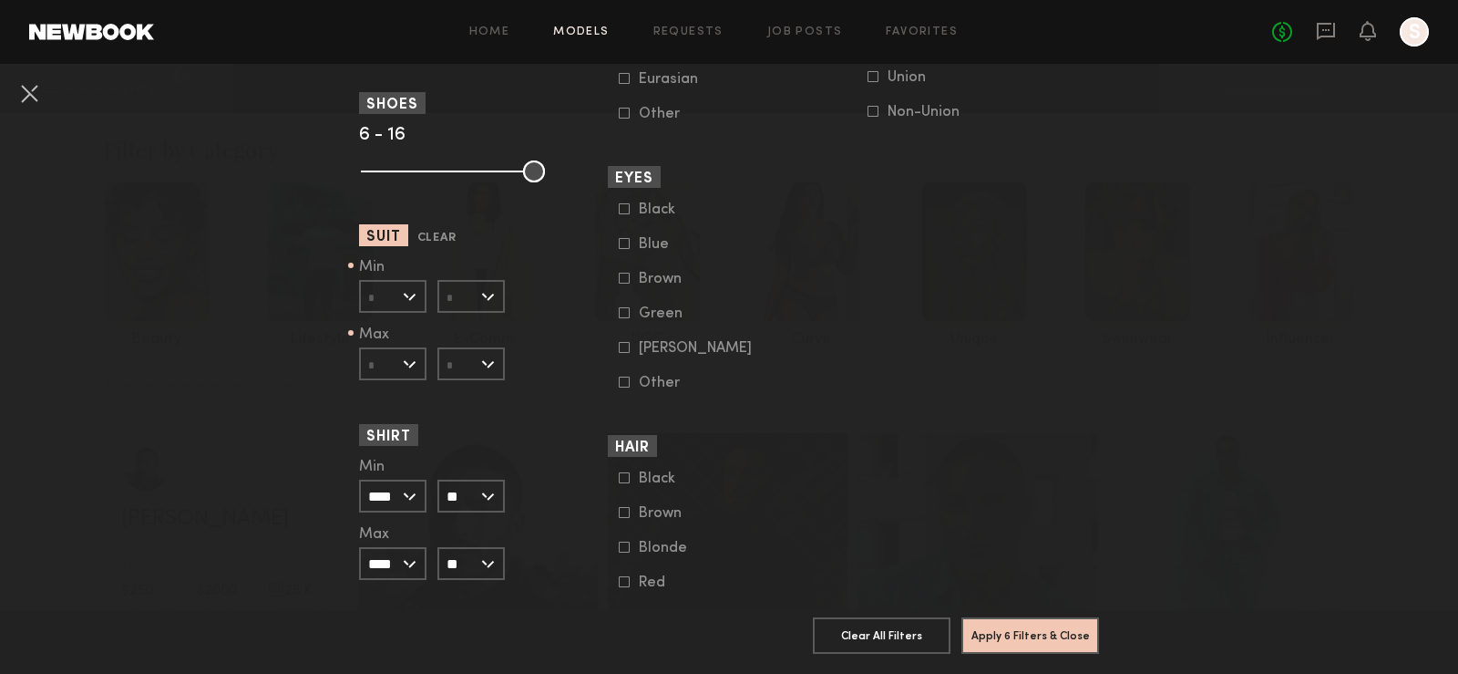
scroll to position [1160, 0]
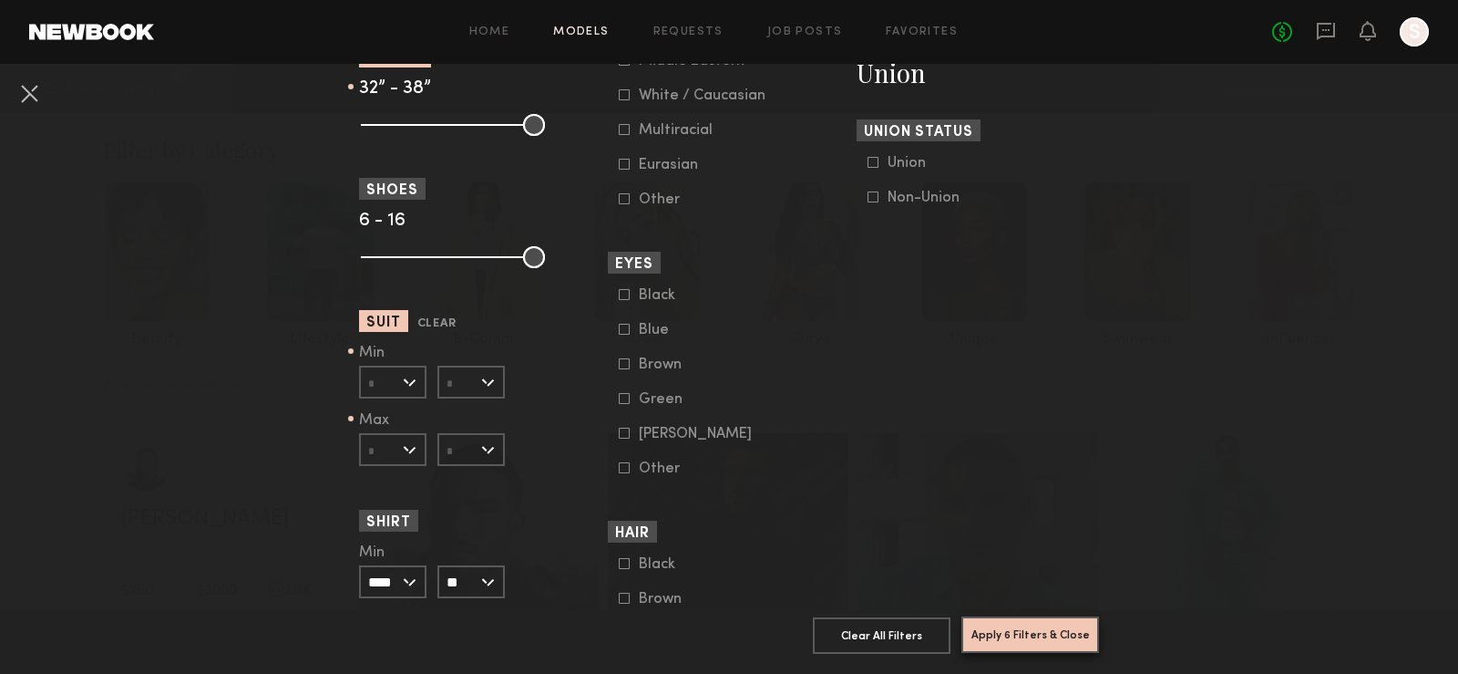
click at [1081, 635] on button "Apply 6 Filters & Close" at bounding box center [1031, 634] width 138 height 36
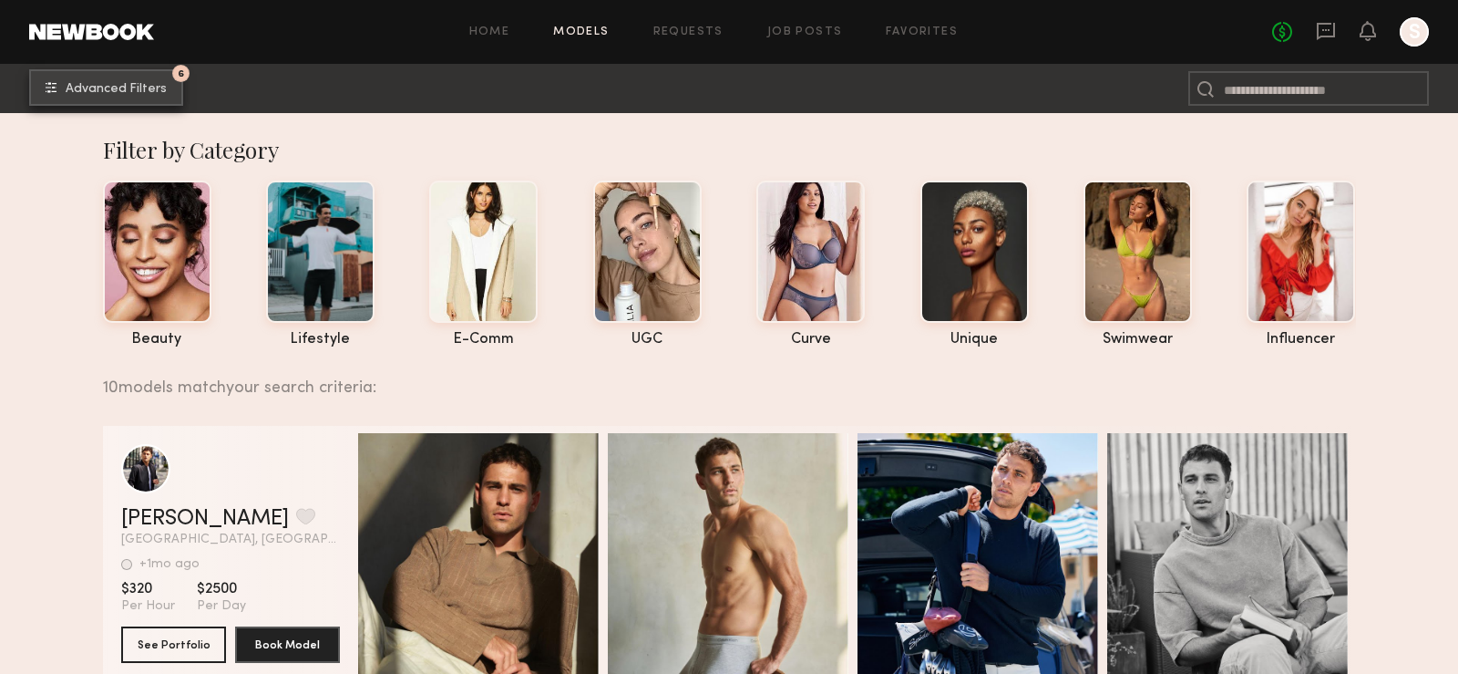
click at [139, 91] on span "Advanced Filters" at bounding box center [116, 89] width 101 height 13
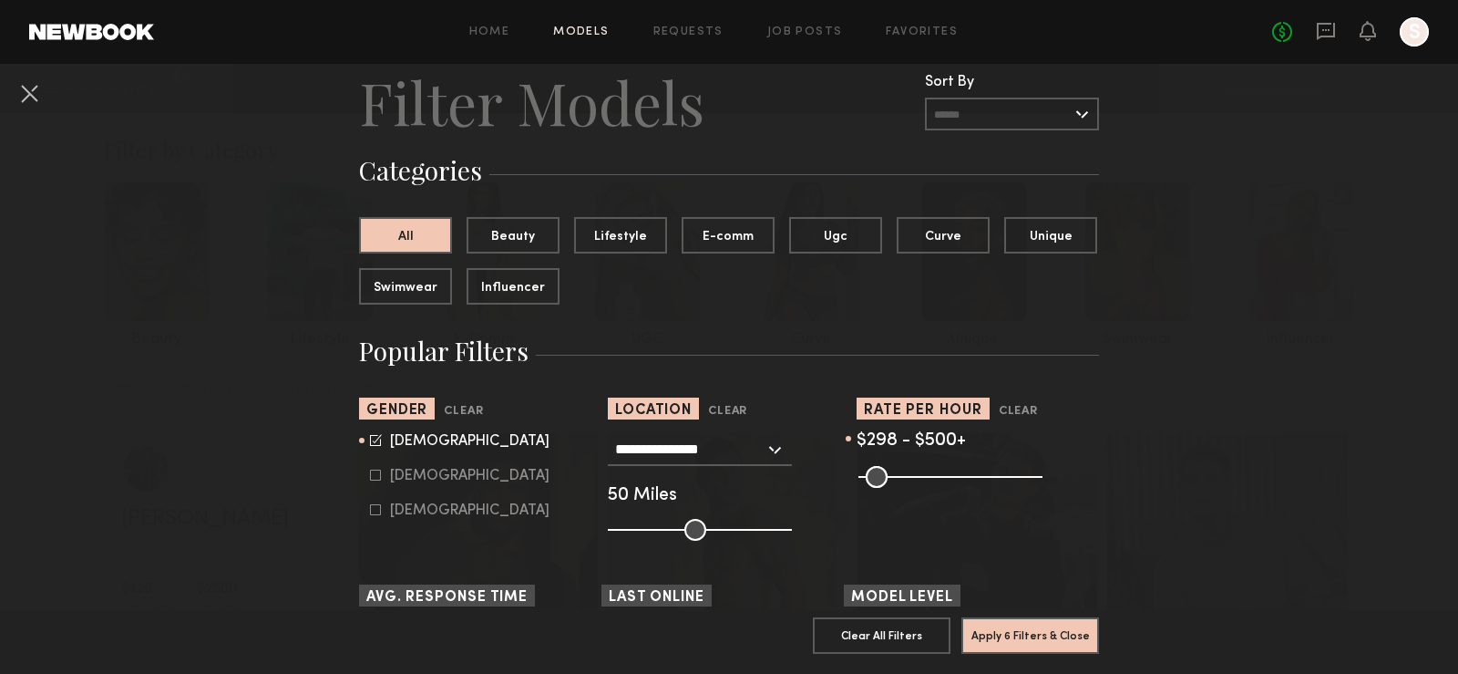
scroll to position [58, 0]
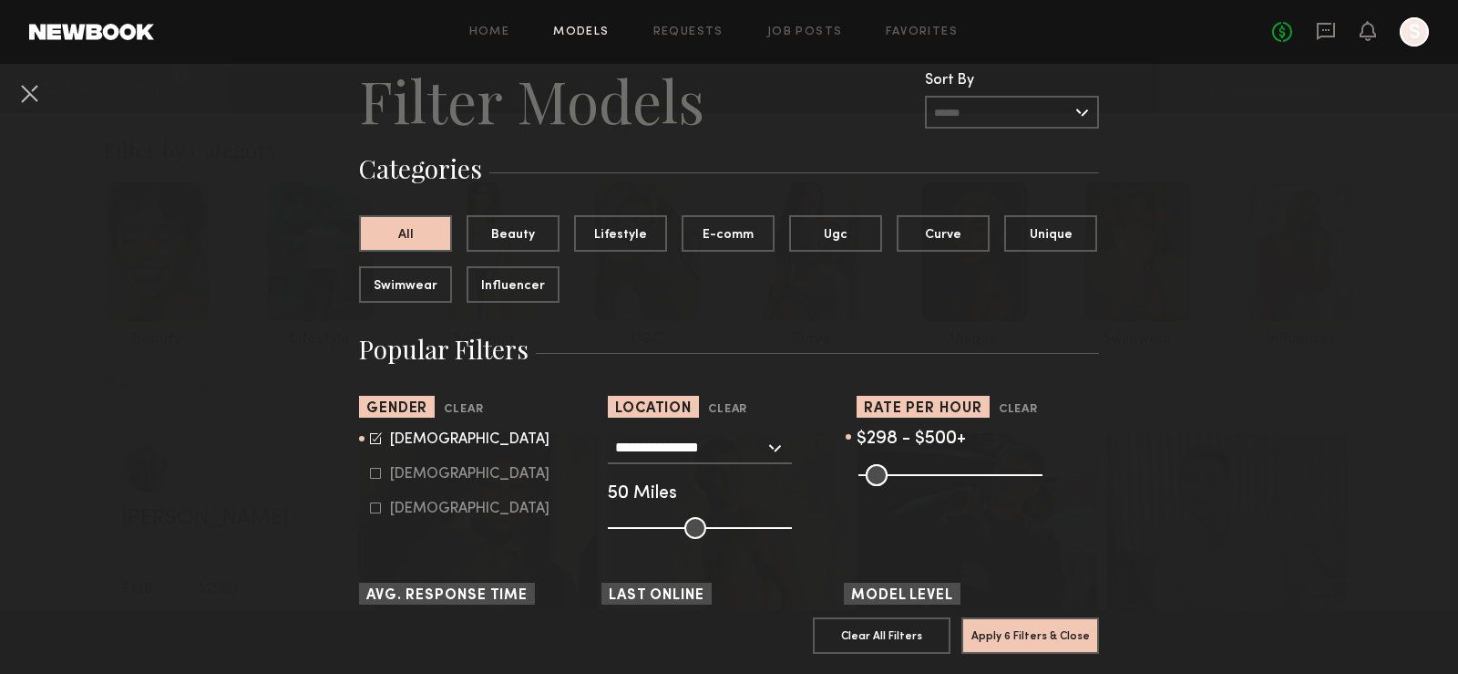
click at [773, 449] on div "**********" at bounding box center [700, 447] width 184 height 33
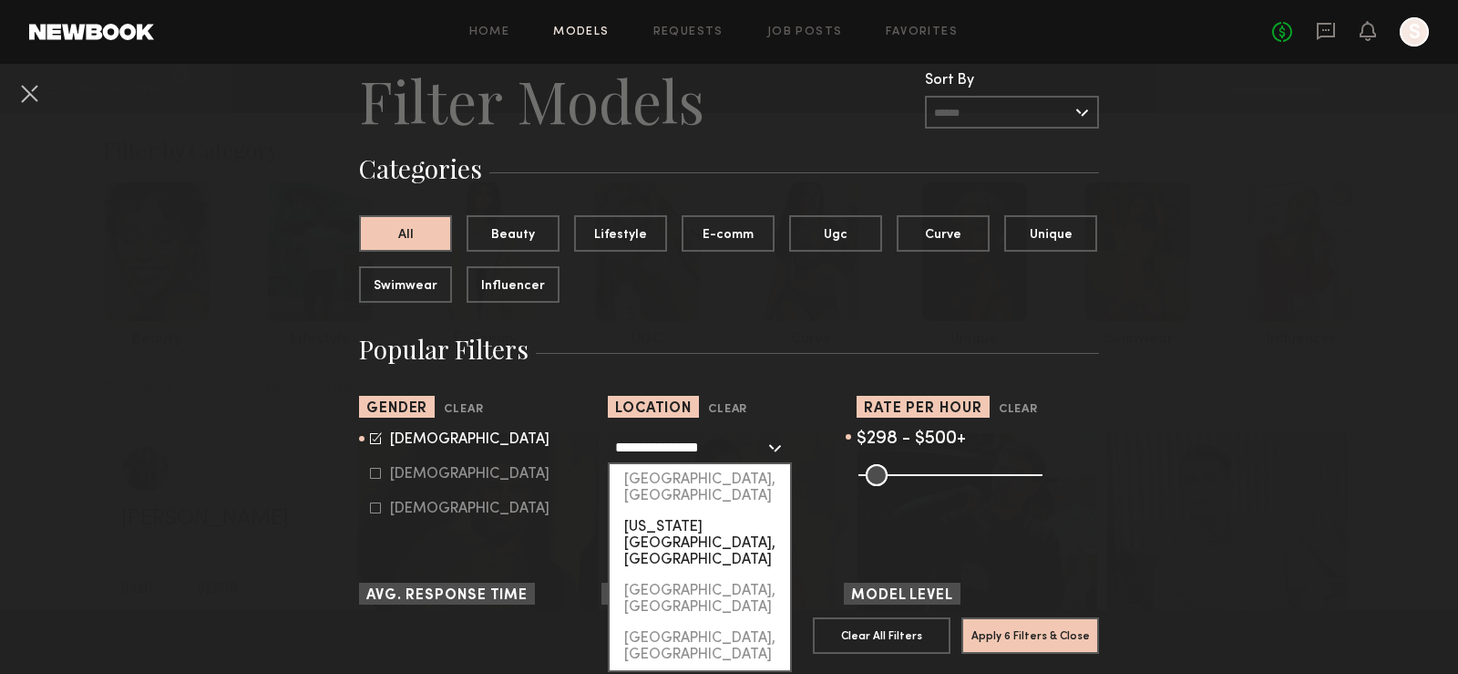
click at [724, 511] on div "[US_STATE][GEOGRAPHIC_DATA], [GEOGRAPHIC_DATA]" at bounding box center [700, 543] width 180 height 64
type input "**********"
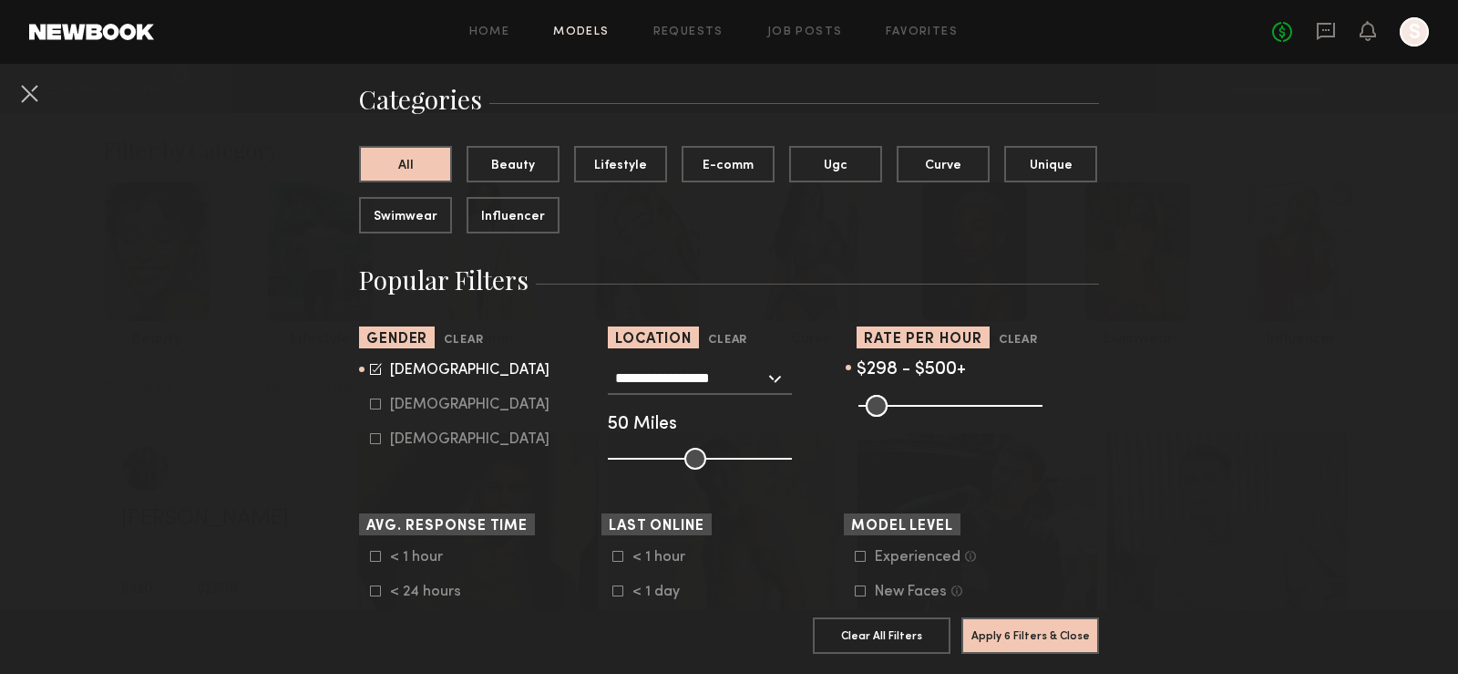
scroll to position [170, 0]
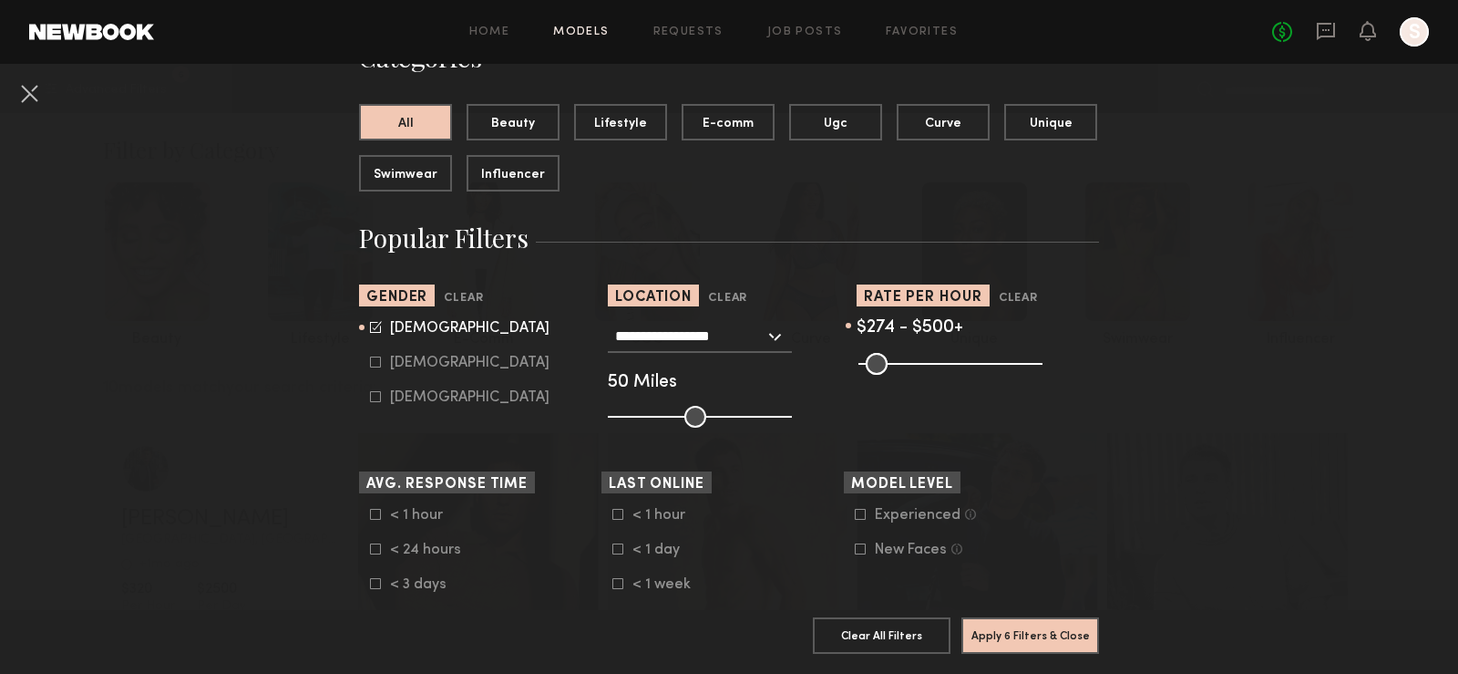
drag, startPoint x: 967, startPoint y: 366, endPoint x: 953, endPoint y: 366, distance: 14.6
type input "***"
click at [953, 366] on input "range" at bounding box center [951, 364] width 184 height 22
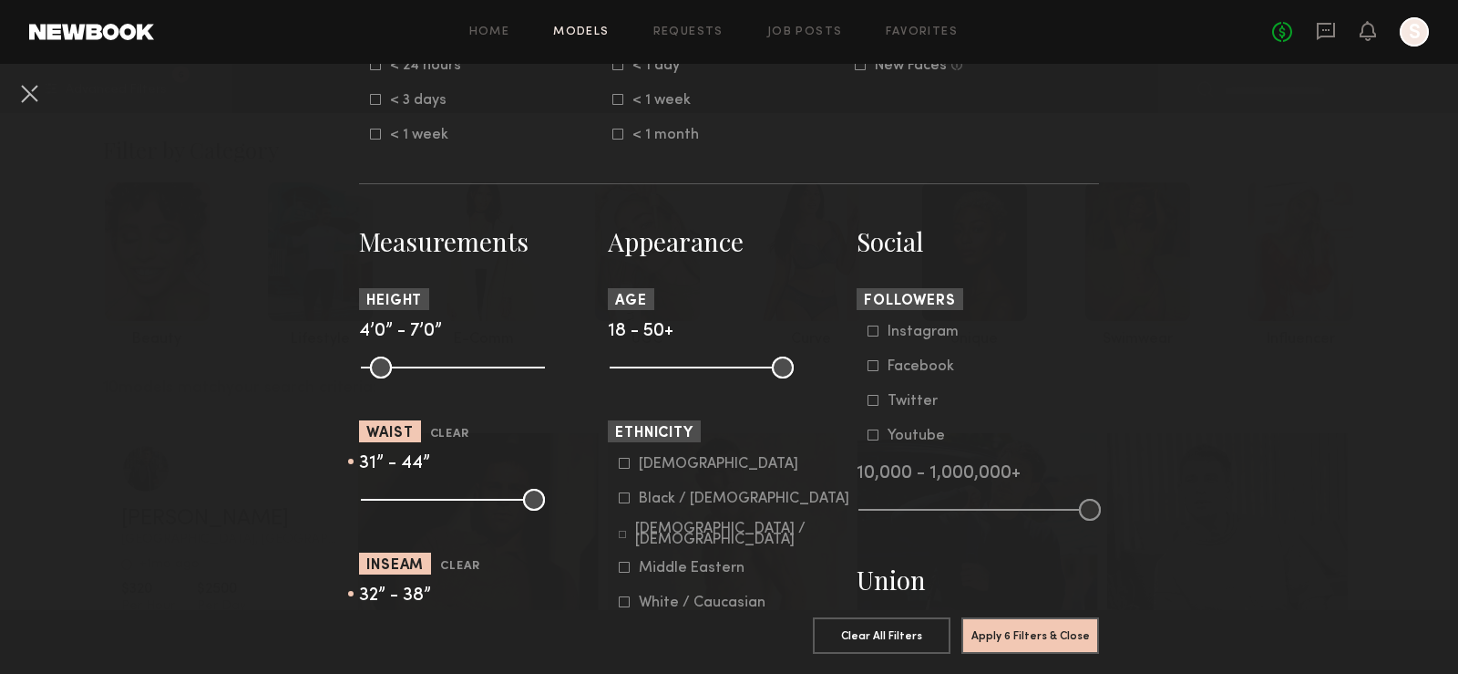
scroll to position [670, 0]
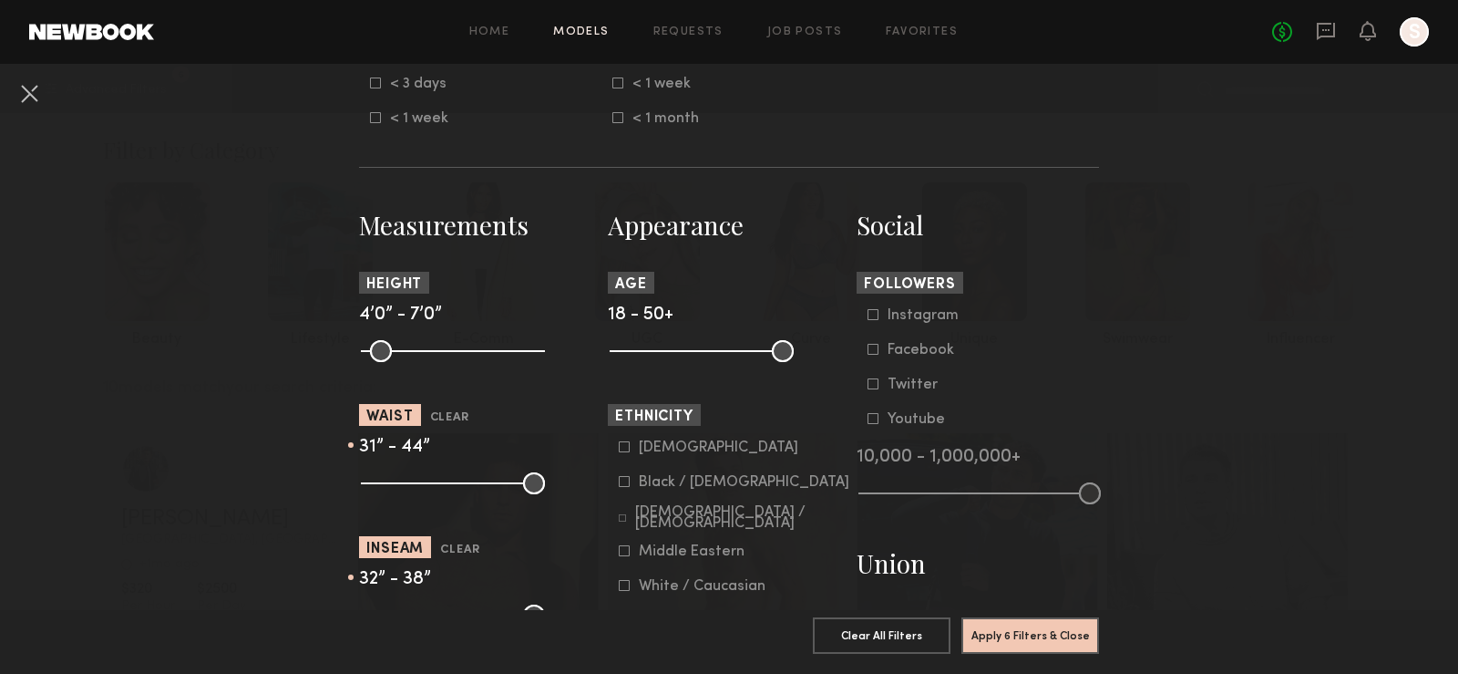
drag, startPoint x: 442, startPoint y: 483, endPoint x: 376, endPoint y: 480, distance: 65.7
type input "**"
click at [376, 481] on input "range" at bounding box center [453, 483] width 184 height 22
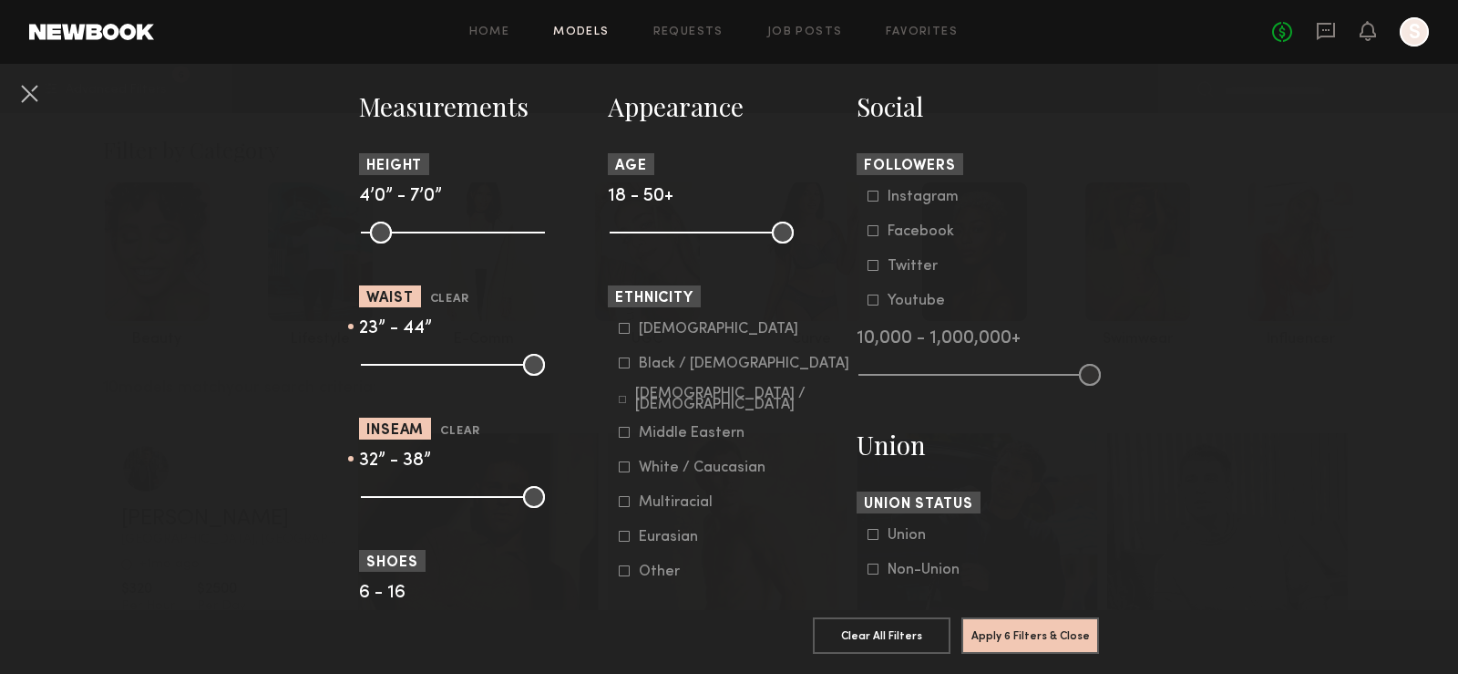
scroll to position [812, 0]
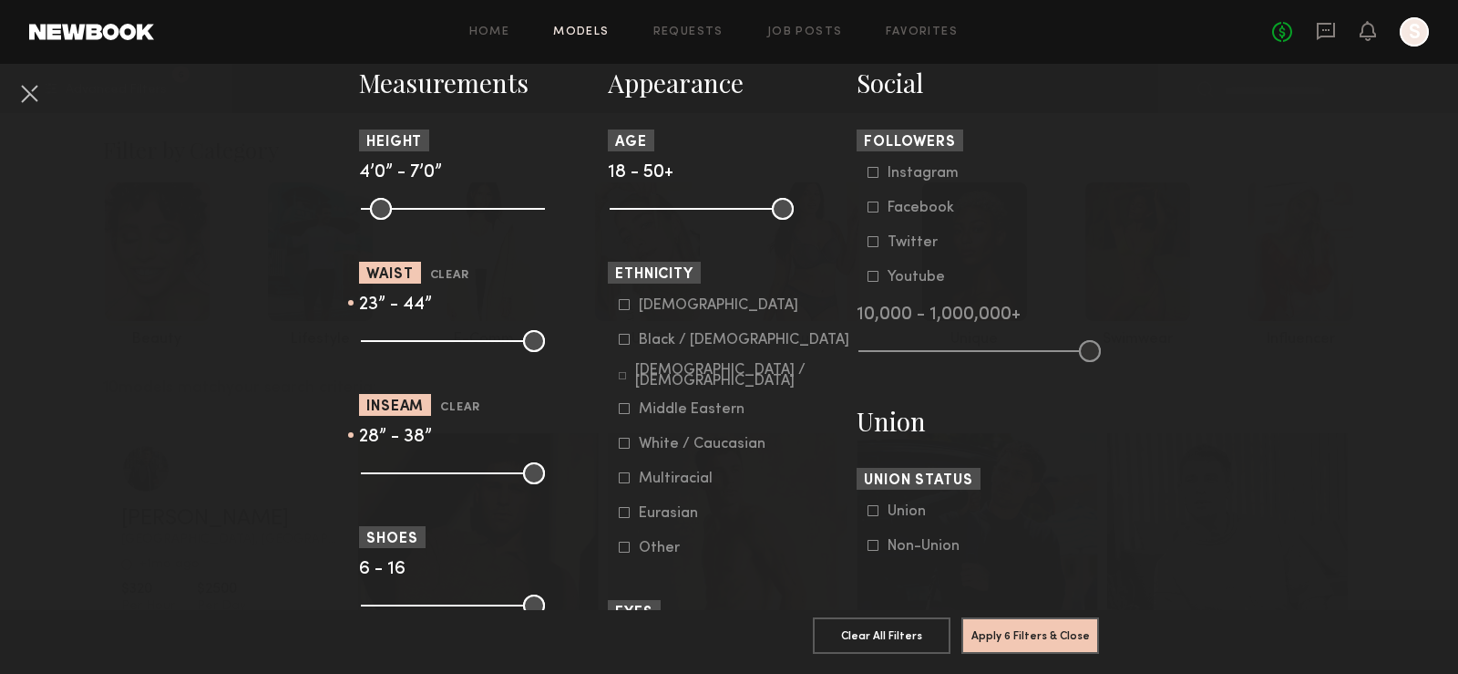
drag, startPoint x: 461, startPoint y: 472, endPoint x: 392, endPoint y: 472, distance: 69.3
type input "**"
click at [392, 472] on input "range" at bounding box center [453, 473] width 184 height 22
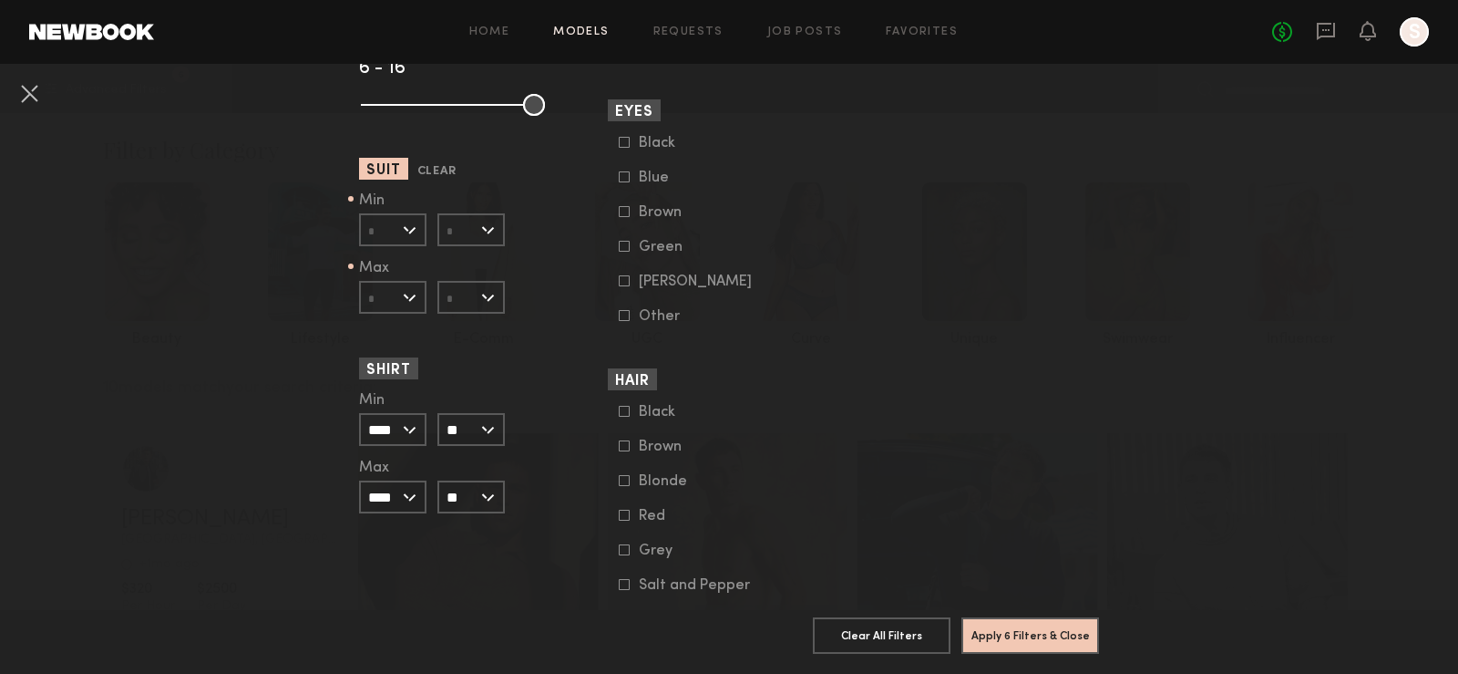
scroll to position [1331, 0]
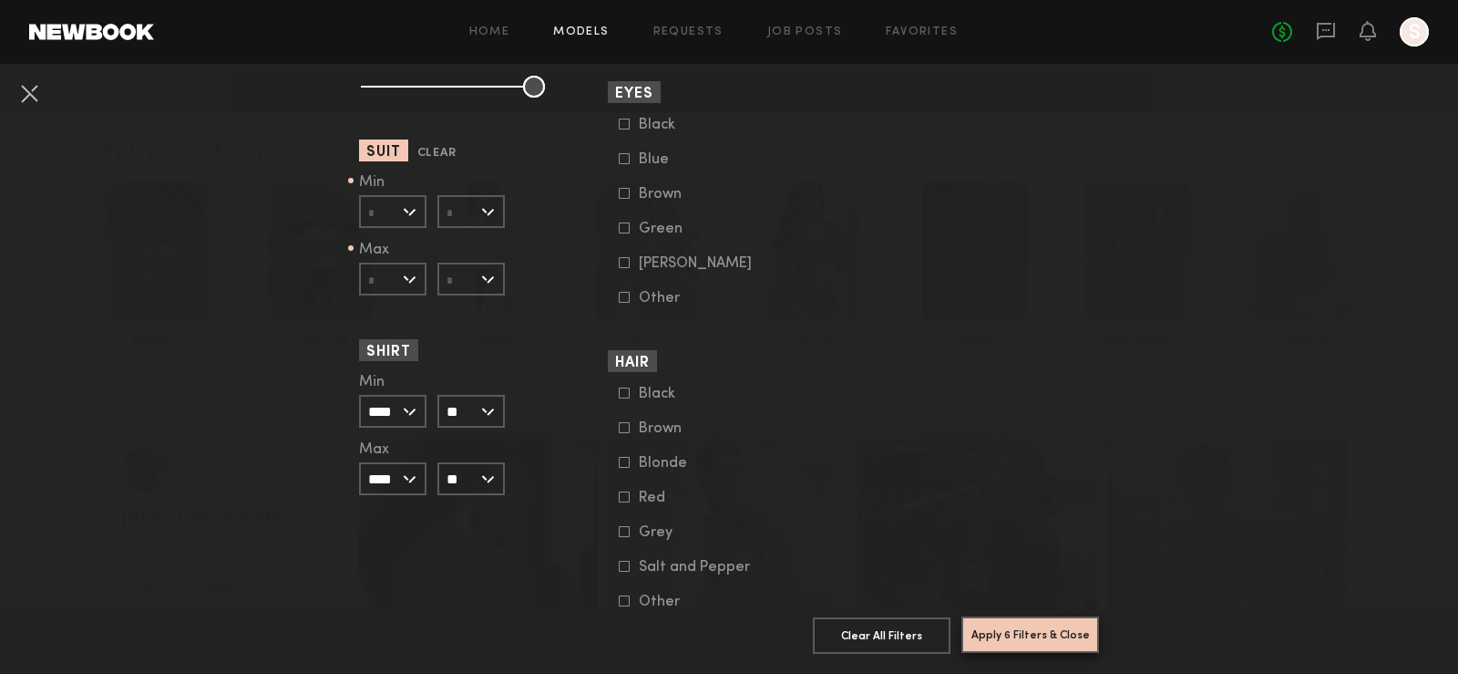
click at [1079, 637] on button "Apply 6 Filters & Close" at bounding box center [1031, 634] width 138 height 36
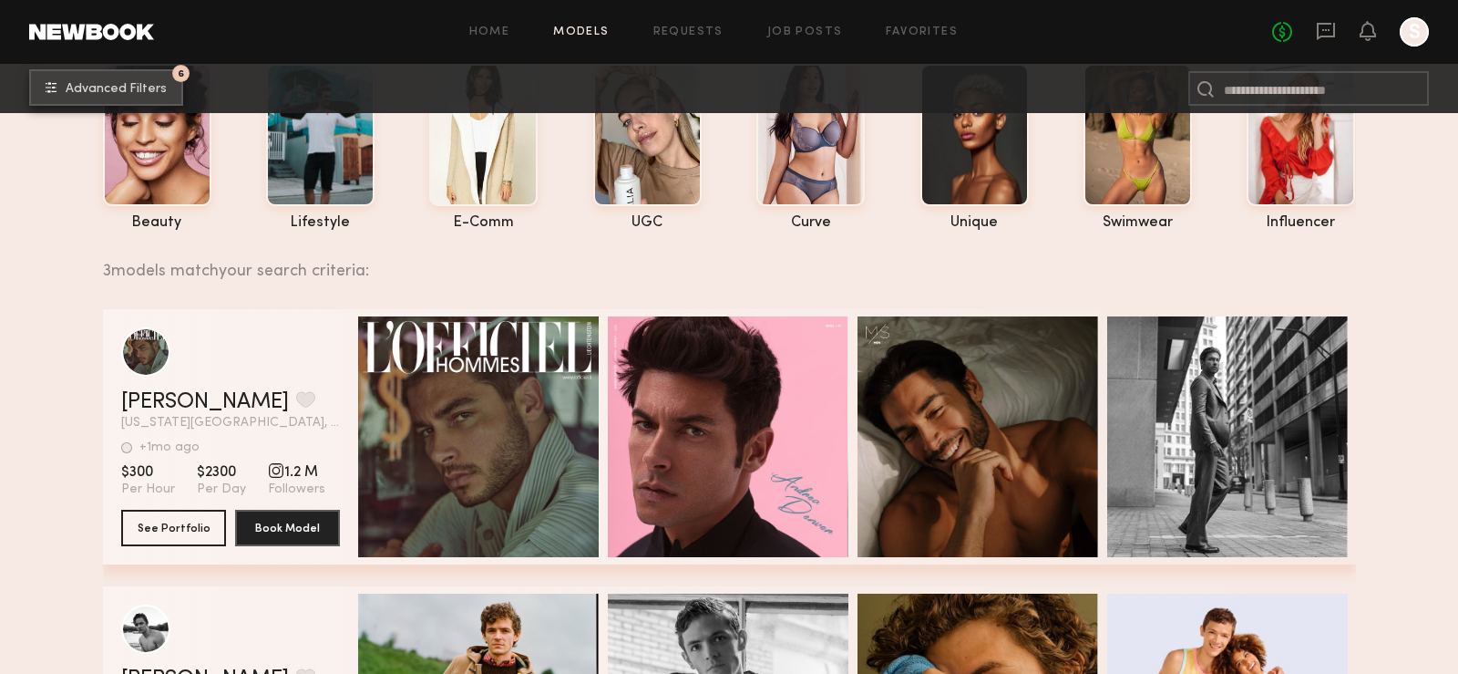
scroll to position [122, 0]
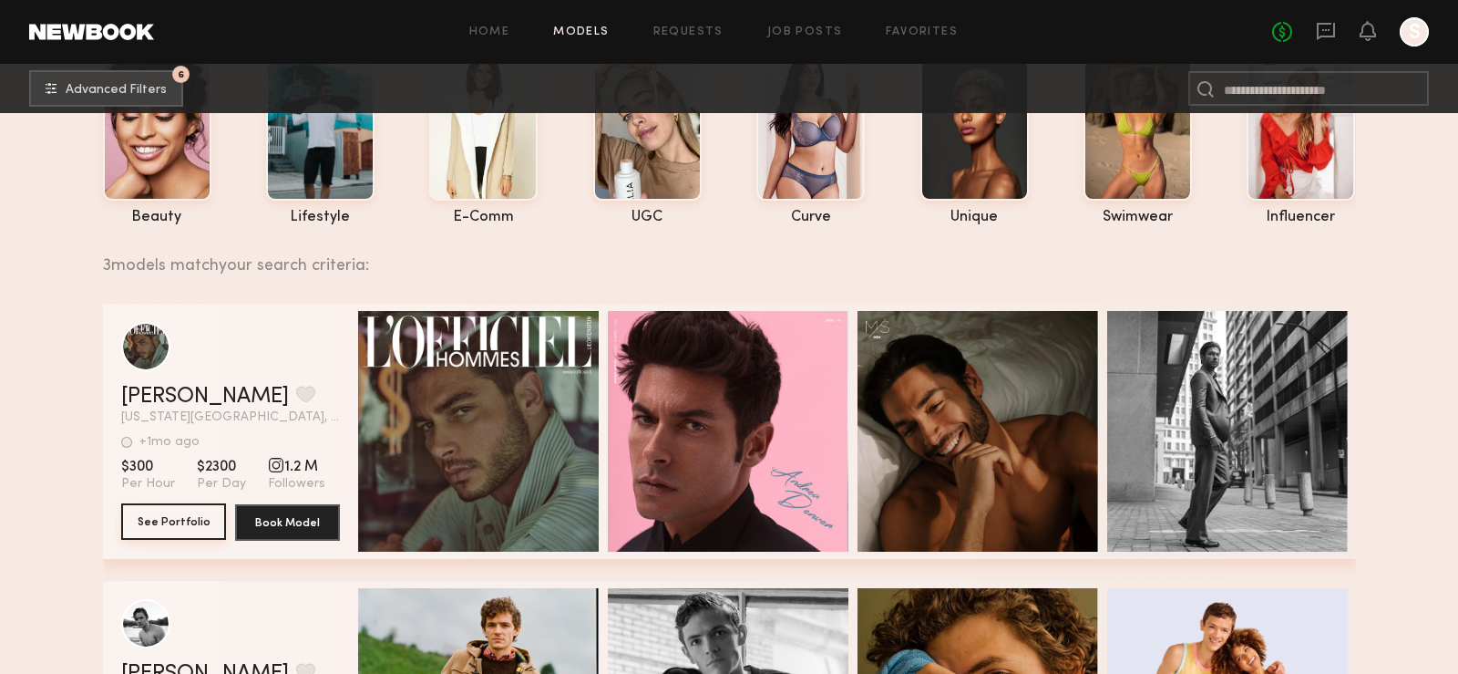
click at [179, 521] on button "See Portfolio" at bounding box center [173, 521] width 105 height 36
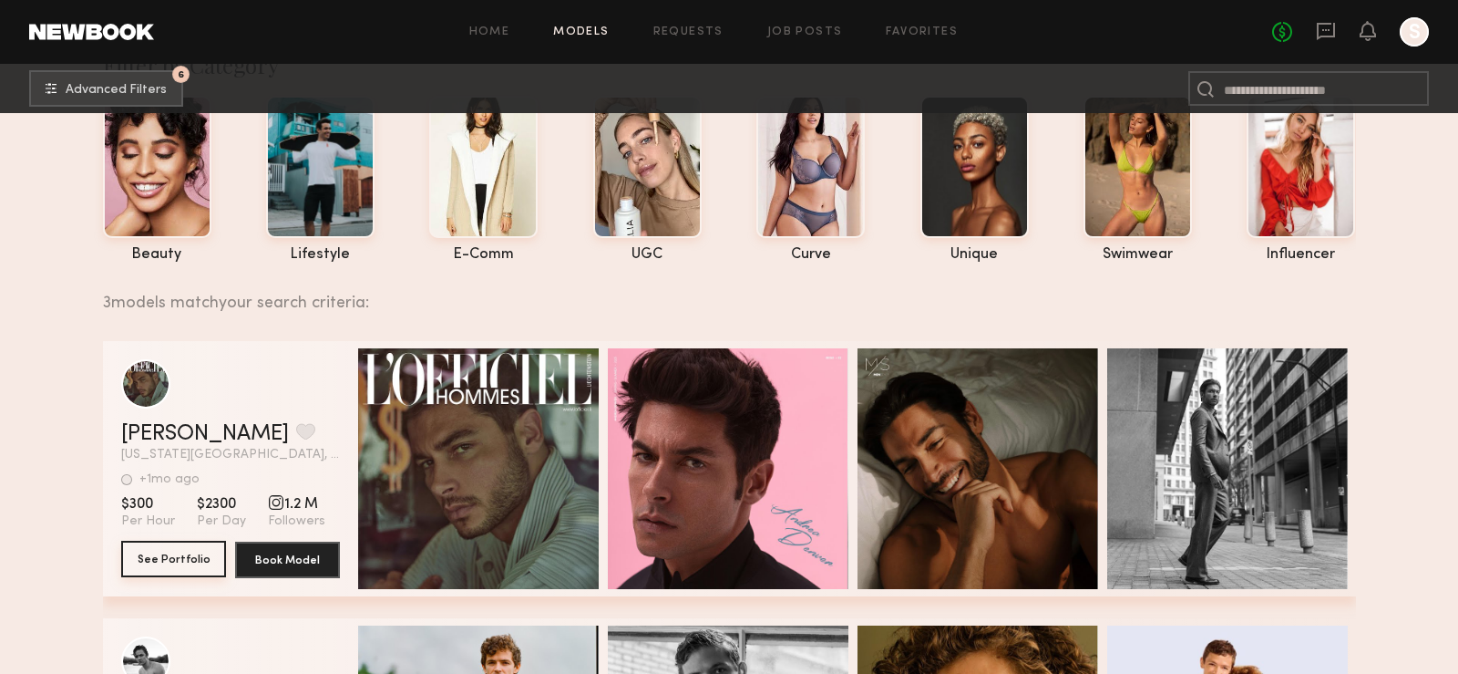
scroll to position [0, 0]
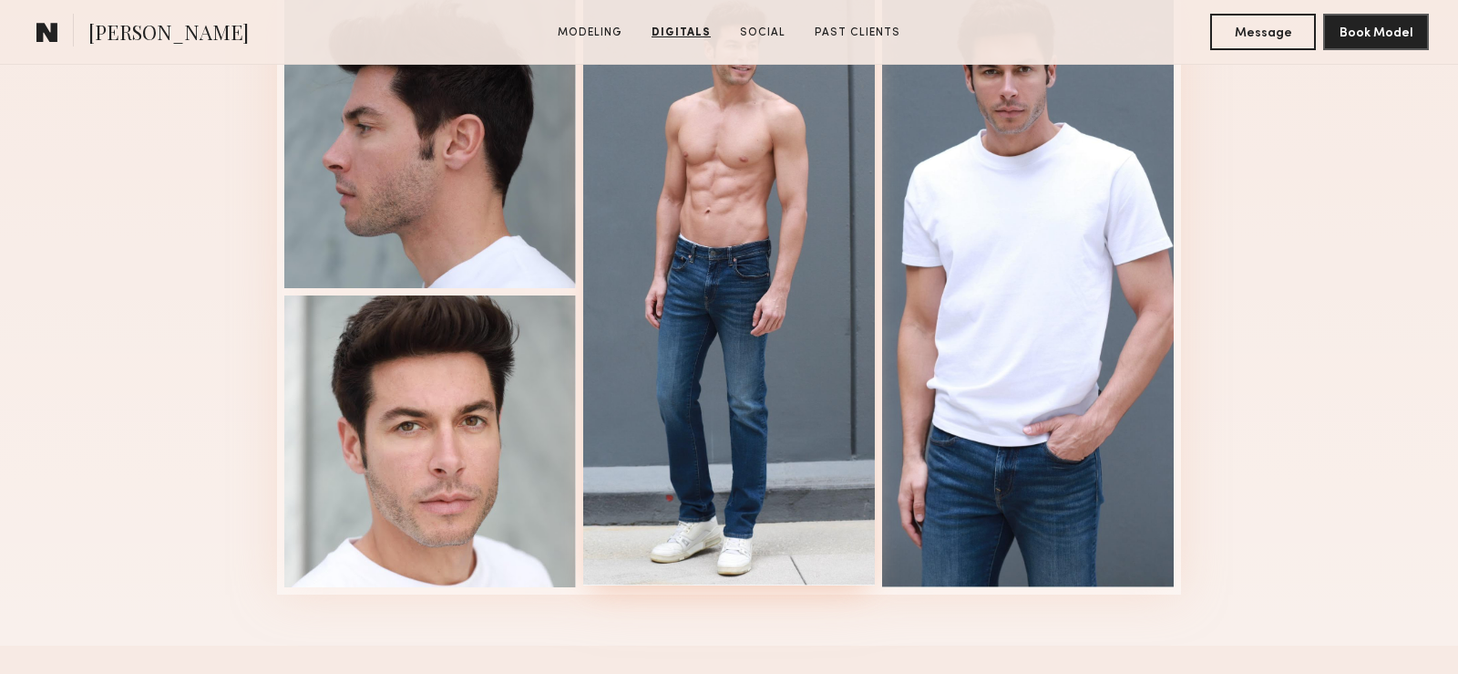
scroll to position [1967, 0]
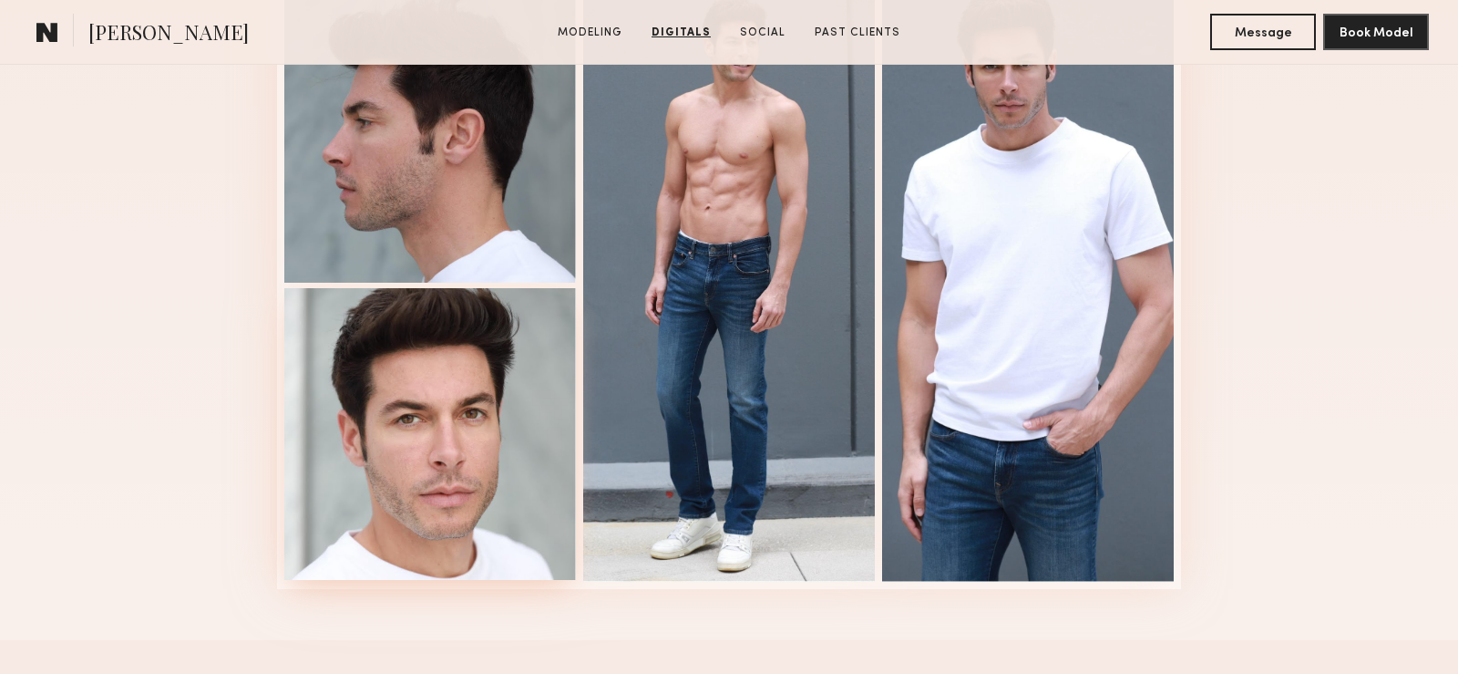
click at [437, 454] on div at bounding box center [430, 434] width 292 height 292
